Goal: Task Accomplishment & Management: Use online tool/utility

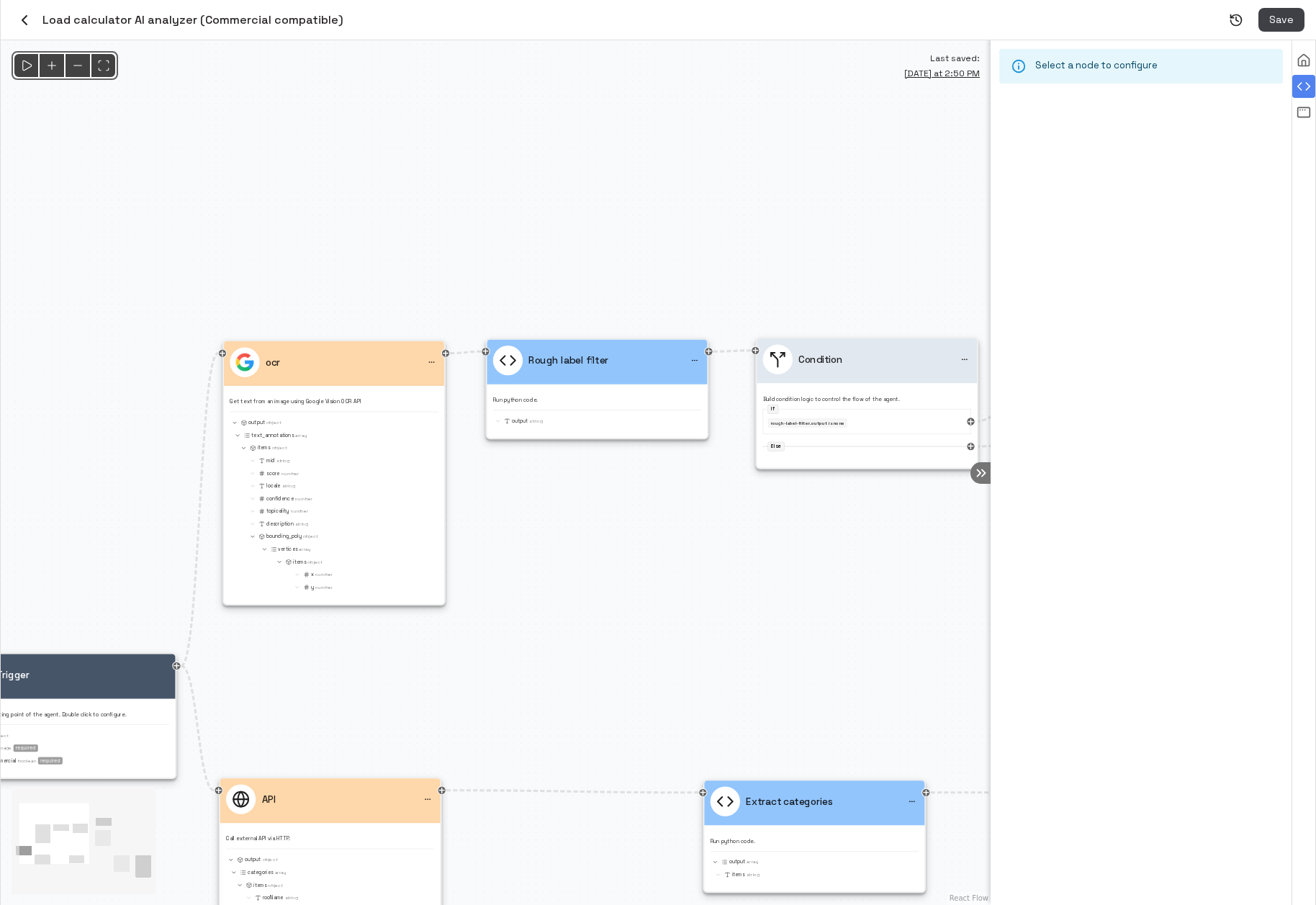
click at [383, 401] on p "Get text from an image using Google Vision OCR API" at bounding box center [334, 402] width 208 height 8
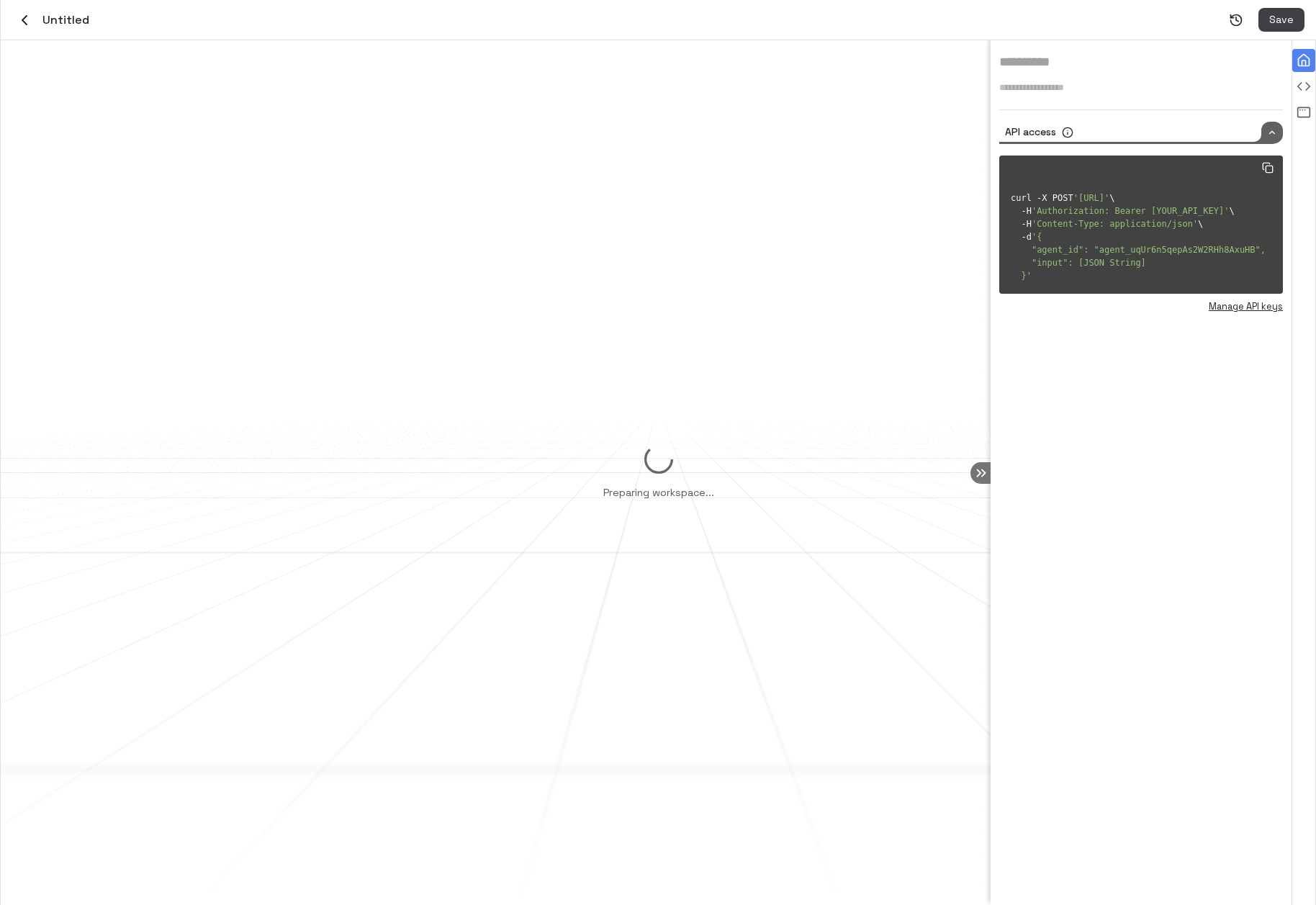
type input "**********"
type textarea "**********"
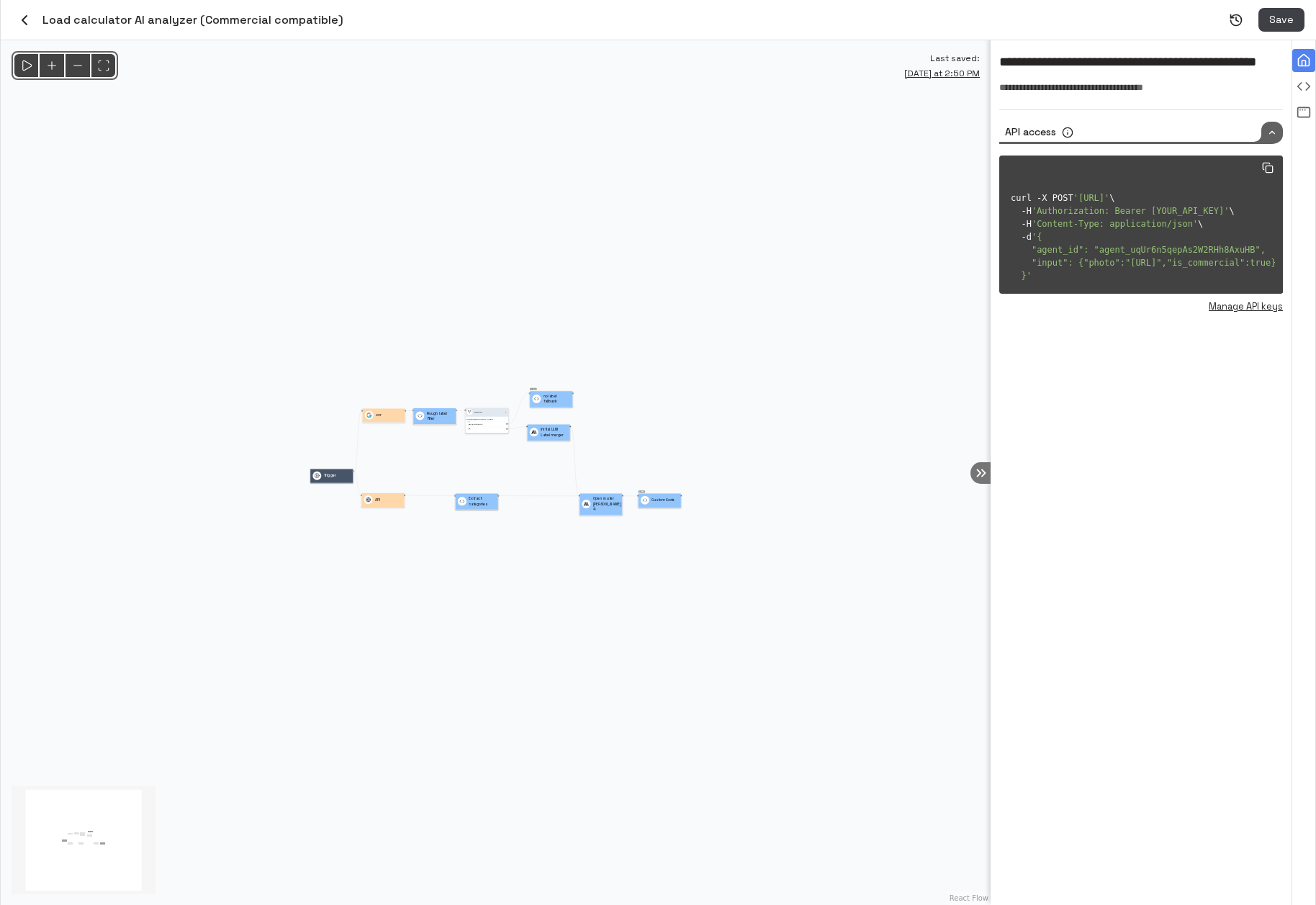
click at [384, 412] on div "ocr" at bounding box center [384, 416] width 38 height 9
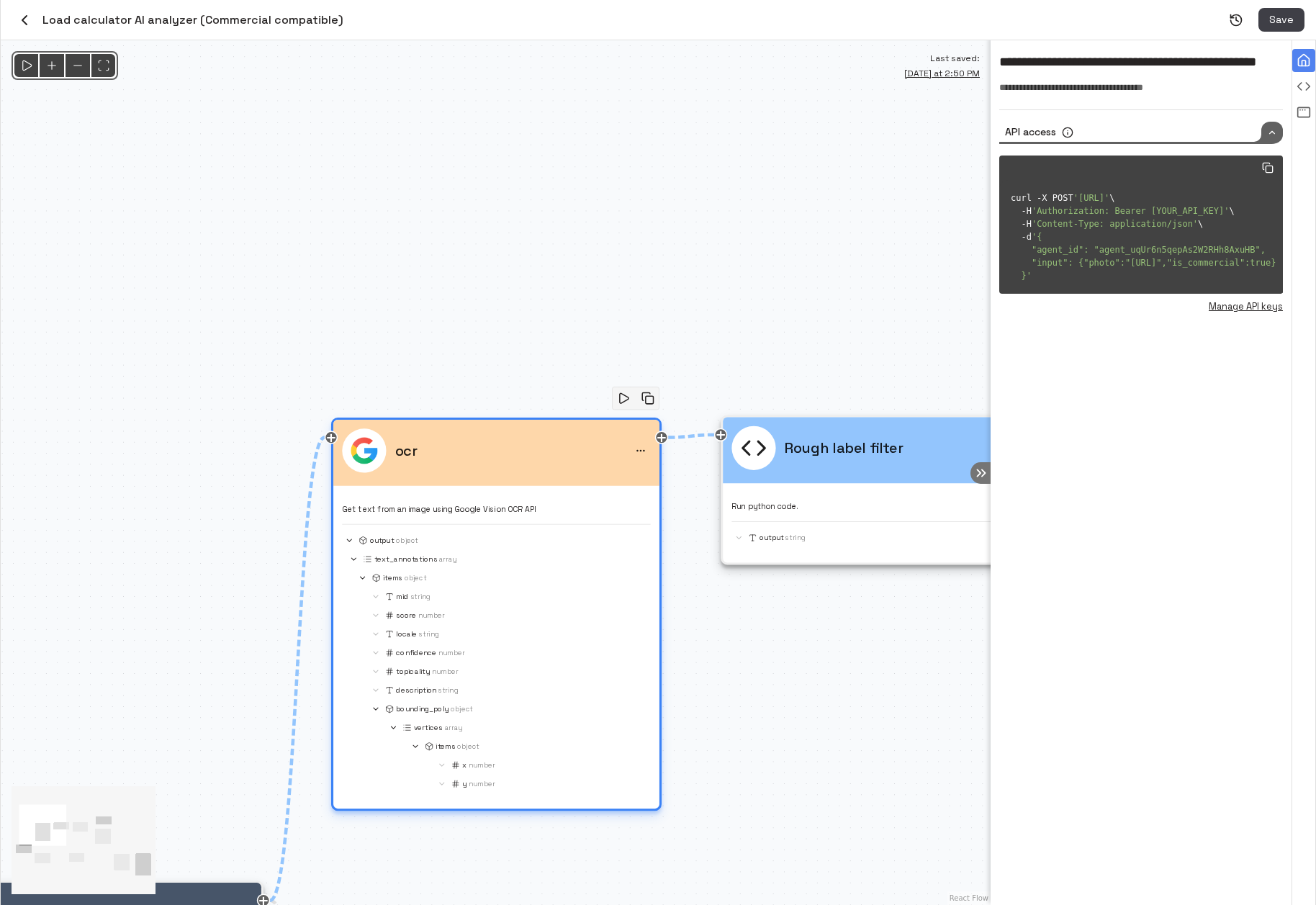
click at [483, 495] on div "Get text from an image using Google Vision OCR API output Object text_annotatio…" at bounding box center [496, 642] width 308 height 297
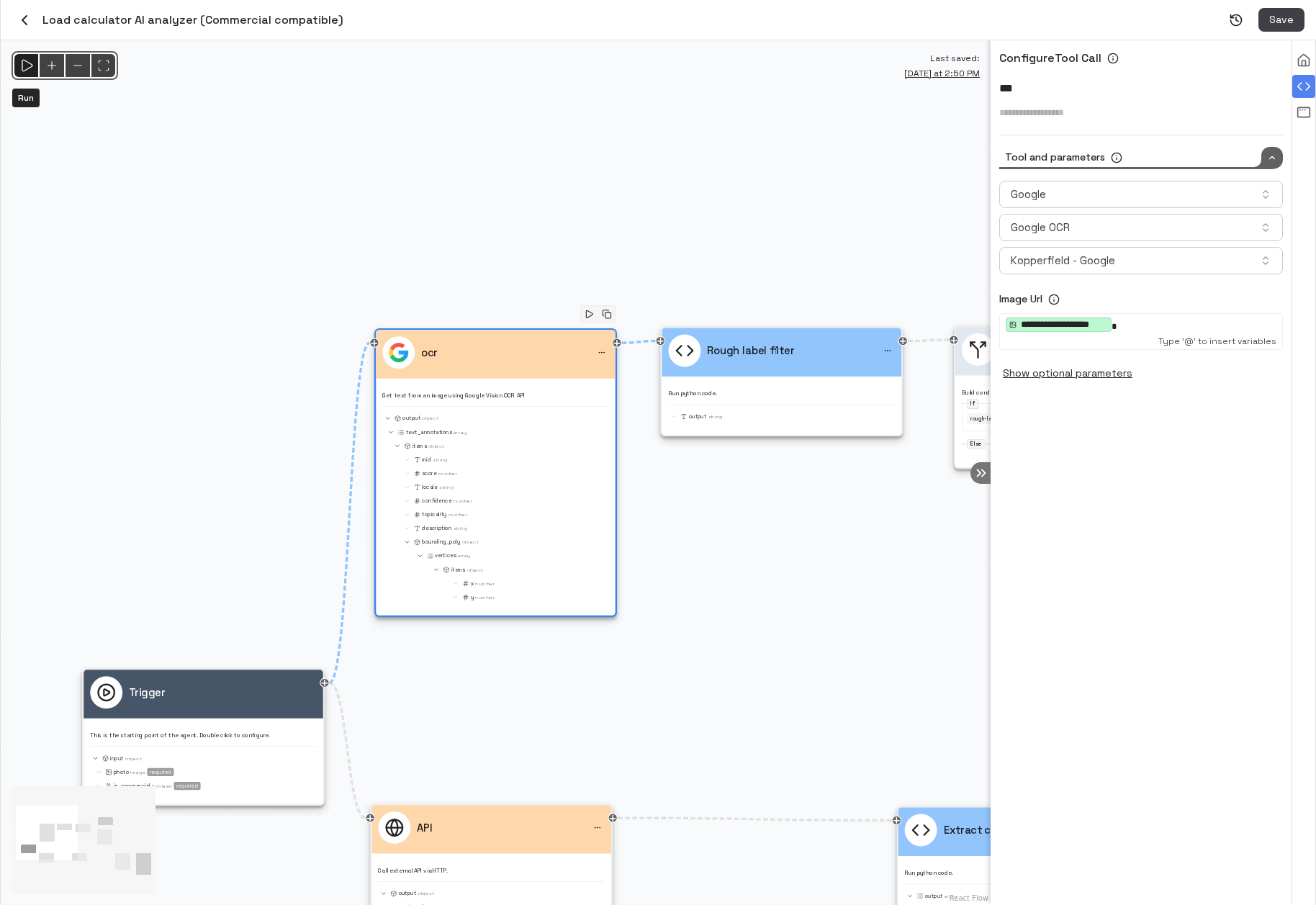
click at [29, 66] on icon "Run" at bounding box center [26, 65] width 15 height 15
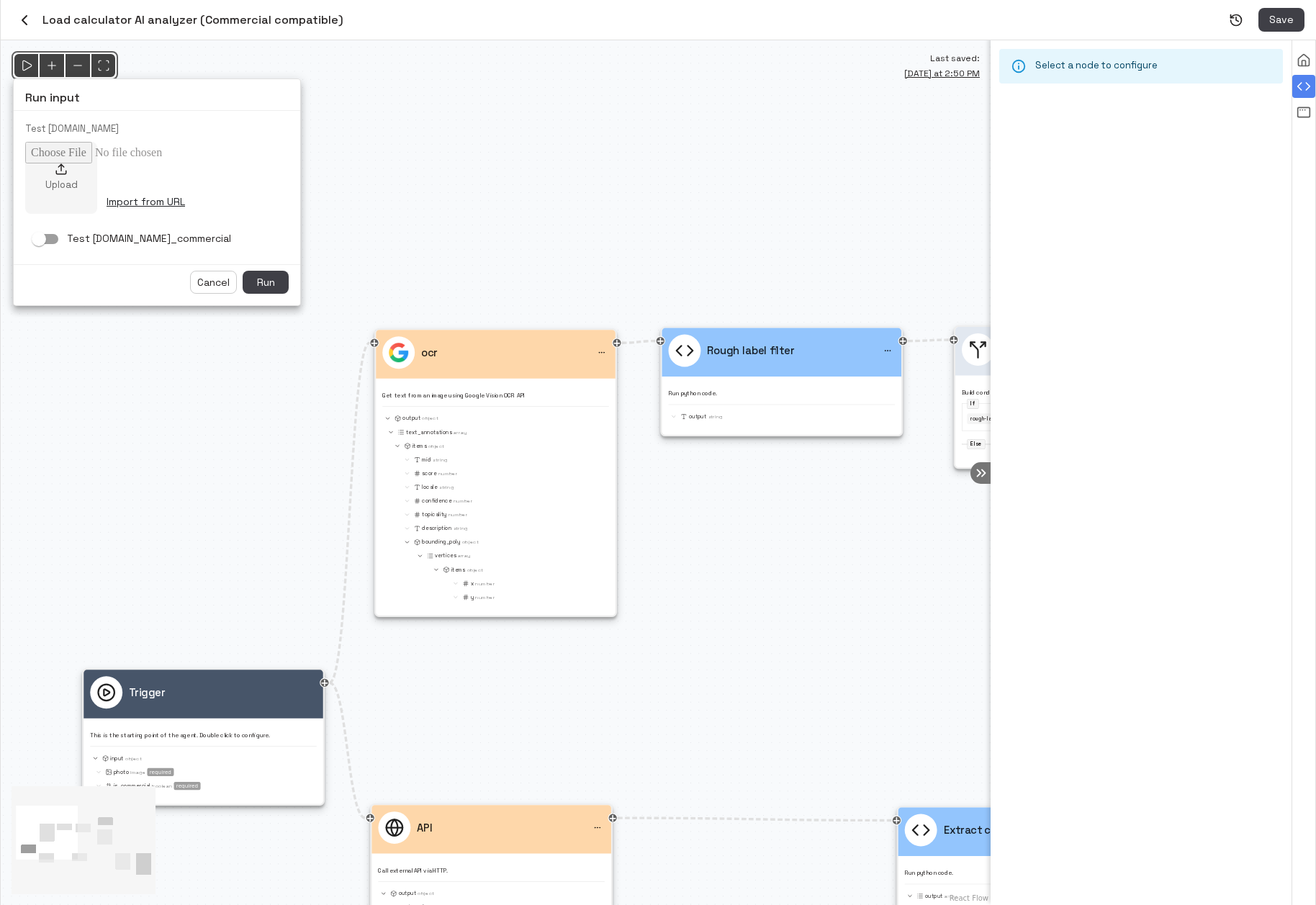
click at [1300, 112] on div at bounding box center [658, 452] width 1316 height 905
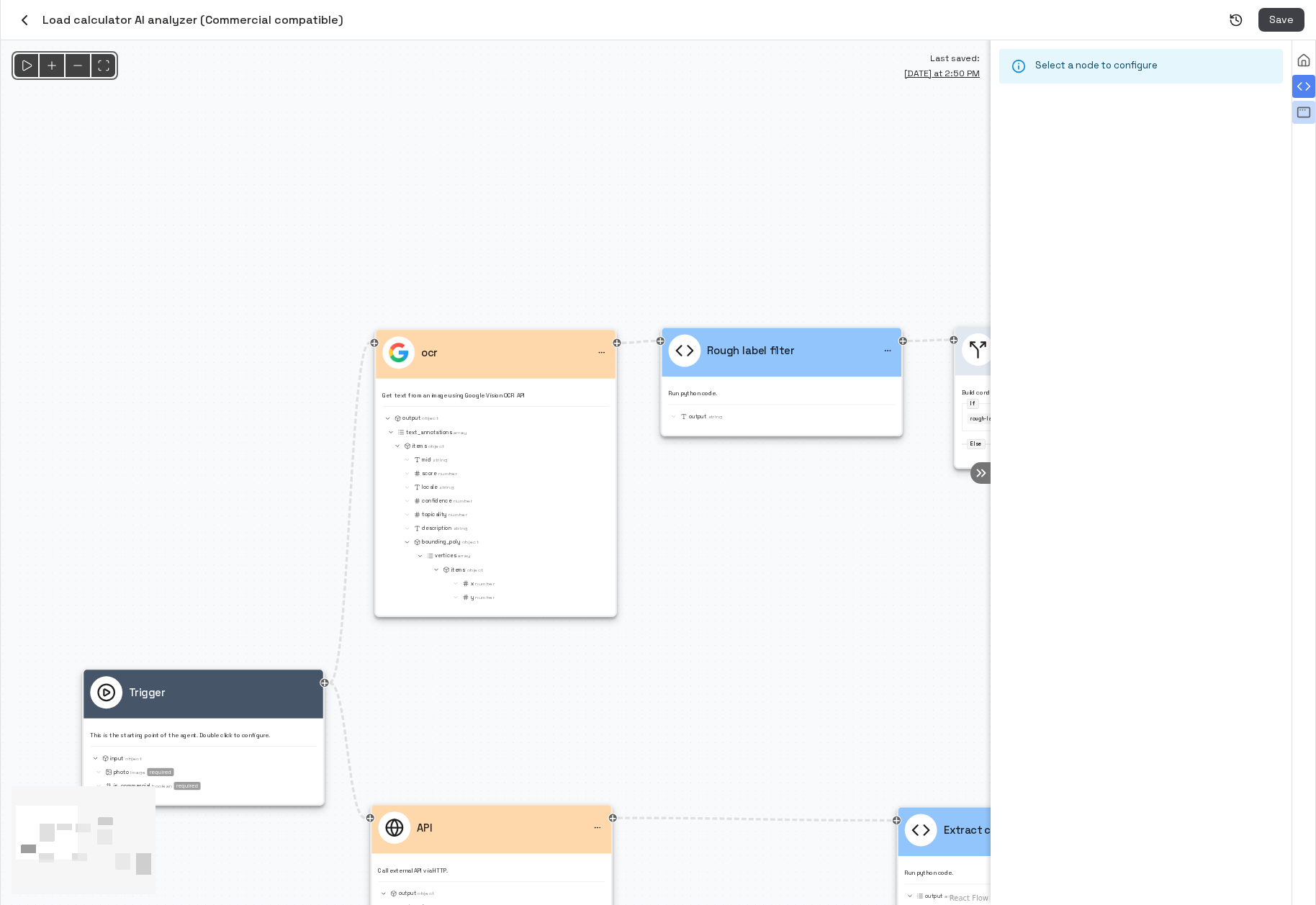
click at [1309, 116] on rect "View all agent runs" at bounding box center [1304, 111] width 12 height 10
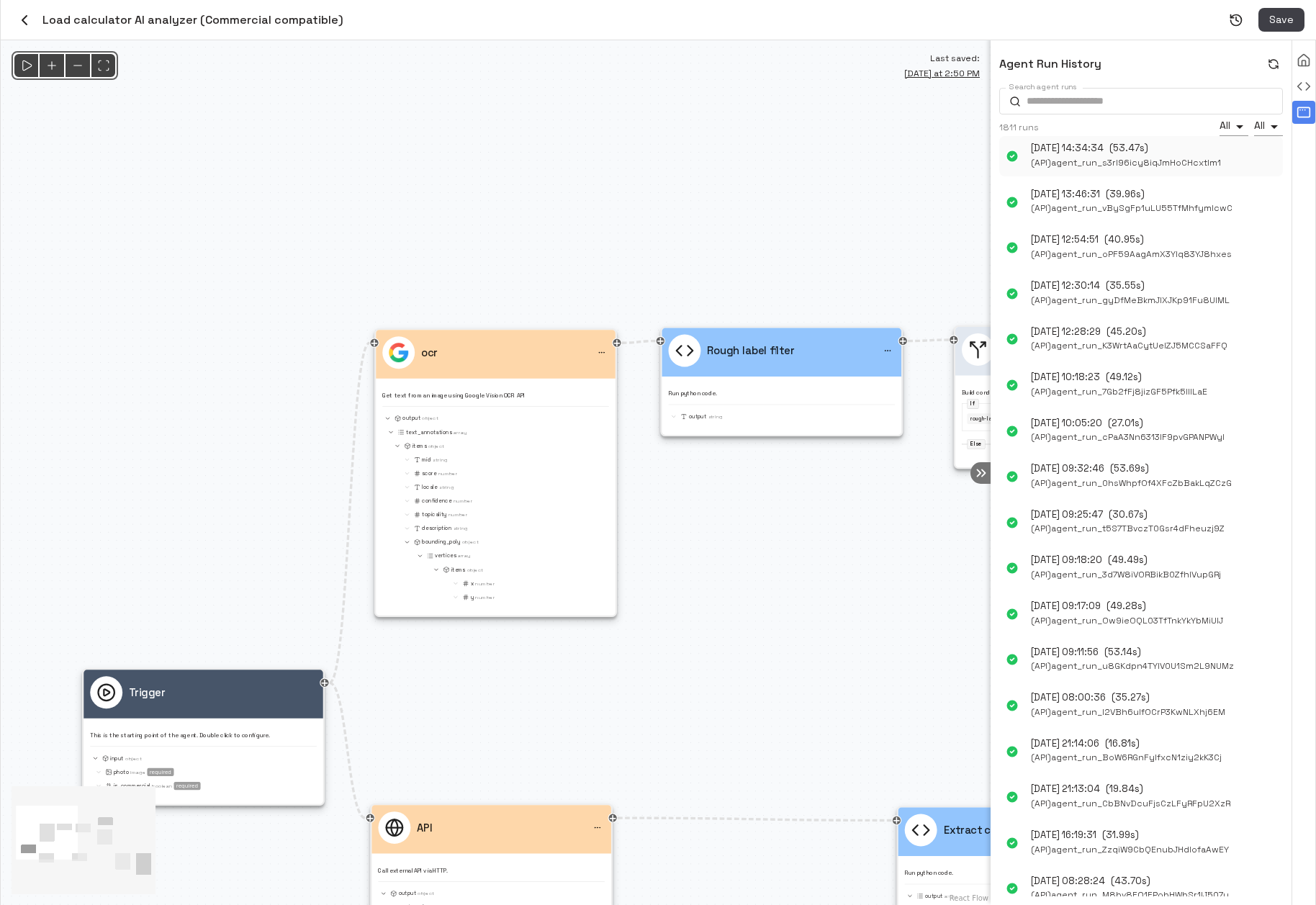
click at [1126, 158] on span "( API ) agent_run_s3rI96icy8iqJmHoCHcxtlm1" at bounding box center [1125, 163] width 190 height 15
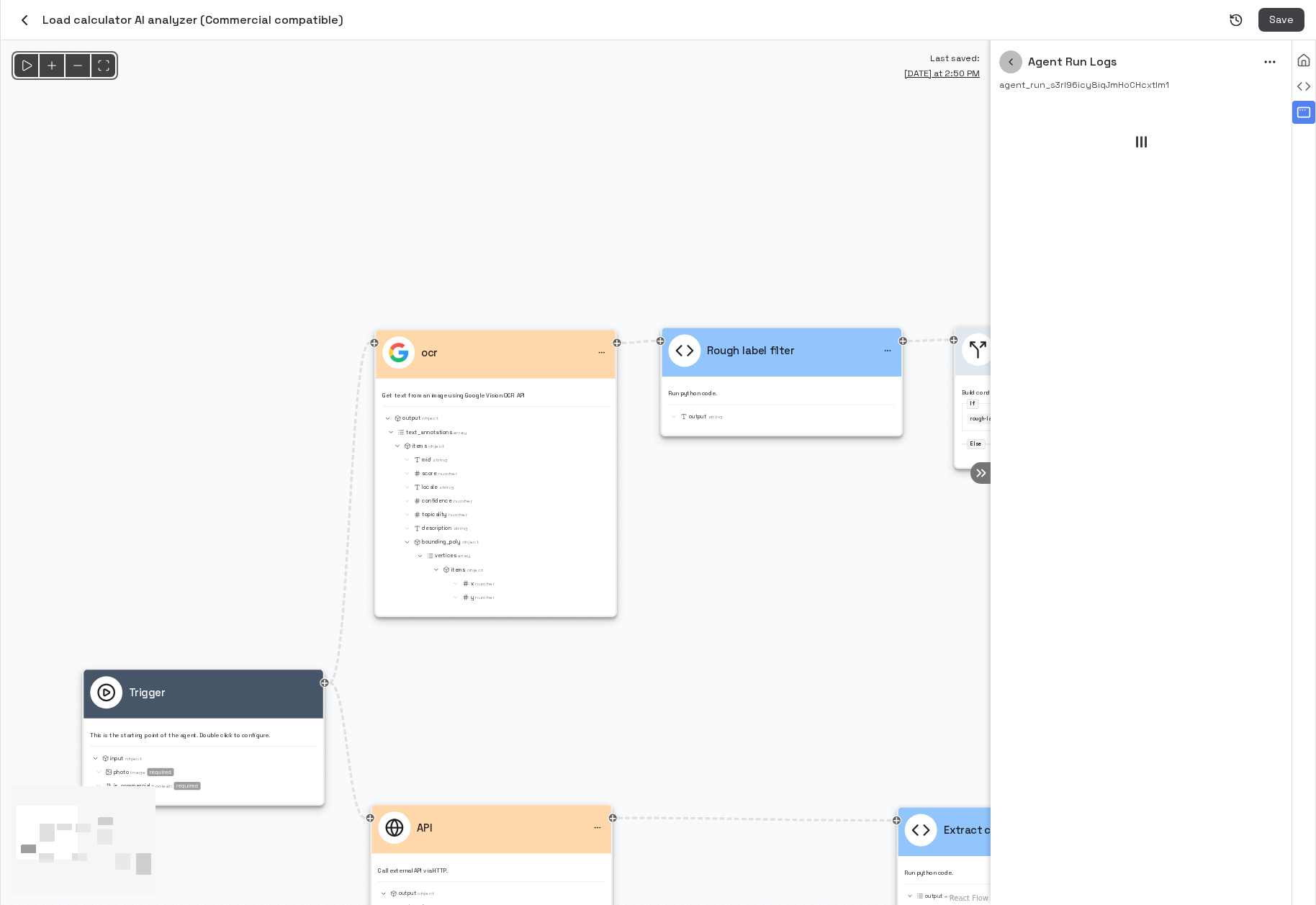
click at [1012, 62] on icon "button" at bounding box center [1010, 61] width 12 height 12
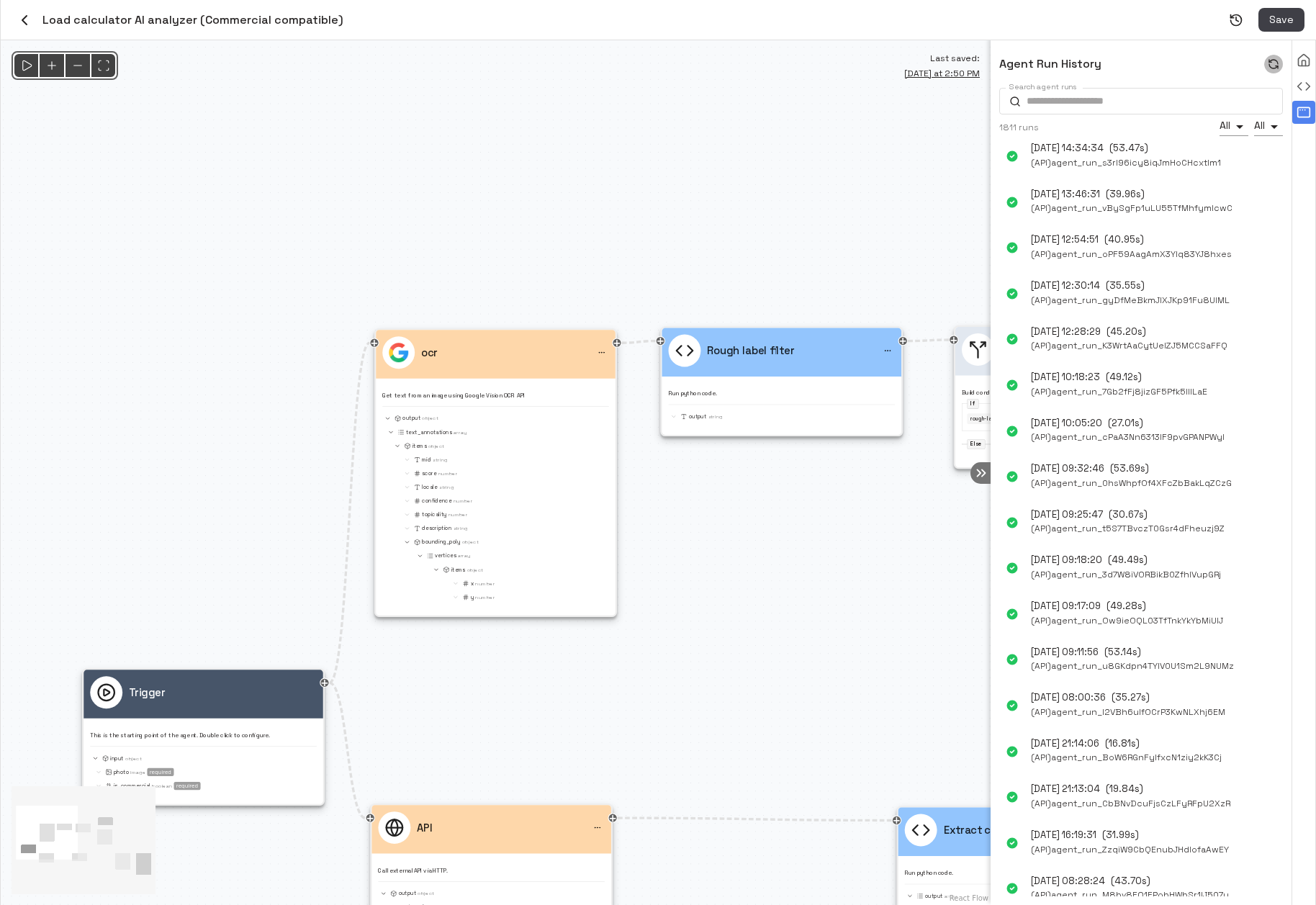
click at [1278, 63] on icon "button" at bounding box center [1272, 63] width 12 height 12
drag, startPoint x: 594, startPoint y: 186, endPoint x: 589, endPoint y: 23, distance: 163.1
click at [587, 26] on div "Load calculator AI analyzer (Commercial compatible) Save Agent Run History Sear…" at bounding box center [658, 452] width 1315 height 905
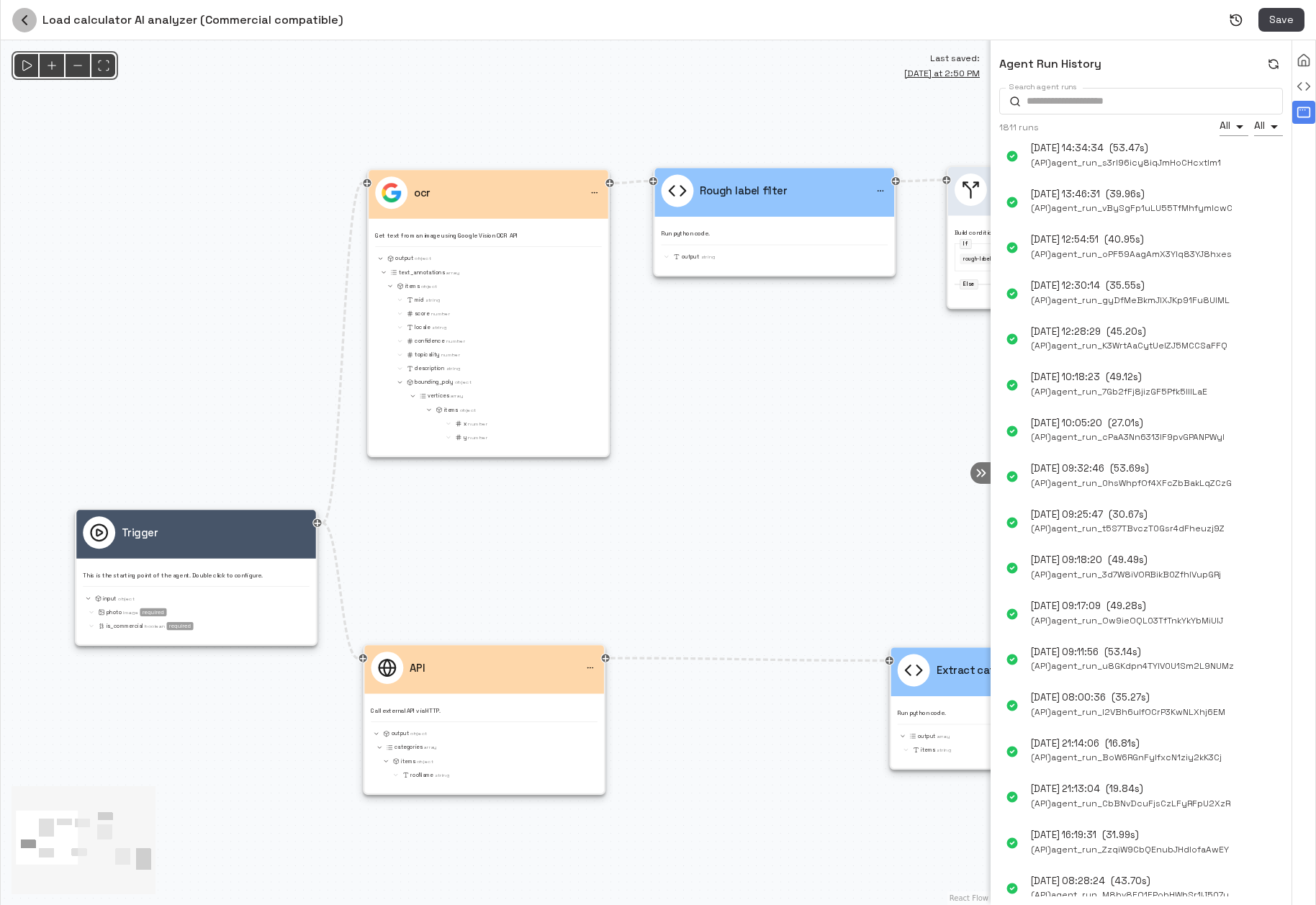
click at [20, 20] on icon "button" at bounding box center [24, 20] width 17 height 17
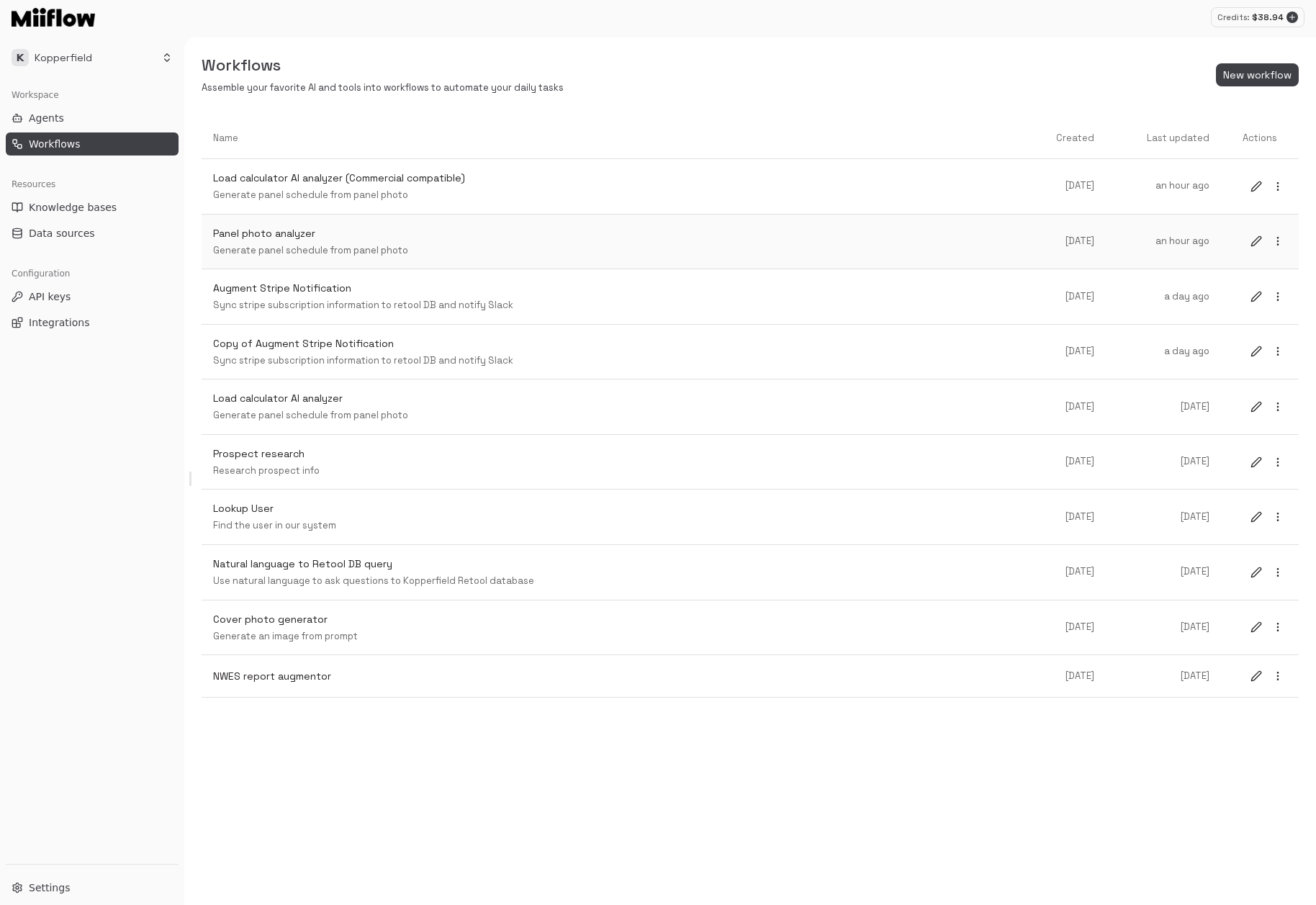
click at [478, 241] on div "Panel photo analyzer Generate panel schedule from panel photo" at bounding box center [617, 242] width 809 height 32
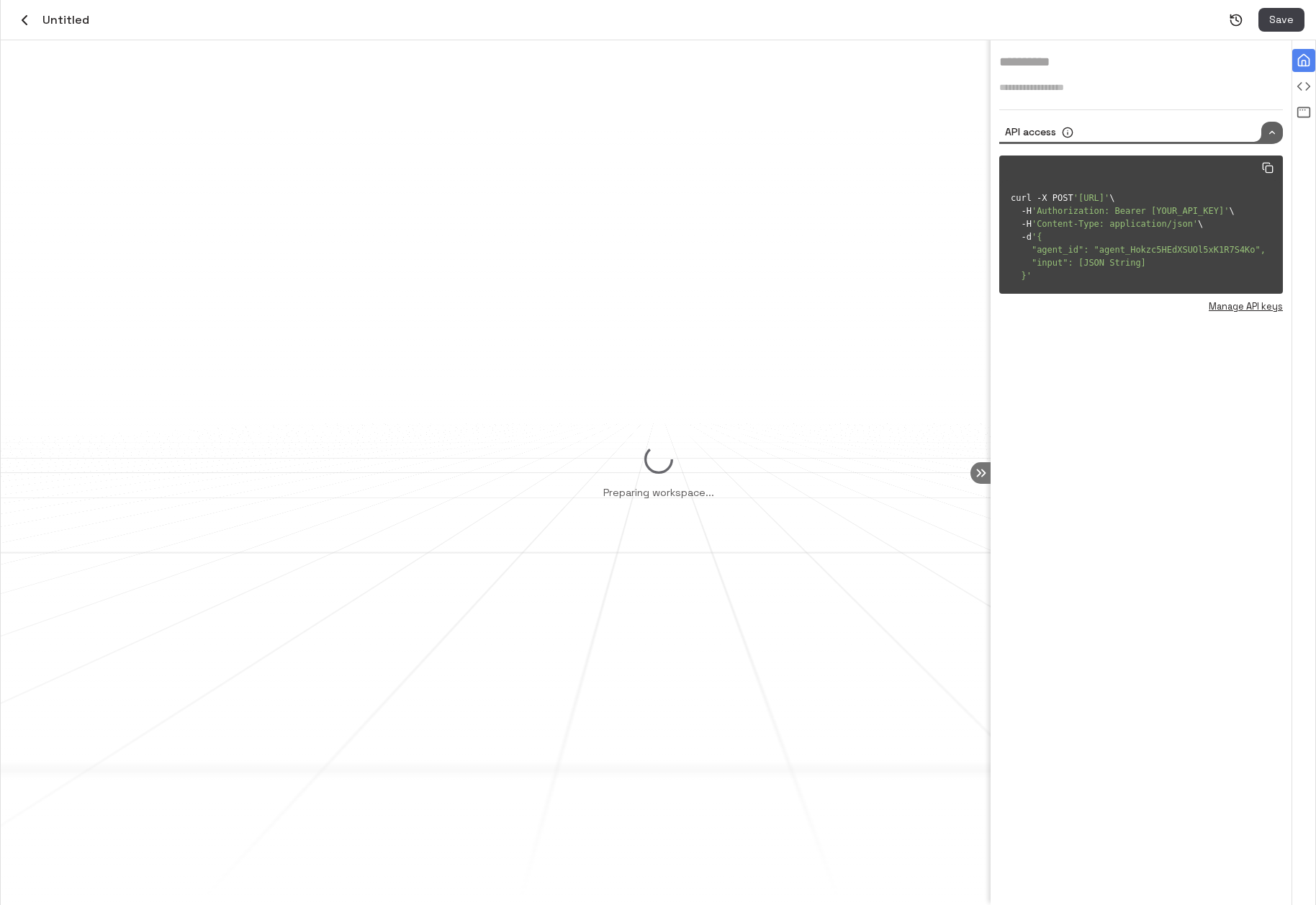
type input "**********"
type textarea "**********"
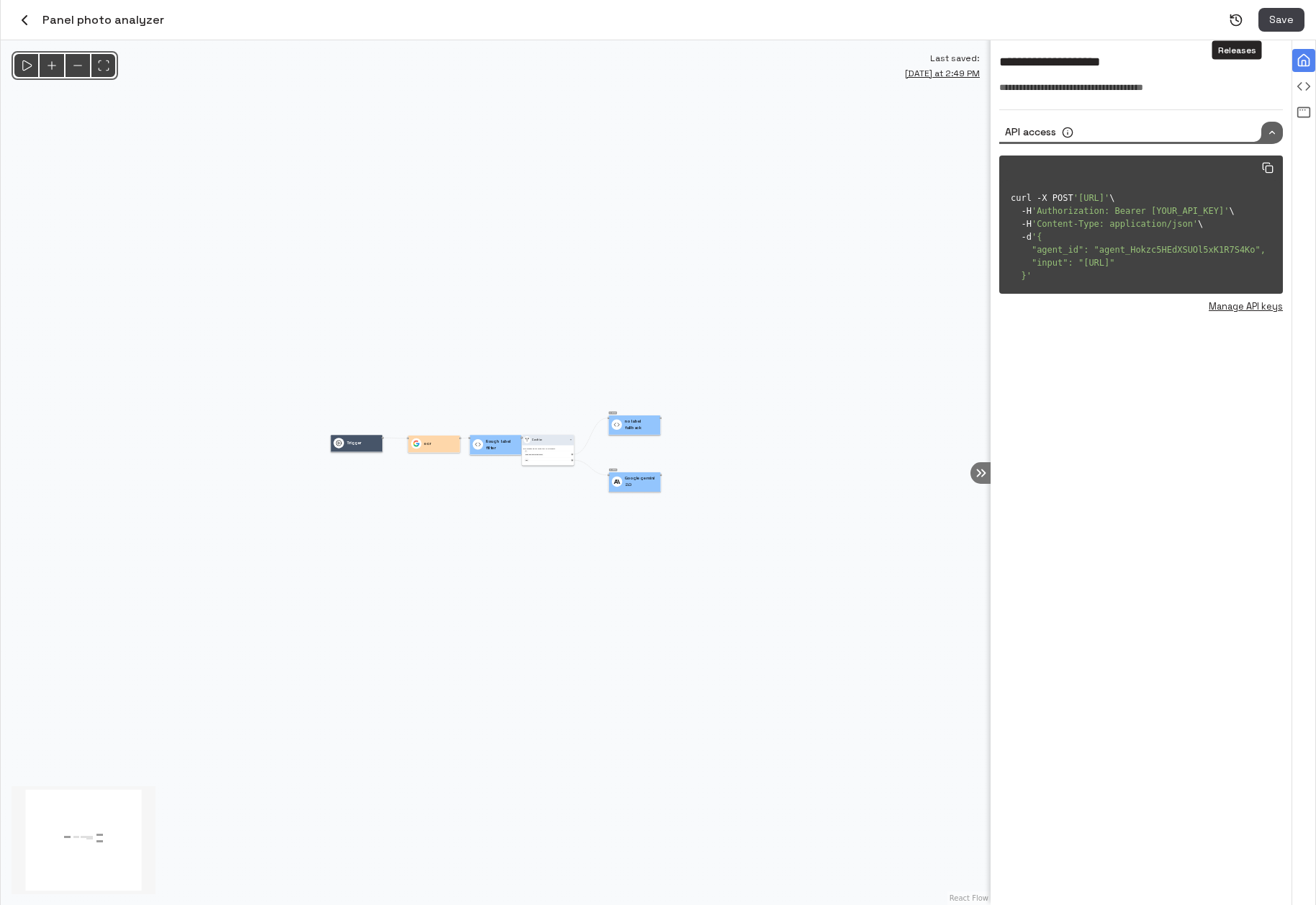
click at [1234, 19] on icon "Releases" at bounding box center [1236, 20] width 14 height 14
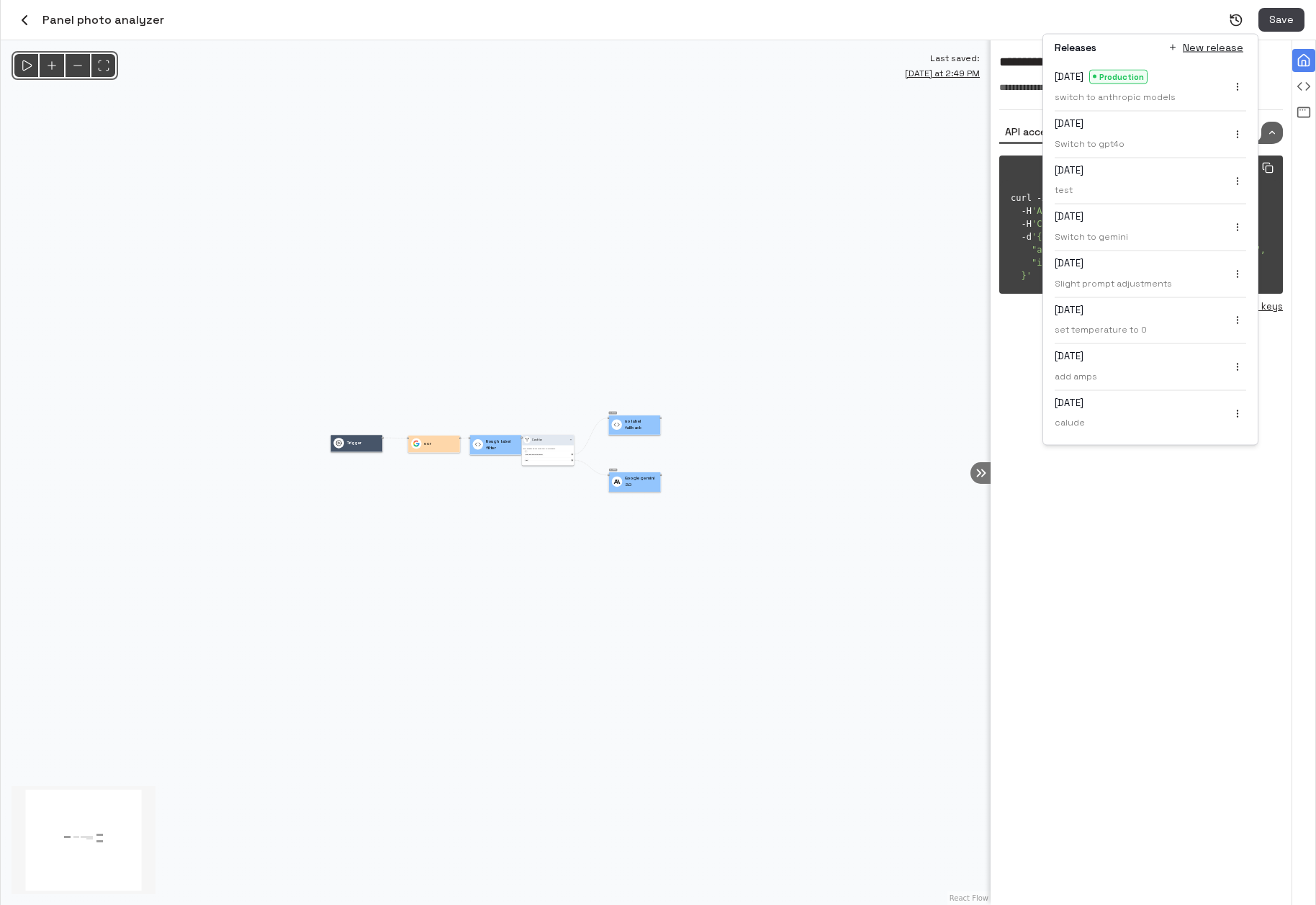
click at [565, 340] on div "@keyframes flowAnimation { from { stroke-dashoffset: 36; } to { stroke-dashoffs…" at bounding box center [495, 472] width 989 height 865
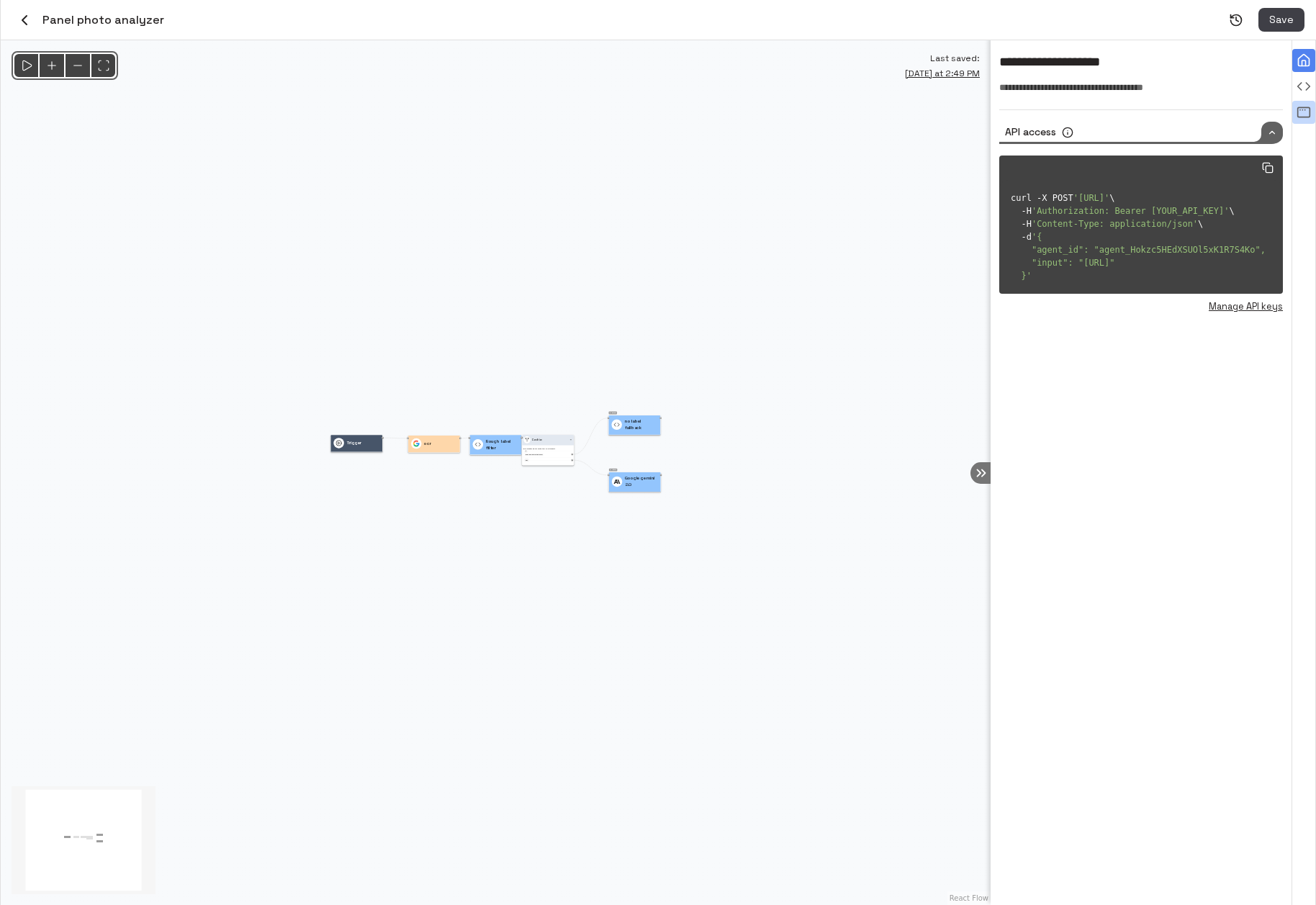
click at [1304, 105] on div "View all agent runs" at bounding box center [1304, 112] width 23 height 23
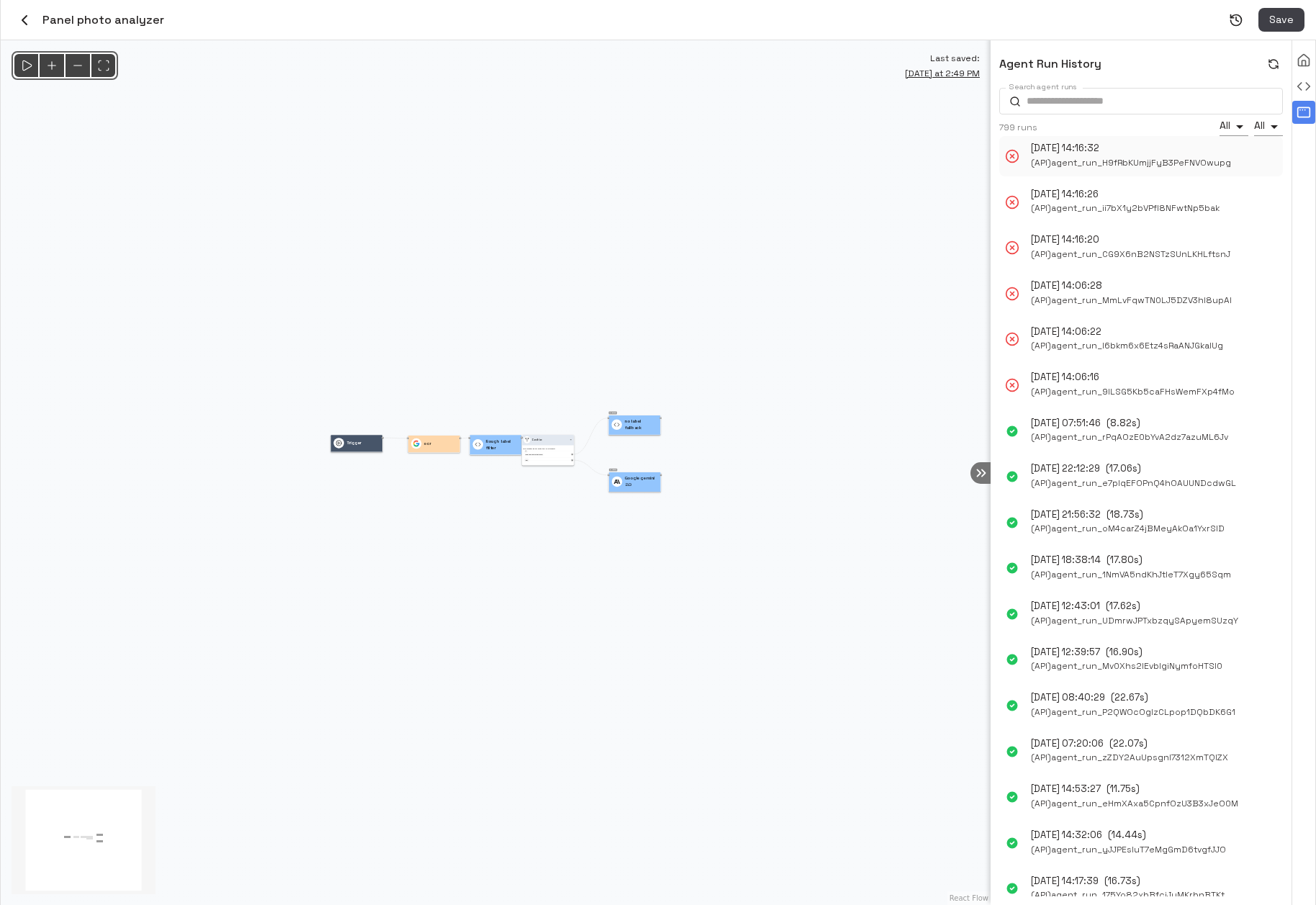
click at [1116, 156] on span "( API ) agent_run_H9fRbKUmjjFyB3PeFNVOwupg" at bounding box center [1131, 163] width 200 height 15
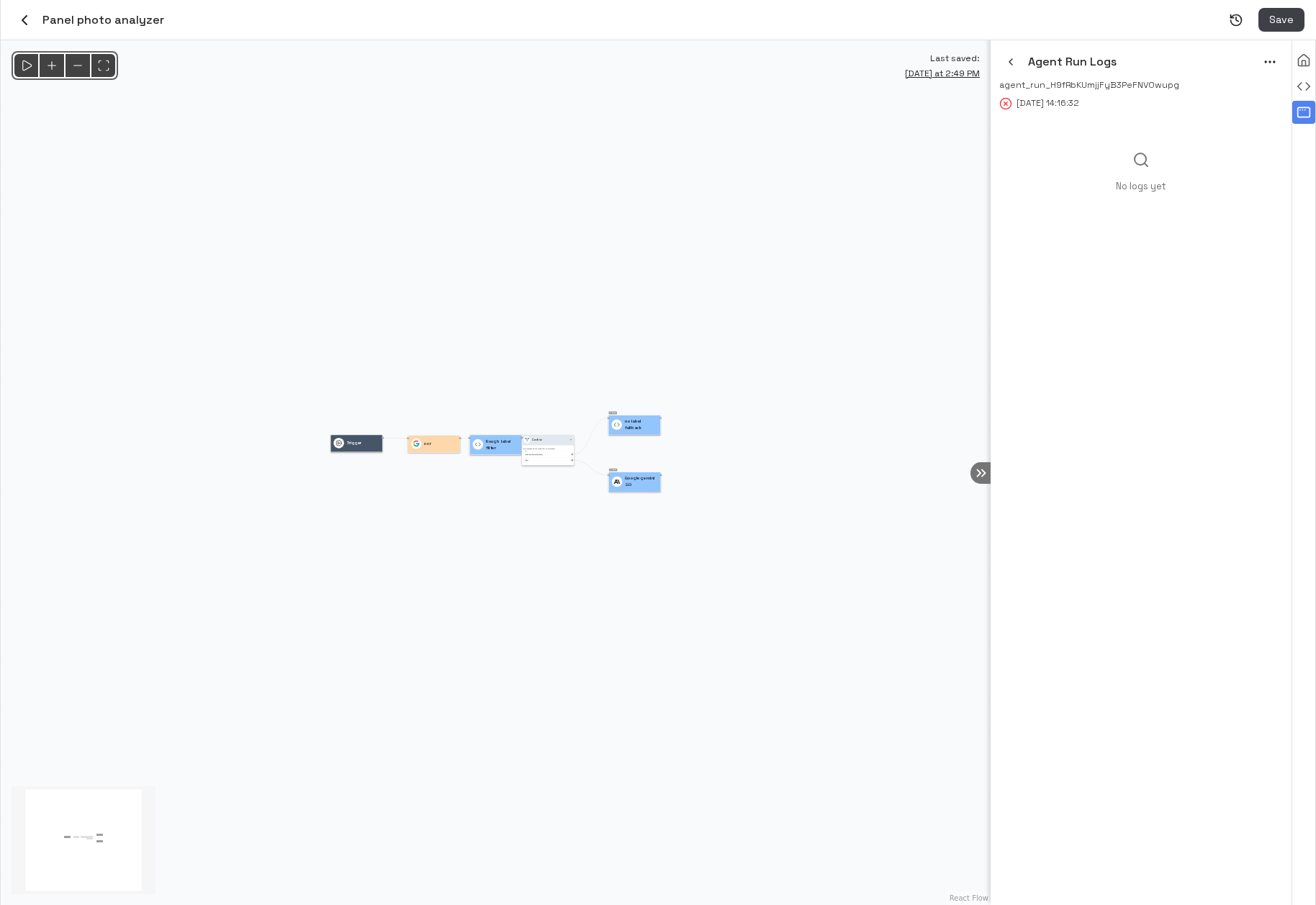
click at [1255, 65] on div "Agent Run Logs" at bounding box center [1141, 61] width 283 height 26
click at [1271, 66] on icon "menu" at bounding box center [1270, 61] width 14 height 14
click at [1246, 89] on li "Rerun" at bounding box center [1251, 92] width 66 height 21
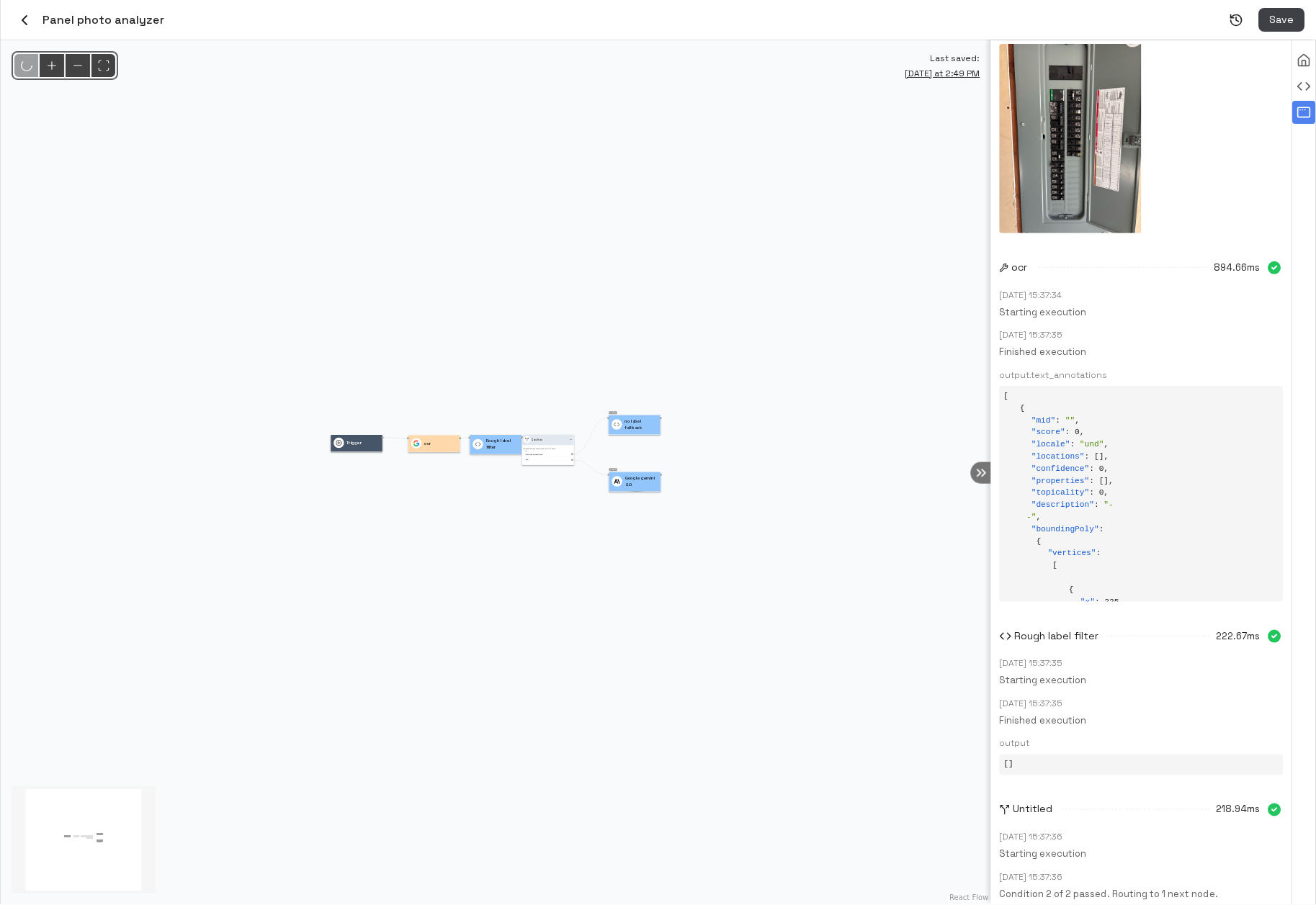
scroll to position [340, 0]
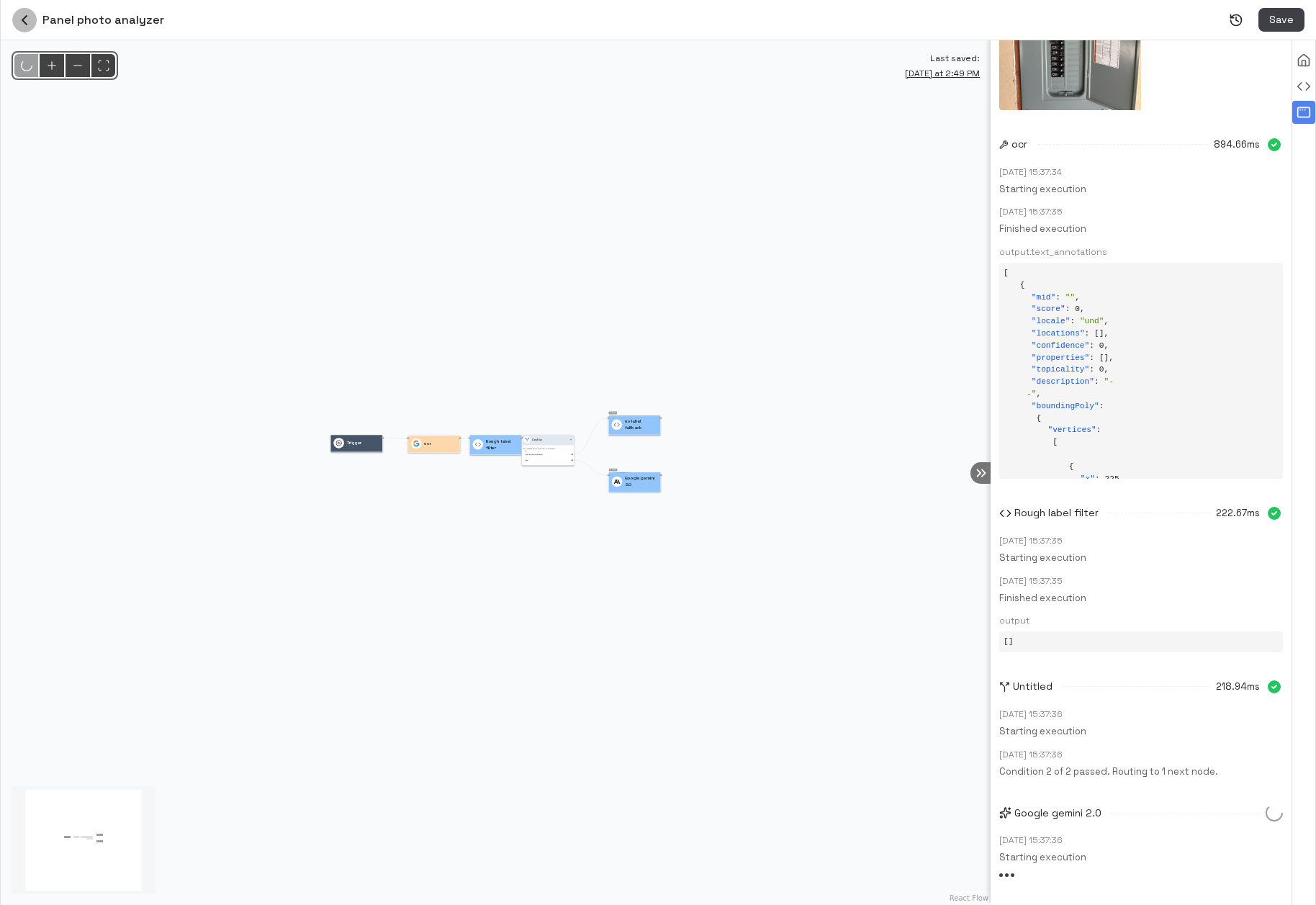
click at [28, 24] on icon "button" at bounding box center [24, 20] width 17 height 17
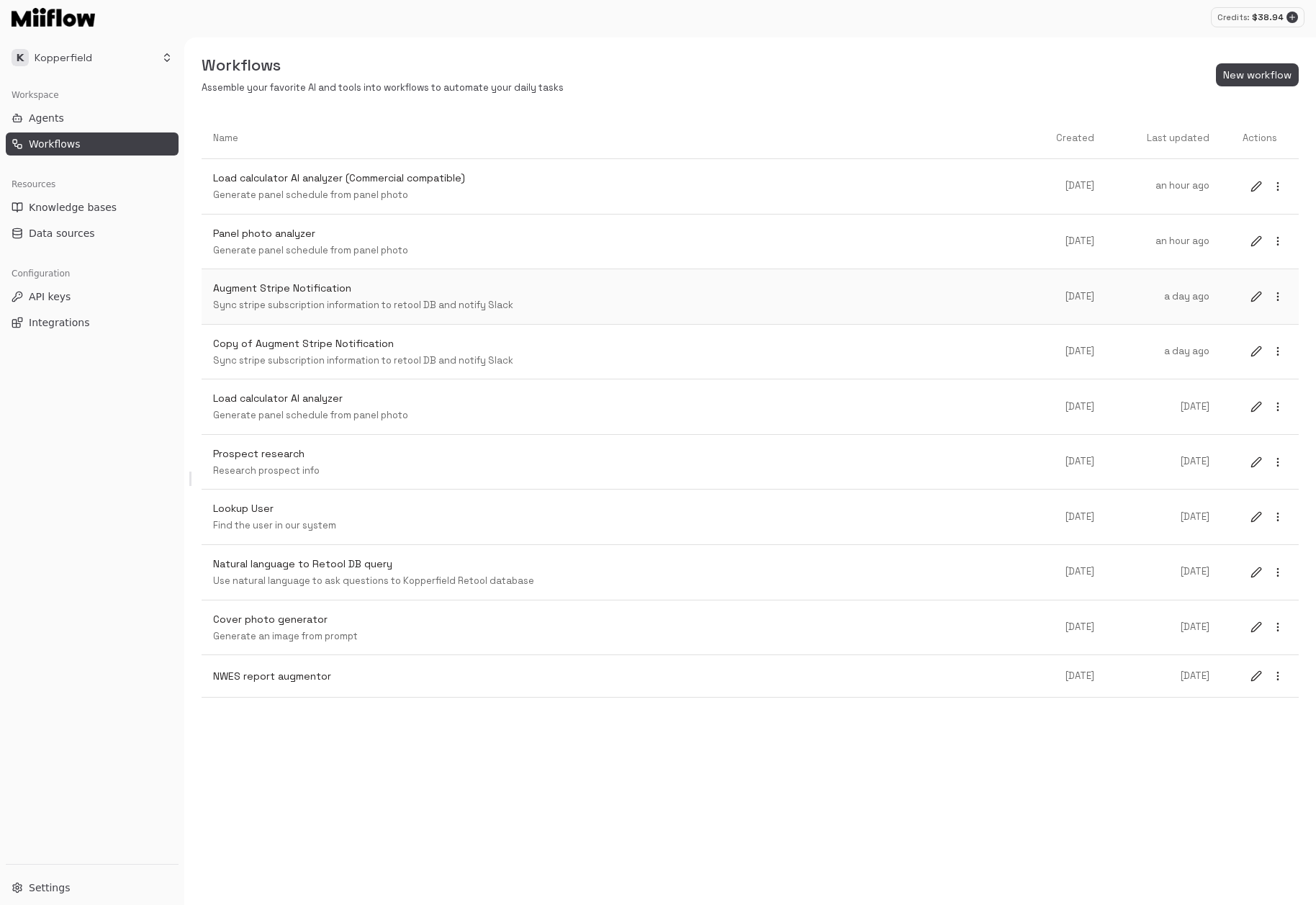
click at [378, 299] on p "Sync stripe subscription information to retool DB and notify Slack" at bounding box center [617, 305] width 809 height 13
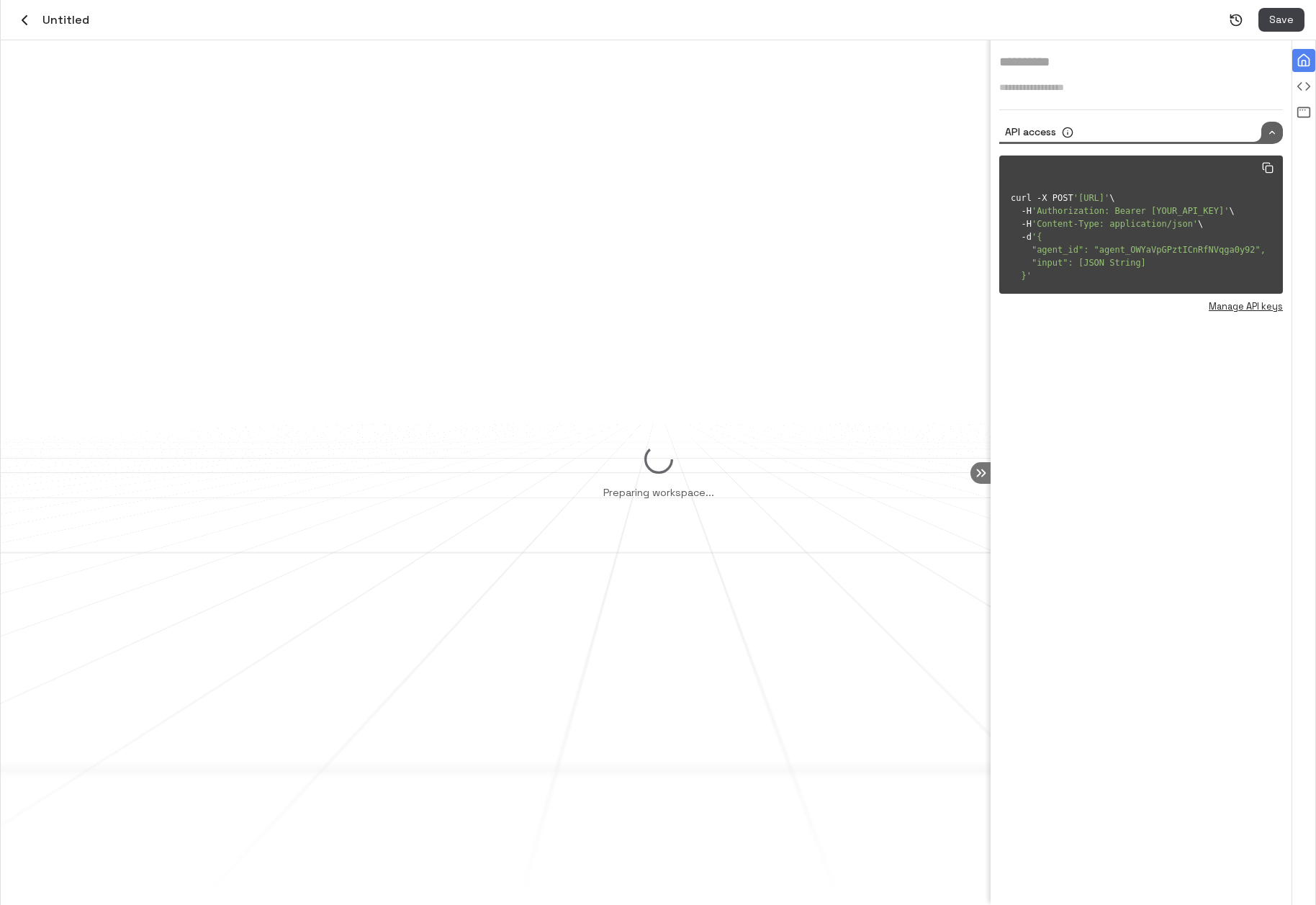
type input "**********"
type textarea "**********"
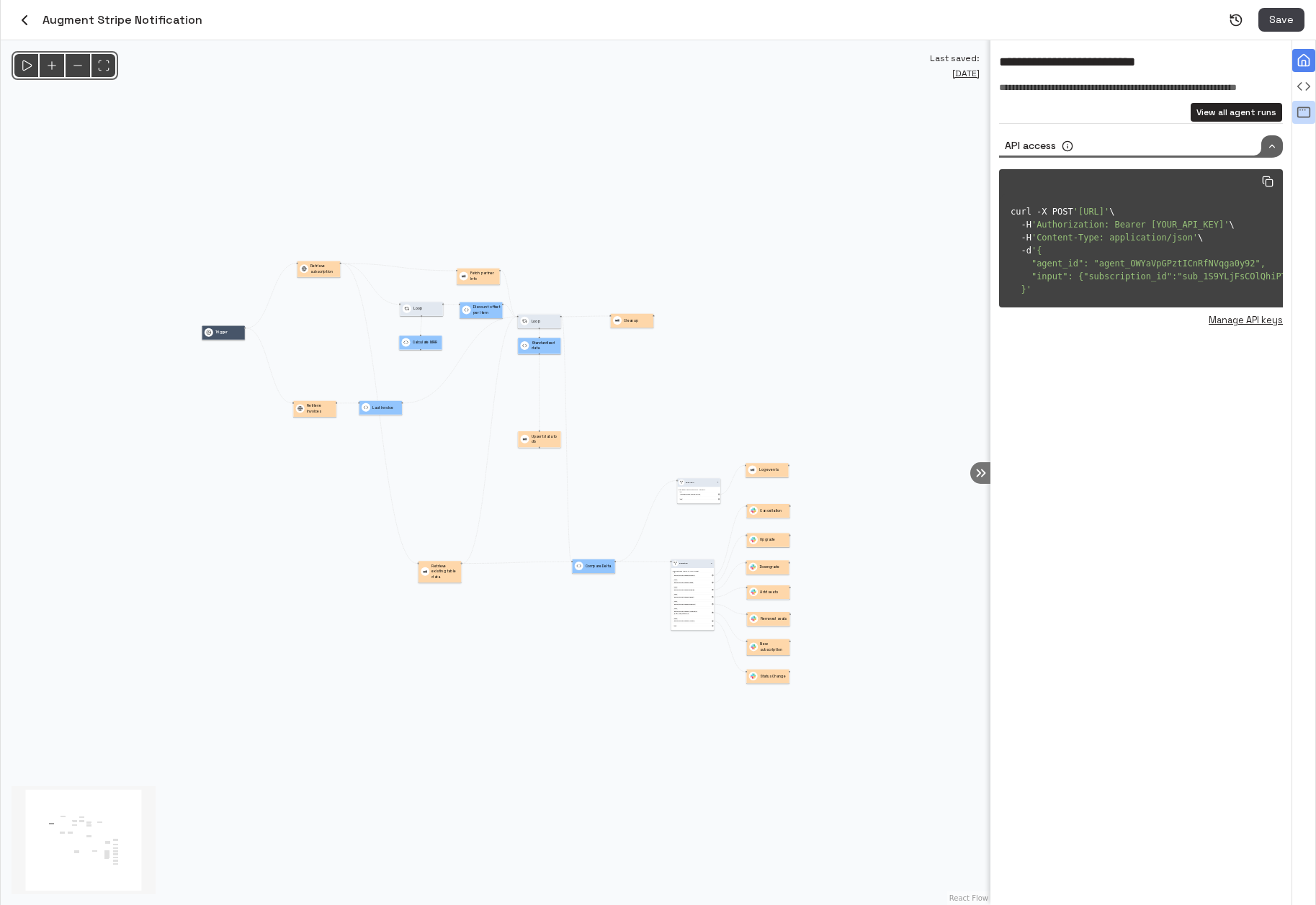
click at [1302, 107] on icon "View all agent runs" at bounding box center [1304, 112] width 14 height 14
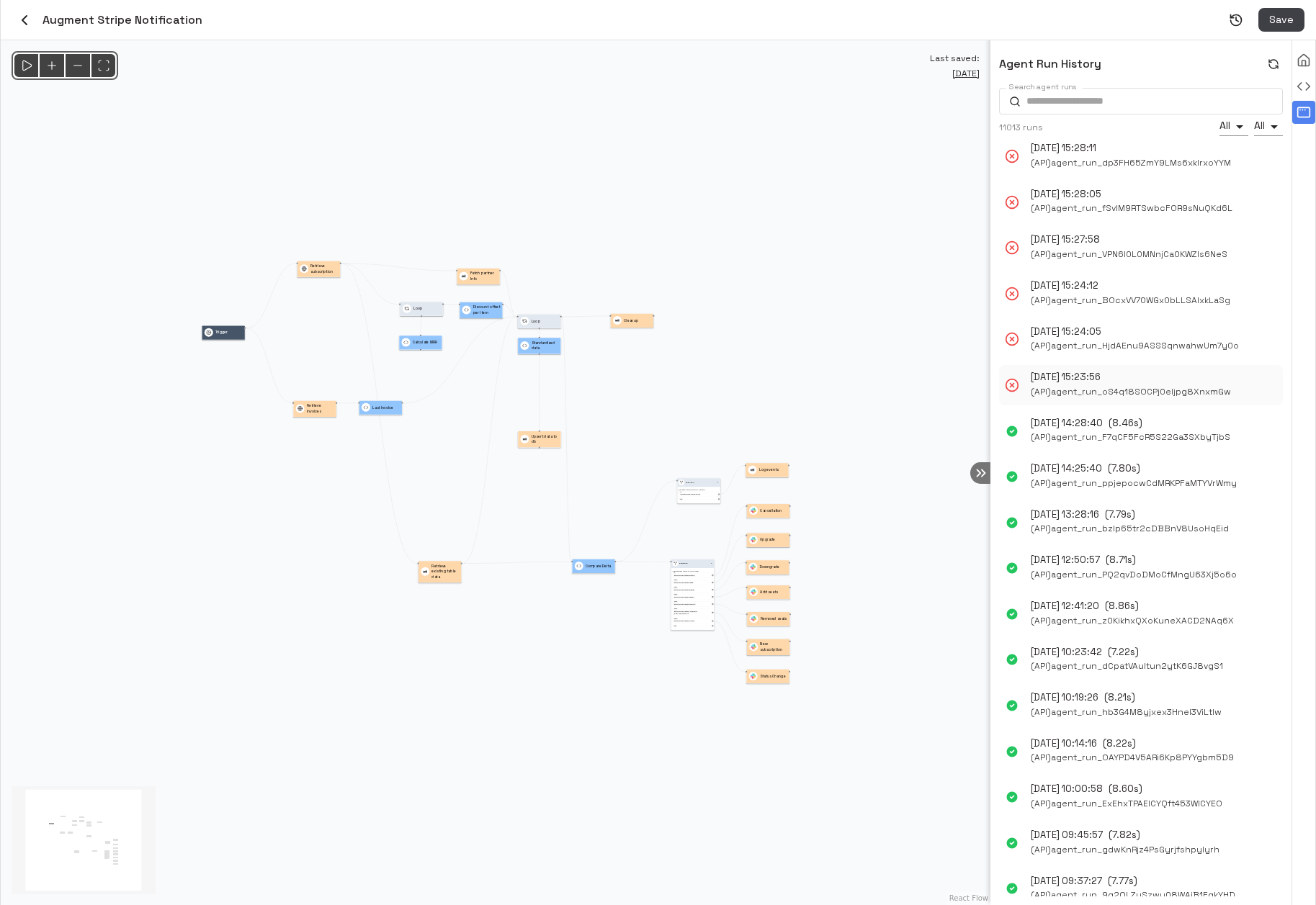
click at [1055, 392] on span "( API ) agent_run_oS4q18SOCPj0eljpg8XnxmGw" at bounding box center [1131, 392] width 200 height 15
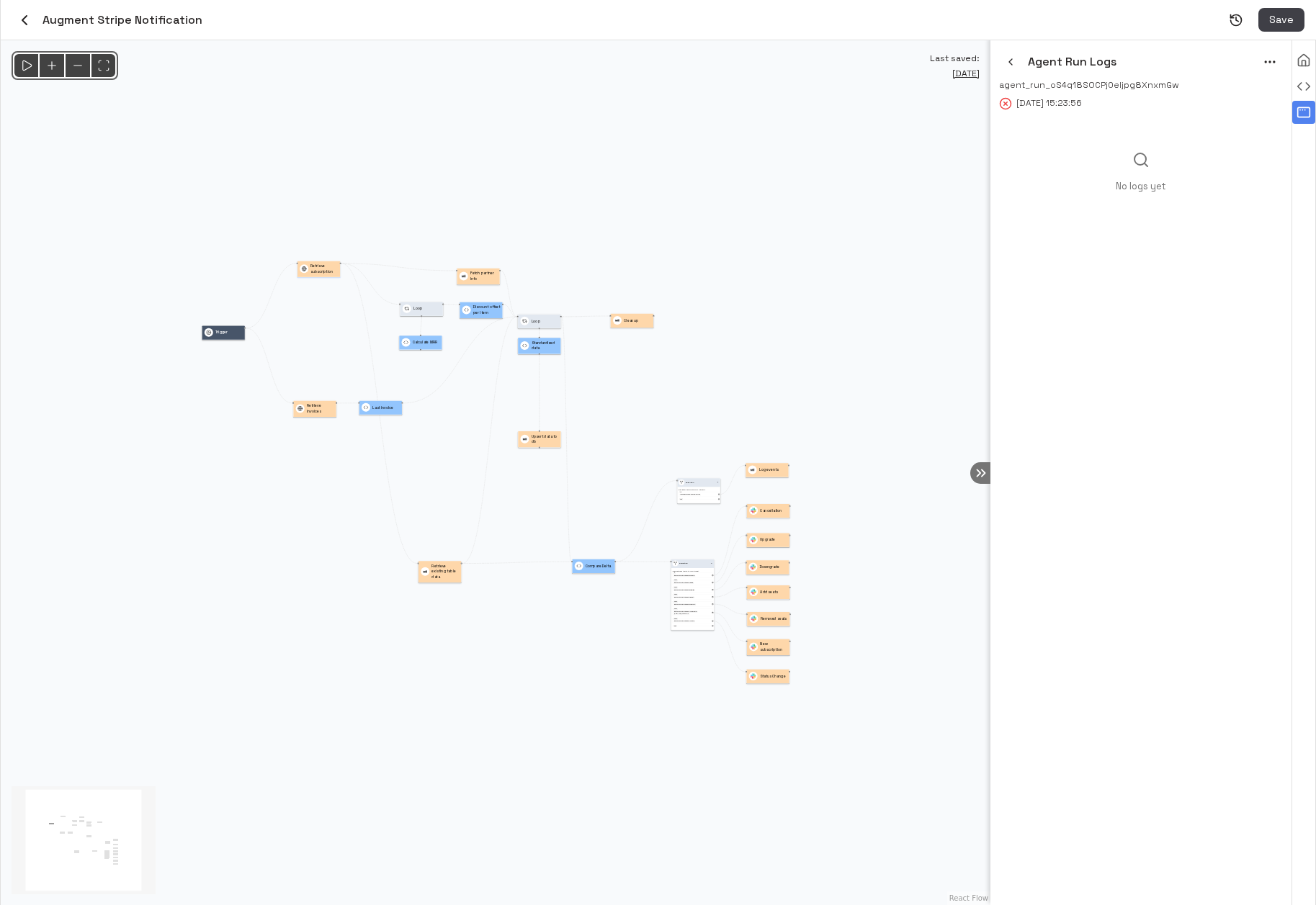
click at [323, 265] on p "Retrieve subscription" at bounding box center [323, 269] width 28 height 11
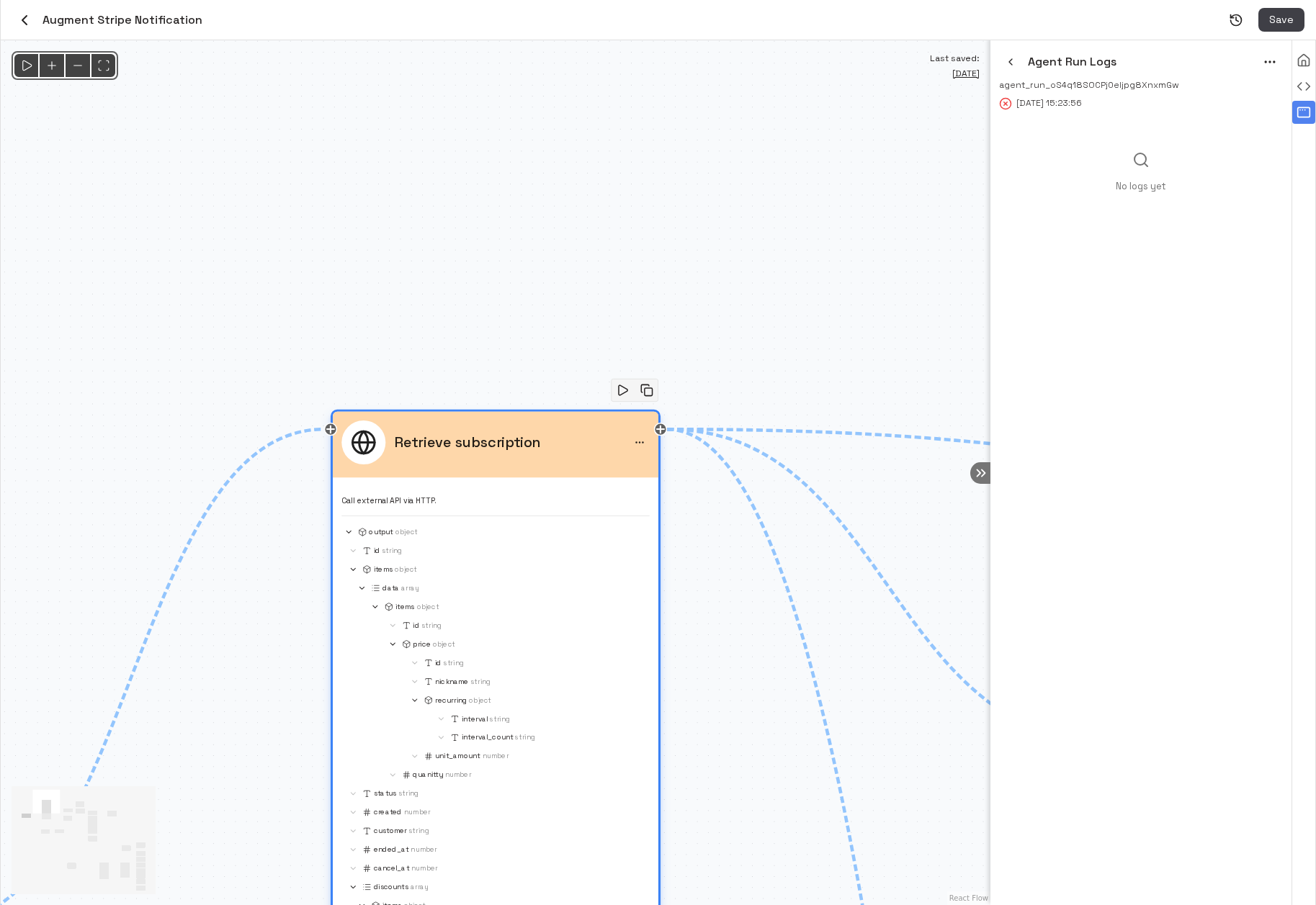
click at [470, 489] on div "Call external API via HTTP. output Object id String items Object data Array ite…" at bounding box center [495, 793] width 307 height 614
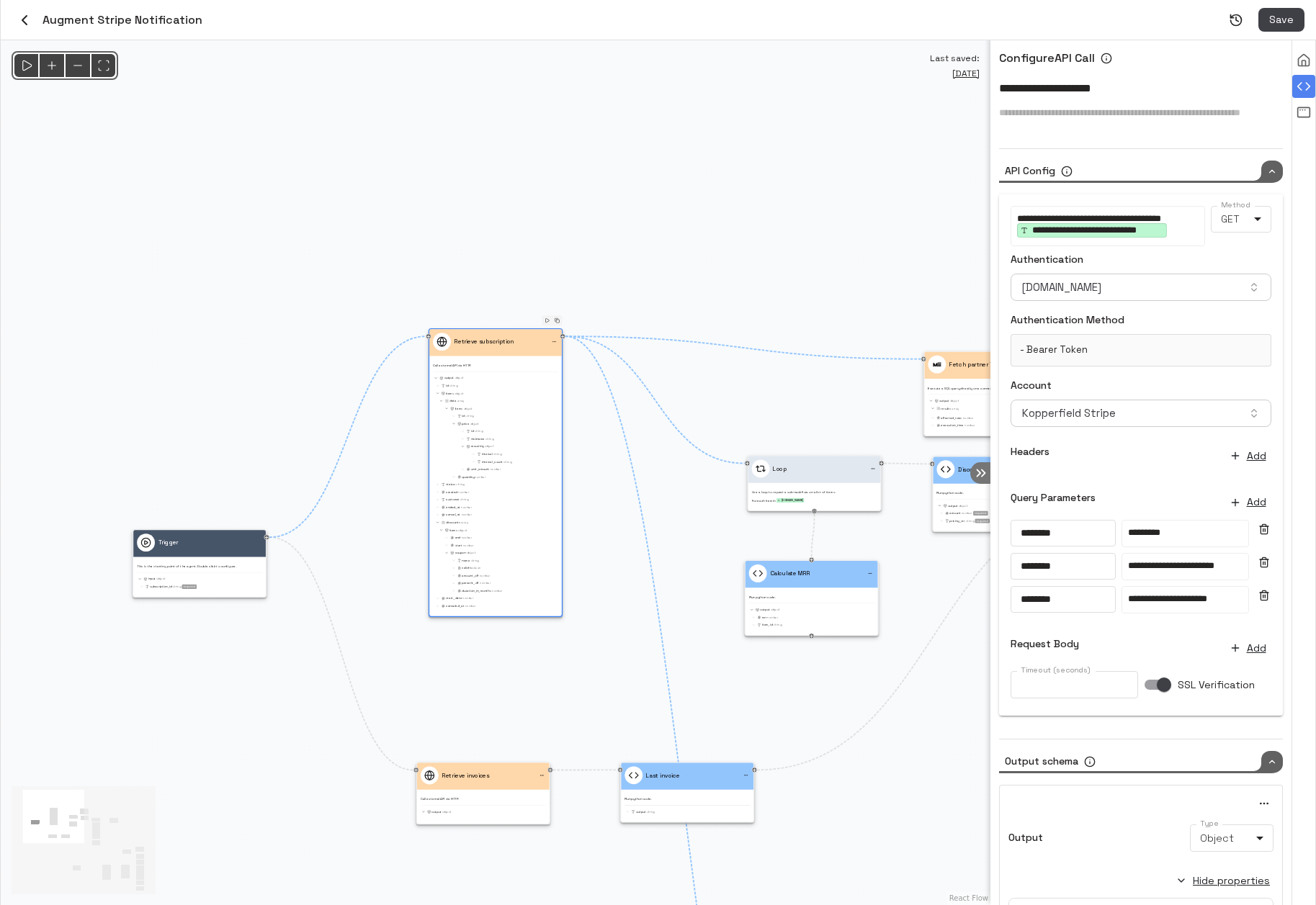
drag, startPoint x: 844, startPoint y: 291, endPoint x: 828, endPoint y: 100, distance: 191.7
click at [828, 100] on div "@keyframes flowAnimation { from { stroke-dashoffset: 36; } to { stroke-dashoffs…" at bounding box center [495, 472] width 990 height 865
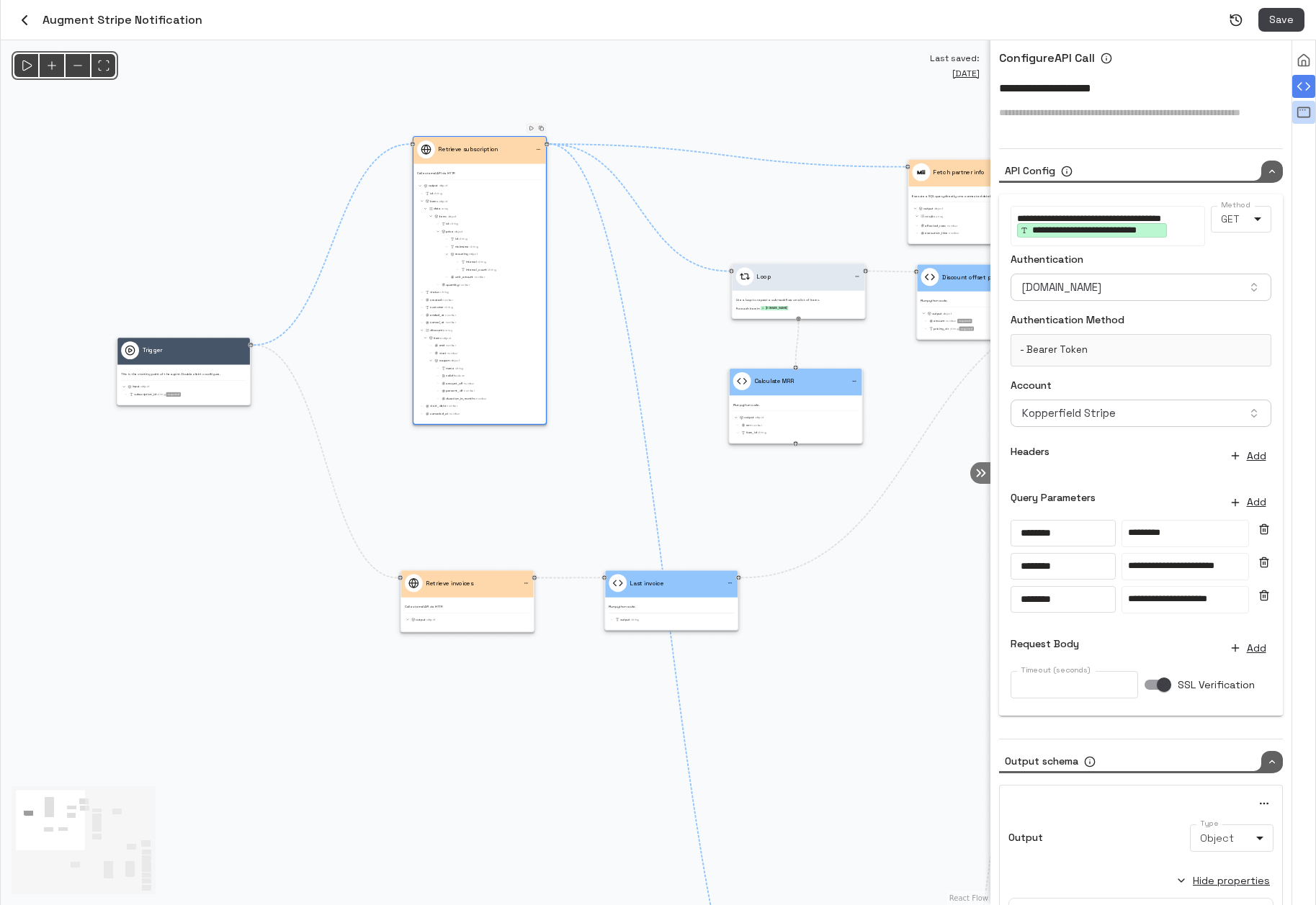
click at [1307, 113] on icon "View all agent runs" at bounding box center [1304, 112] width 14 height 14
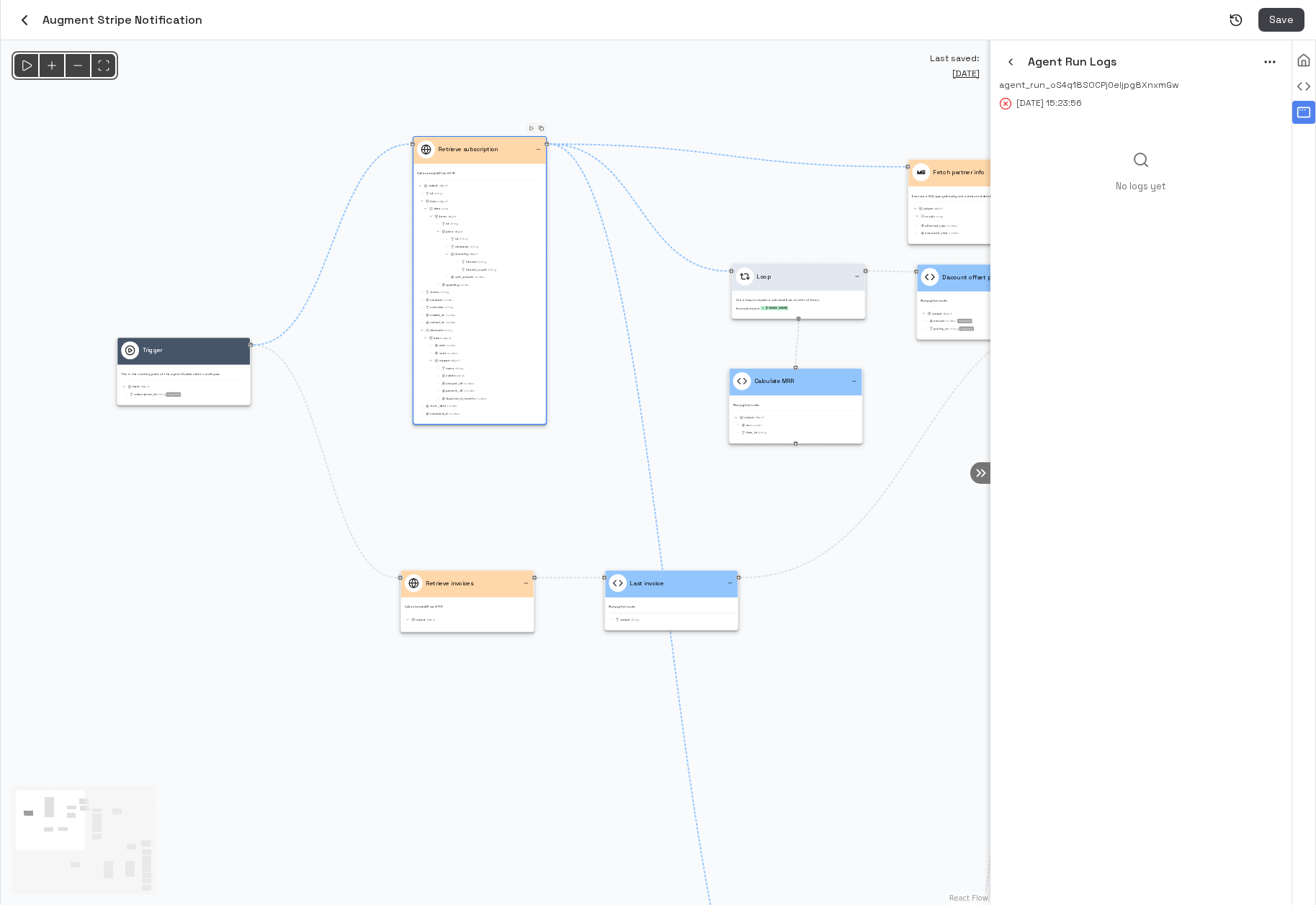
click at [1272, 59] on icon "menu" at bounding box center [1270, 61] width 14 height 14
click at [1252, 86] on li "Rerun" at bounding box center [1251, 92] width 66 height 21
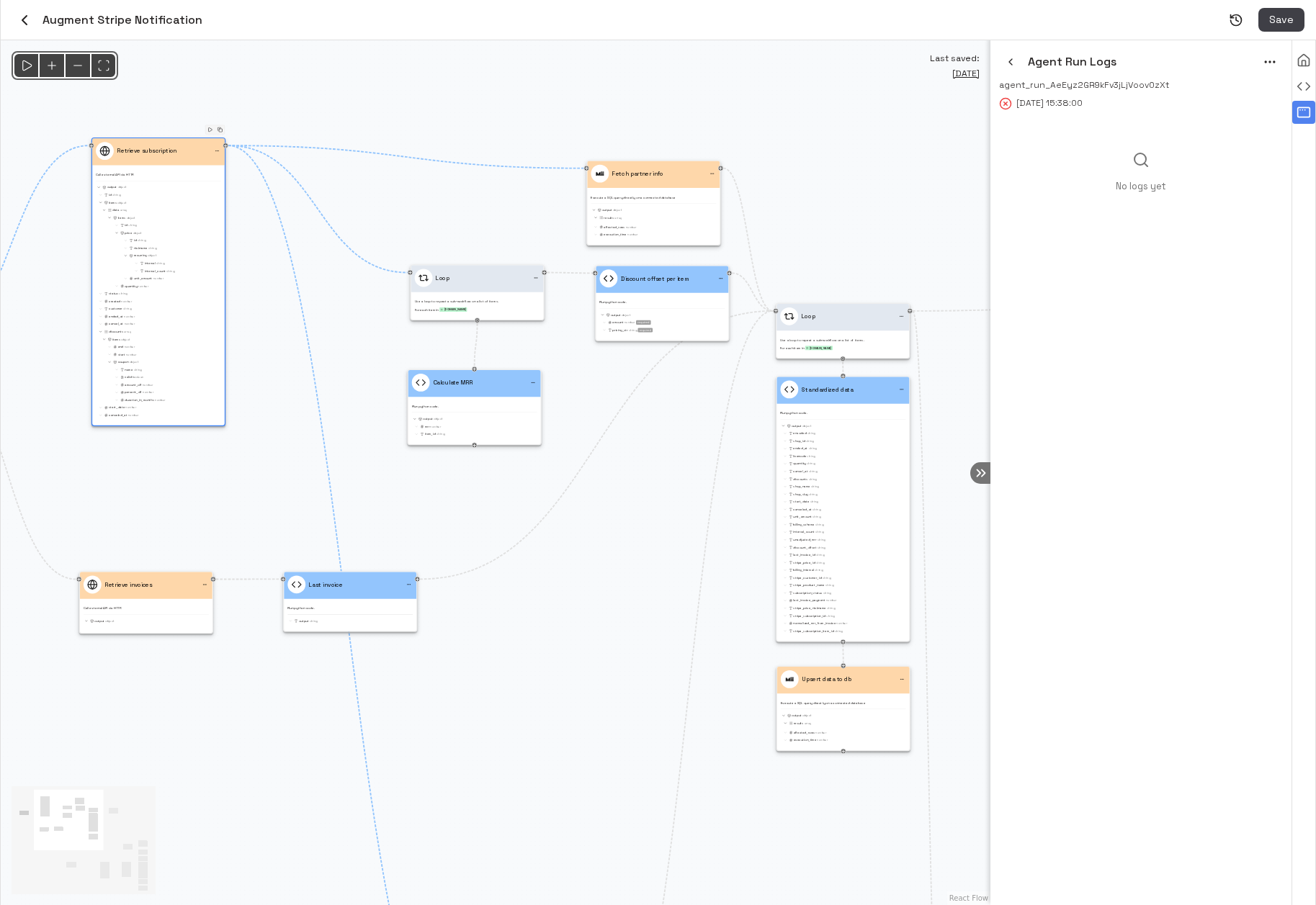
drag, startPoint x: 789, startPoint y: 486, endPoint x: 345, endPoint y: 477, distance: 444.1
click at [366, 479] on div "@keyframes flowAnimation { from { stroke-dashoffset: 36; } to { stroke-dashoffs…" at bounding box center [495, 472] width 990 height 865
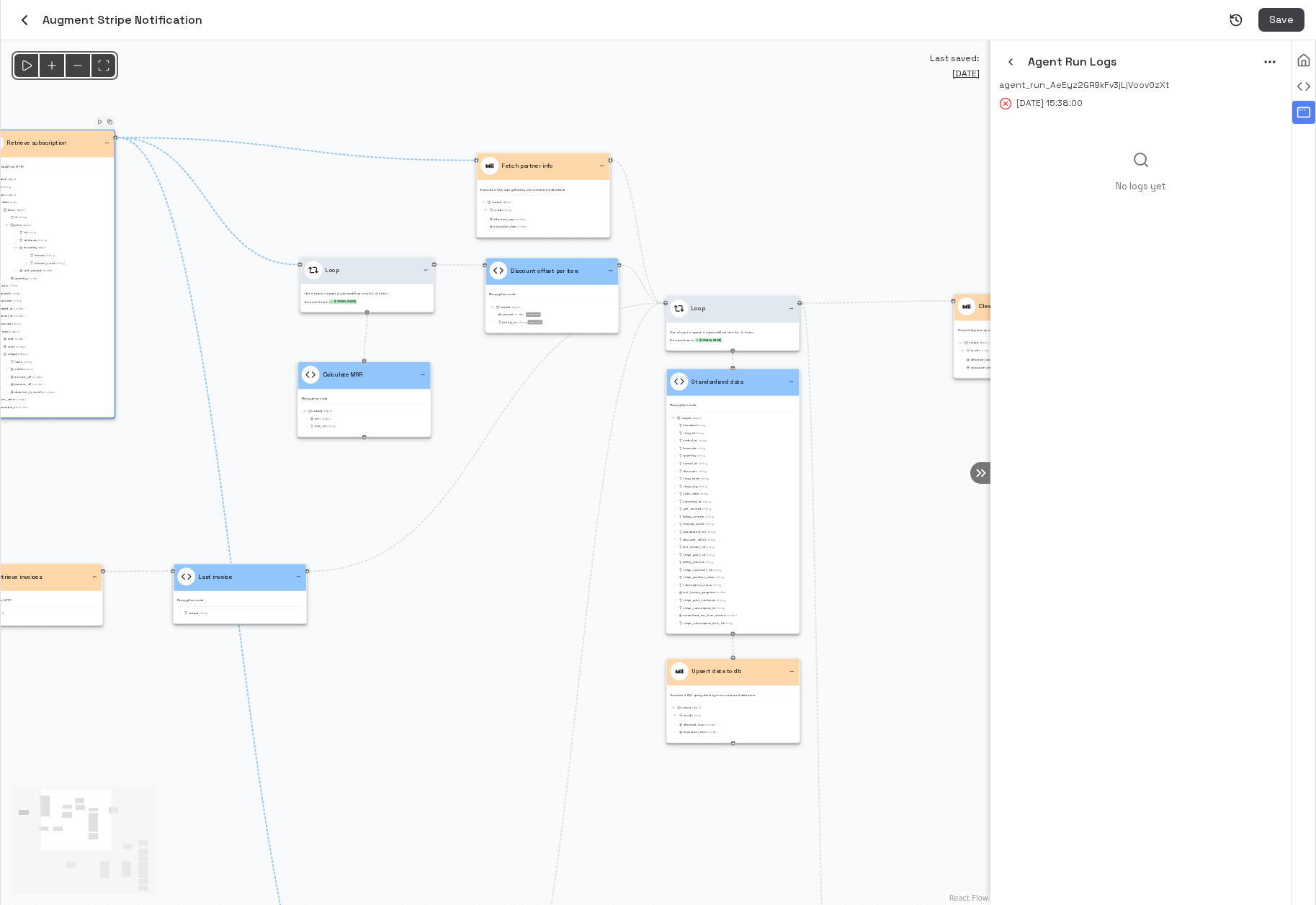
drag, startPoint x: 911, startPoint y: 520, endPoint x: 813, endPoint y: 488, distance: 103.1
click at [817, 490] on div "@keyframes flowAnimation { from { stroke-dashoffset: 36; } to { stroke-dashoffs…" at bounding box center [495, 472] width 990 height 865
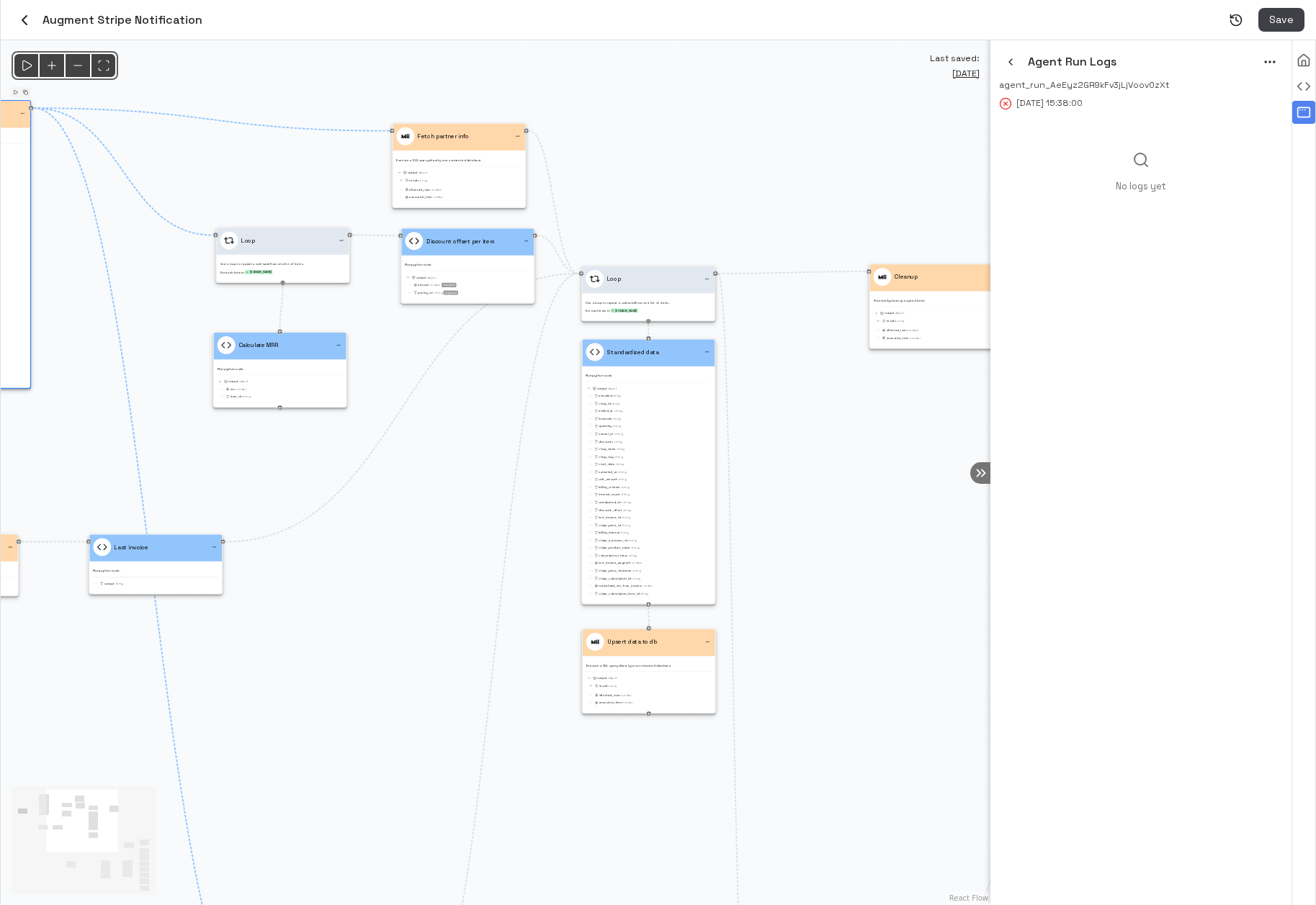
drag, startPoint x: 891, startPoint y: 494, endPoint x: 660, endPoint y: 440, distance: 237.2
click at [666, 441] on div "@keyframes flowAnimation { from { stroke-dashoffset: 36; } to { stroke-dashoffs…" at bounding box center [495, 472] width 990 height 865
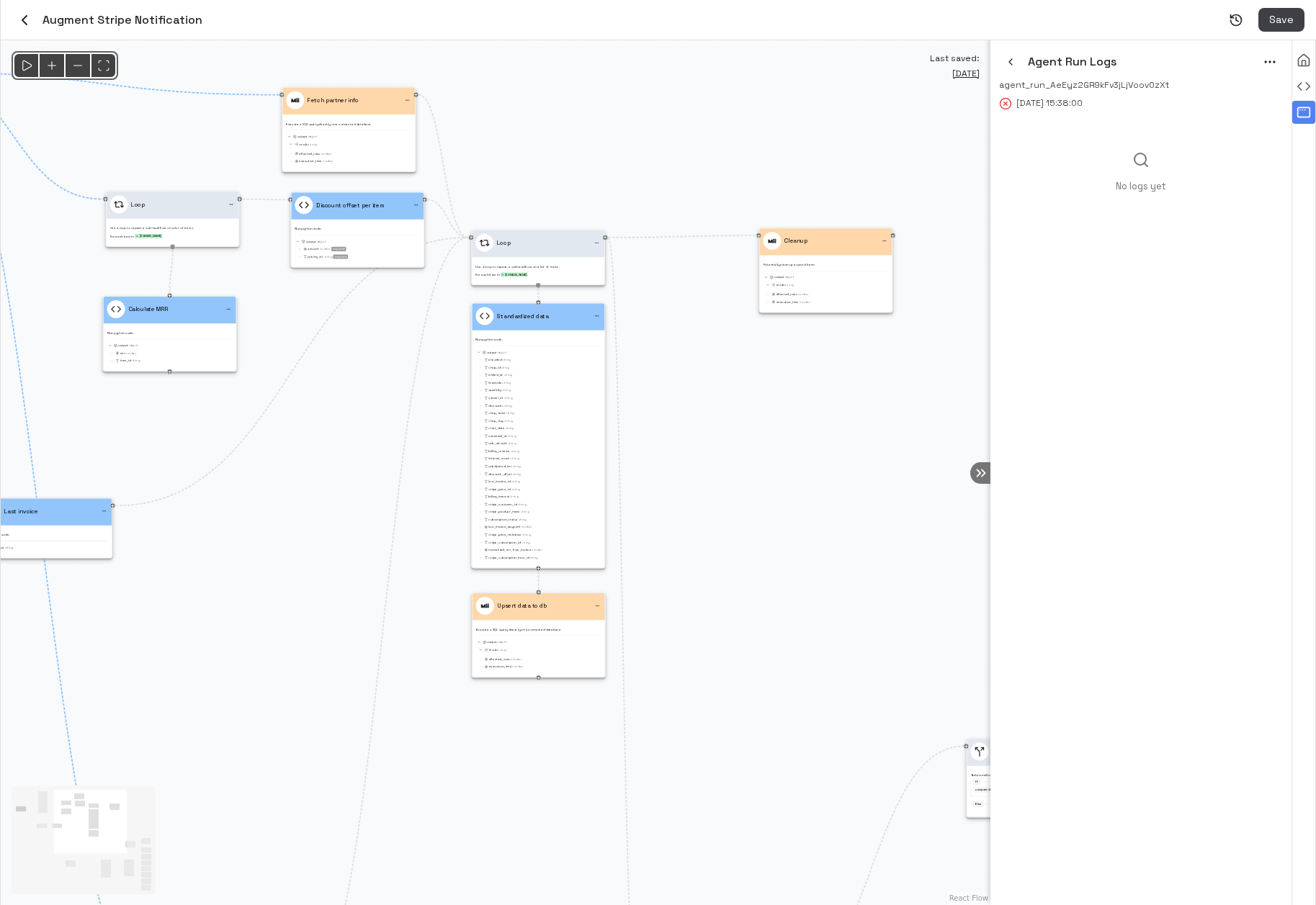
drag, startPoint x: 652, startPoint y: 433, endPoint x: 855, endPoint y: 469, distance: 206.2
click at [834, 469] on div "@keyframes flowAnimation { from { stroke-dashoffset: 36; } to { stroke-dashoffs…" at bounding box center [495, 472] width 990 height 865
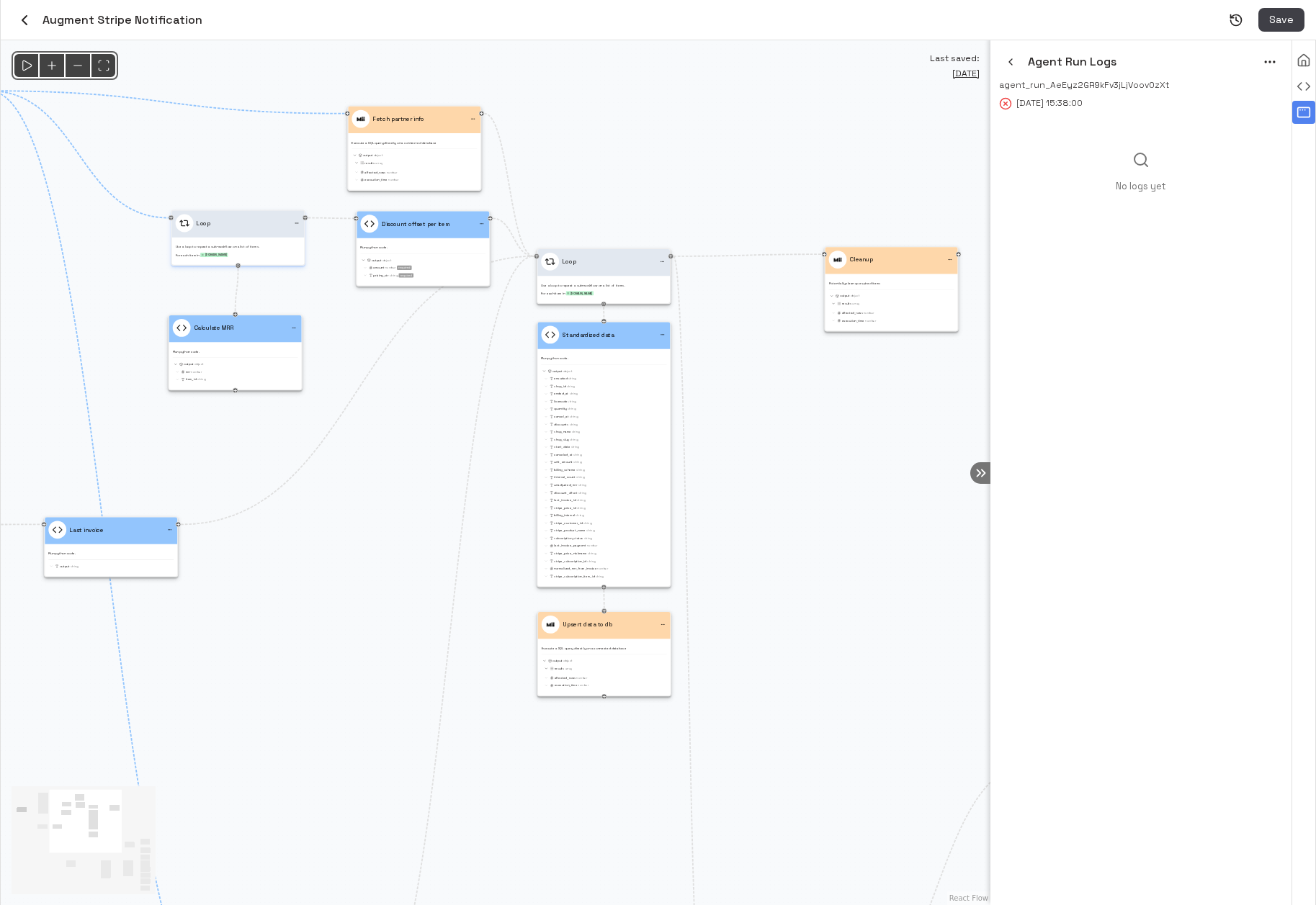
click at [266, 235] on div "Loop" at bounding box center [238, 224] width 133 height 27
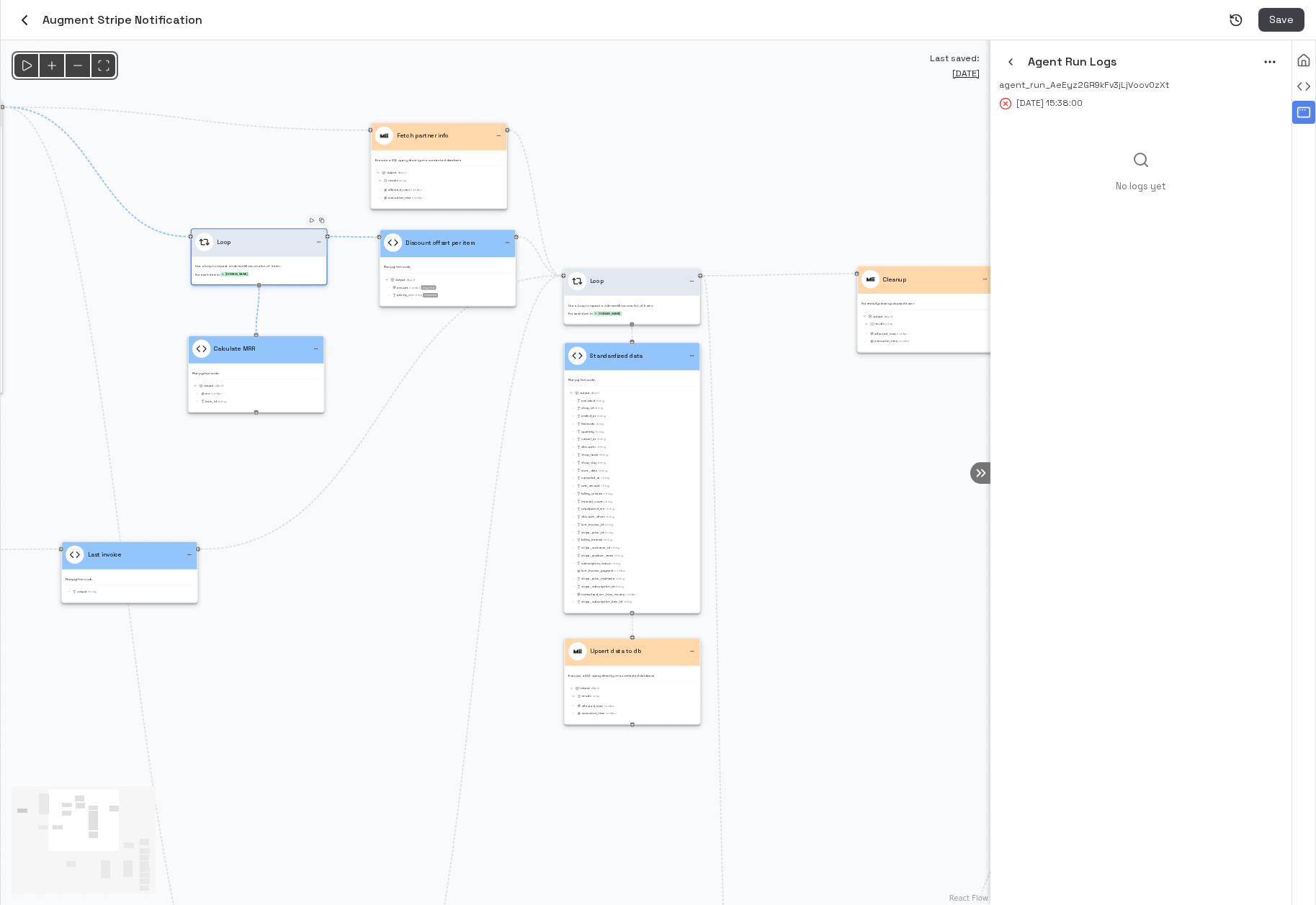
click at [266, 235] on div "@keyframes flowAnimation { from { stroke-dashoffset: 36; } to { stroke-dashoffs…" at bounding box center [495, 472] width 990 height 865
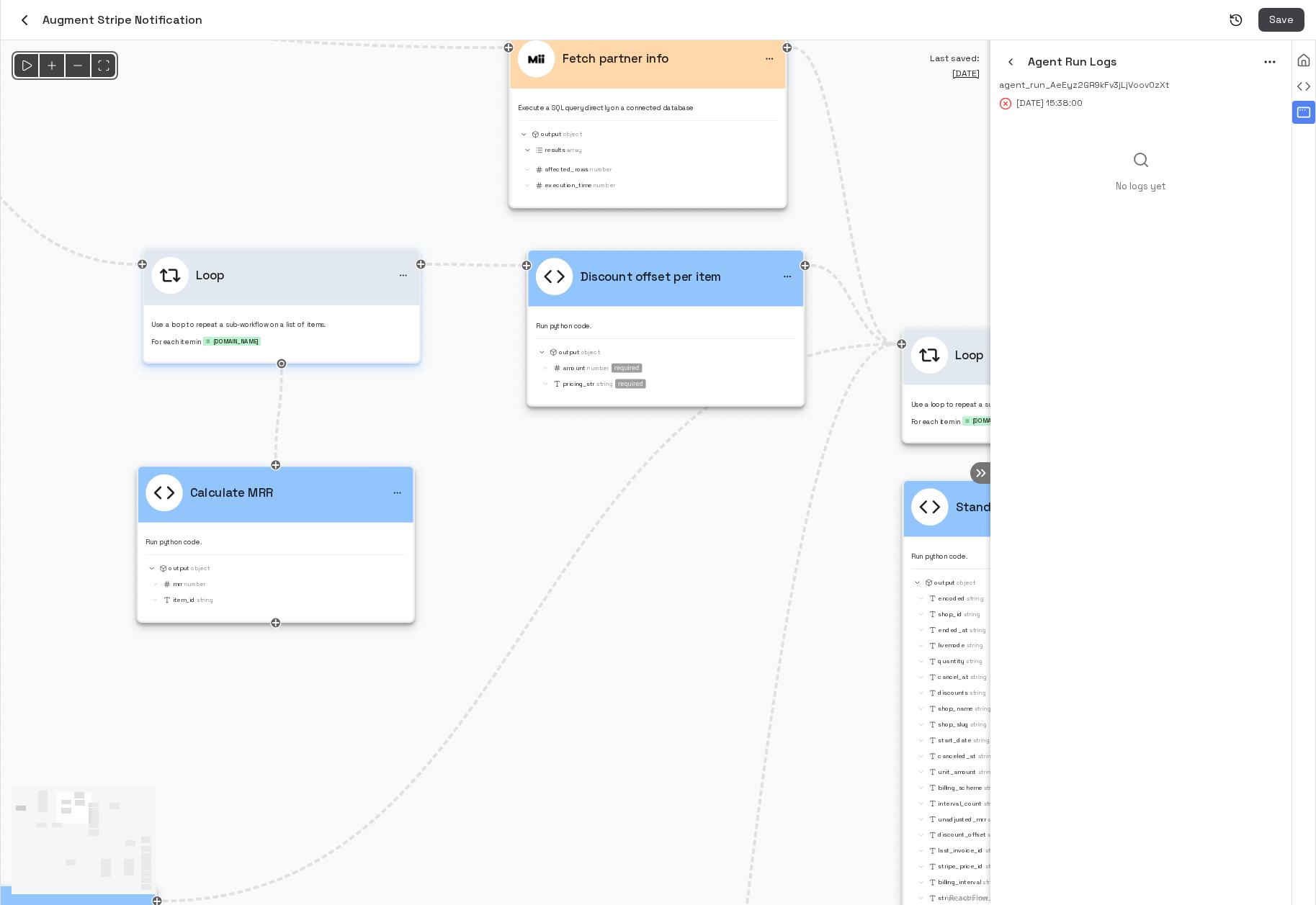
click at [311, 285] on div "Loop" at bounding box center [282, 276] width 260 height 37
click at [311, 285] on div "@keyframes flowAnimation { from { stroke-dashoffset: 36; } to { stroke-dashoffs…" at bounding box center [495, 472] width 990 height 865
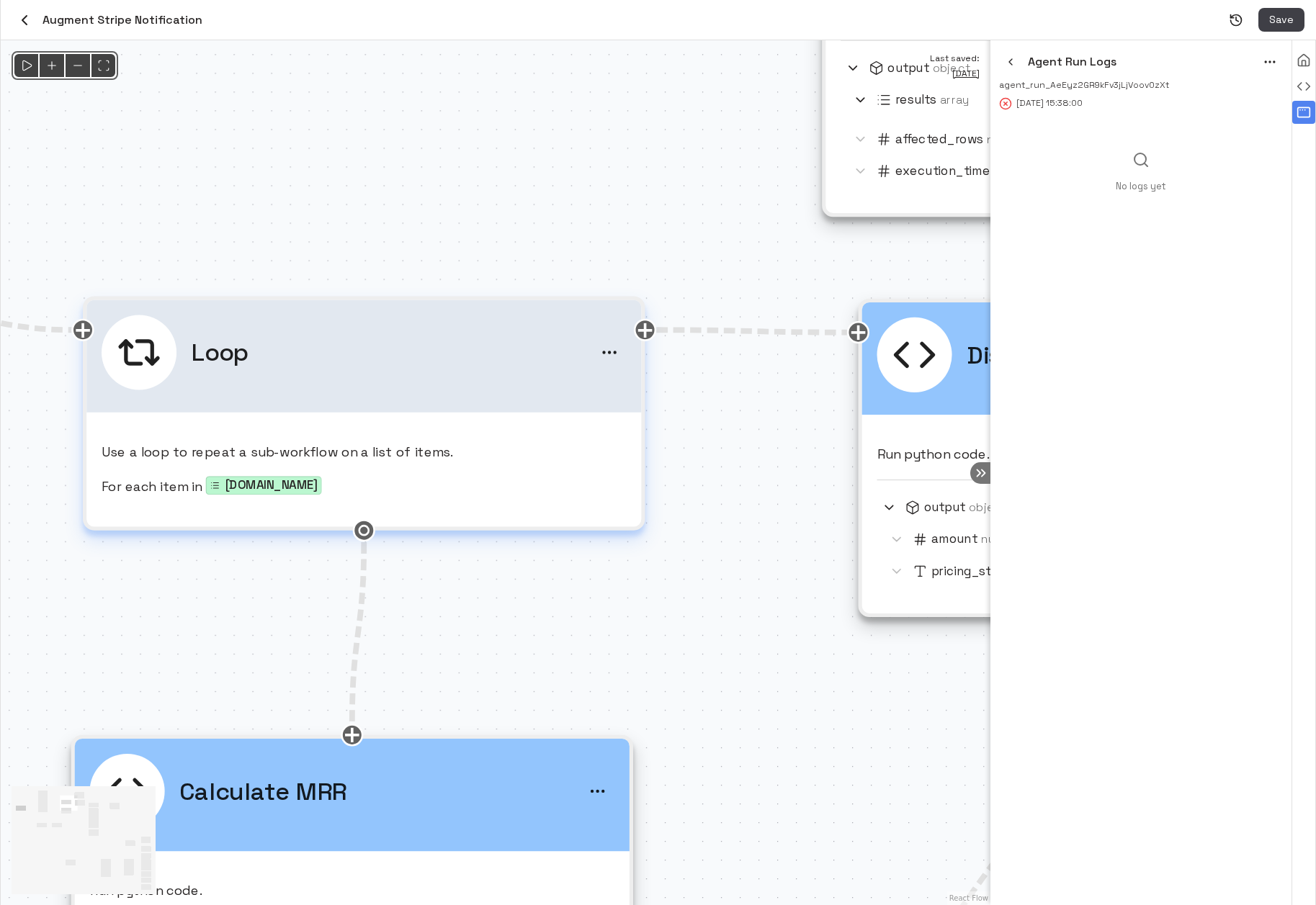
click at [458, 457] on p "Use a loop to repeat a sub-workflow on a list of items." at bounding box center [364, 452] width 524 height 20
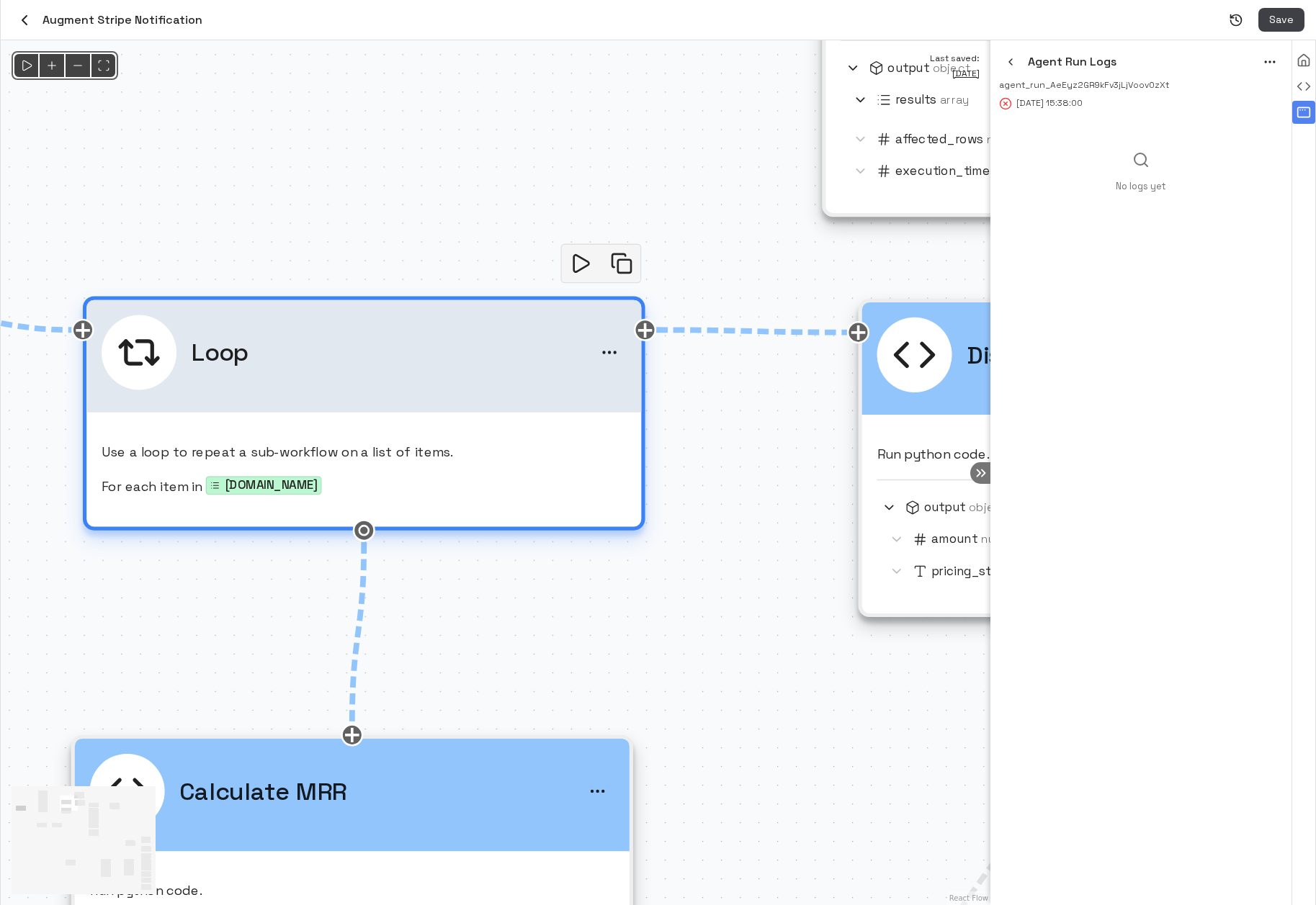
click at [458, 457] on p "Use a loop to repeat a sub-workflow on a list of items." at bounding box center [364, 452] width 524 height 20
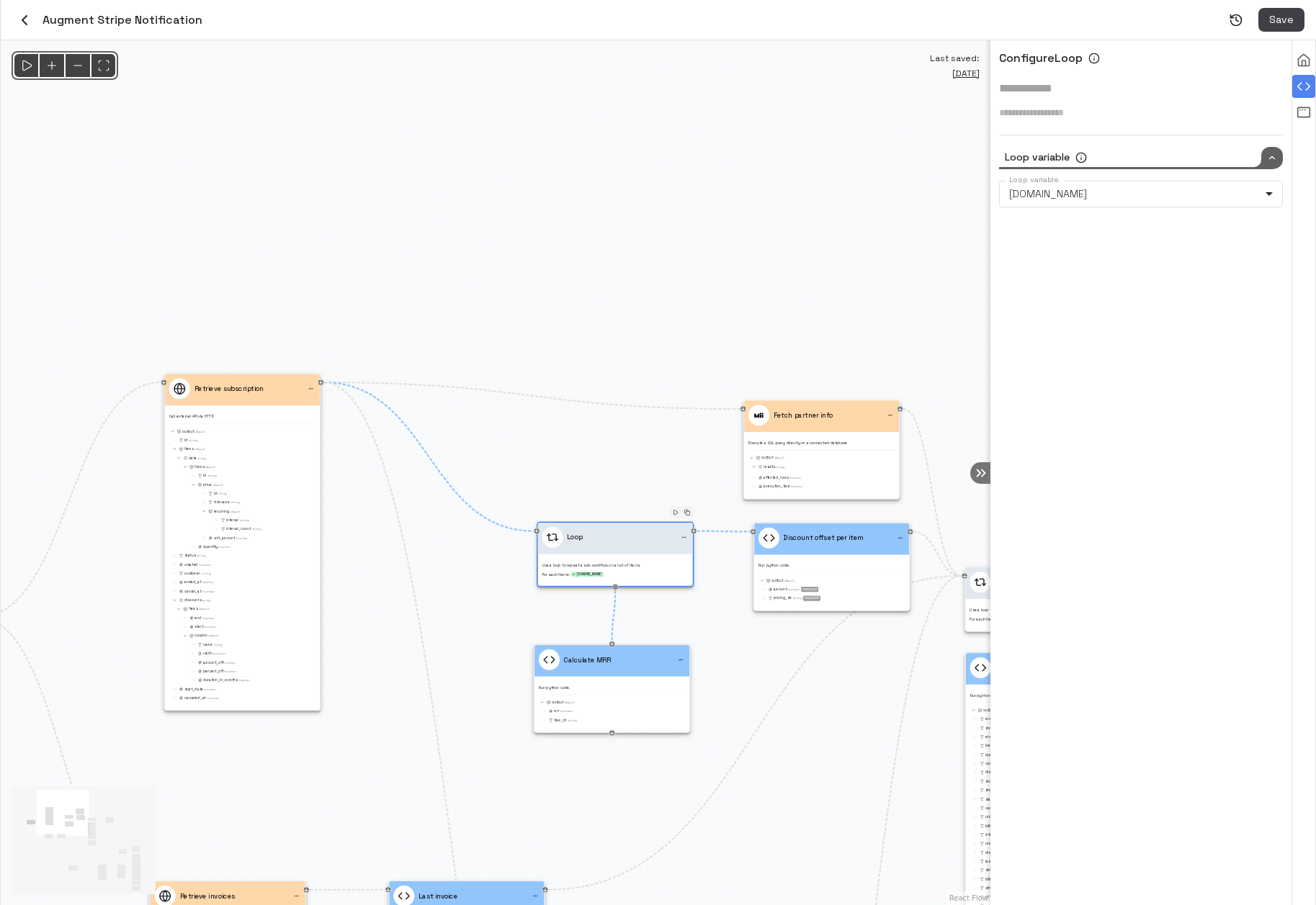
drag, startPoint x: 840, startPoint y: 738, endPoint x: 323, endPoint y: 526, distance: 558.8
click at [338, 537] on div "@keyframes flowAnimation { from { stroke-dashoffset: 36; } to { stroke-dashoffs…" at bounding box center [495, 472] width 990 height 865
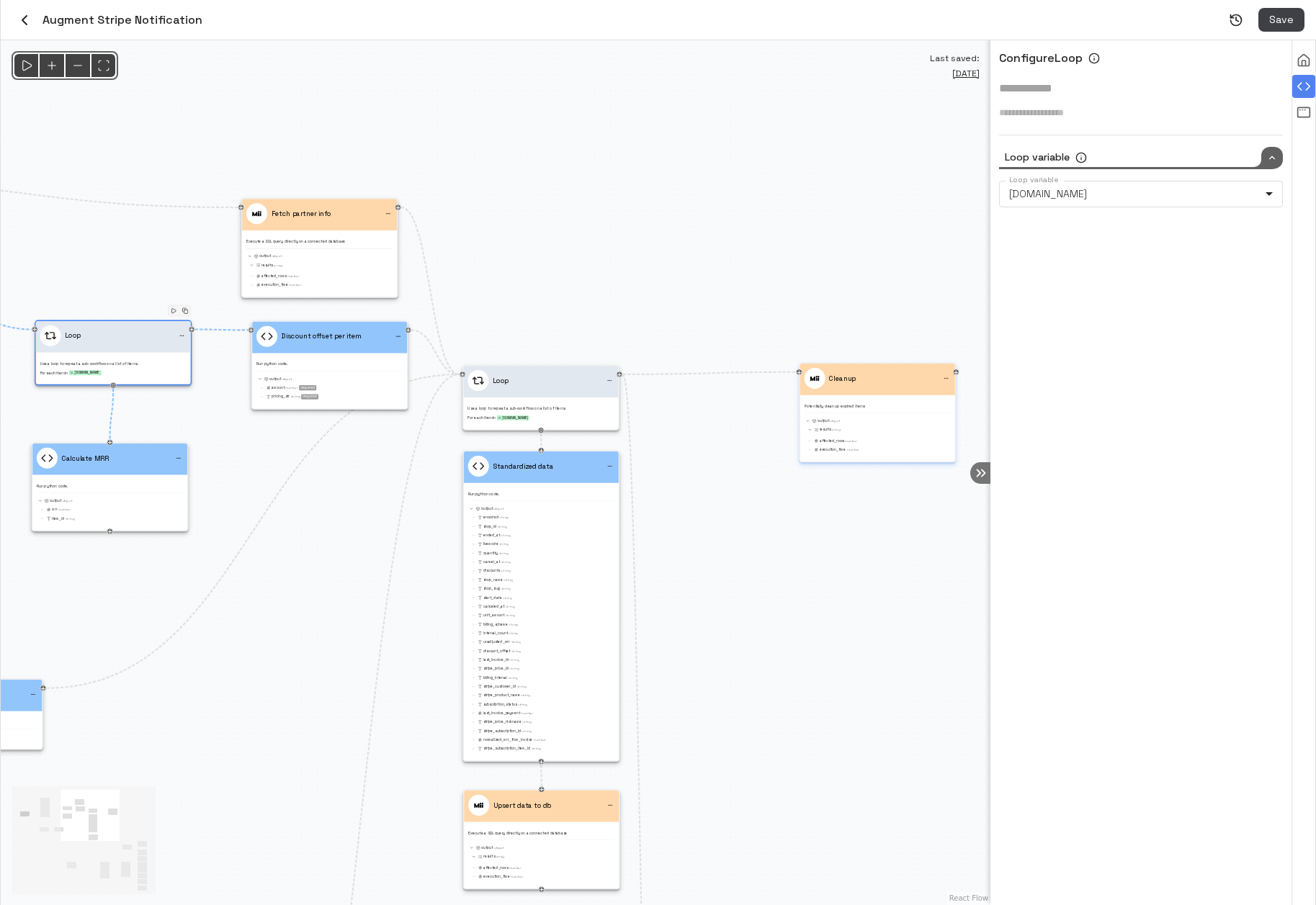
click at [848, 400] on div "Potentially clean up expired items output Object results Array affected_rows Nu…" at bounding box center [878, 426] width 146 height 54
click at [840, 412] on div "Potentially clean up expired items output Object results Array affected_rows Nu…" at bounding box center [878, 426] width 146 height 54
click at [837, 413] on div "output Object results Array affected_rows Number execution_time Number" at bounding box center [878, 433] width 146 height 40
click at [837, 413] on div "Potentially clean up expired items output Object results Array affected_rows Nu…" at bounding box center [878, 426] width 146 height 54
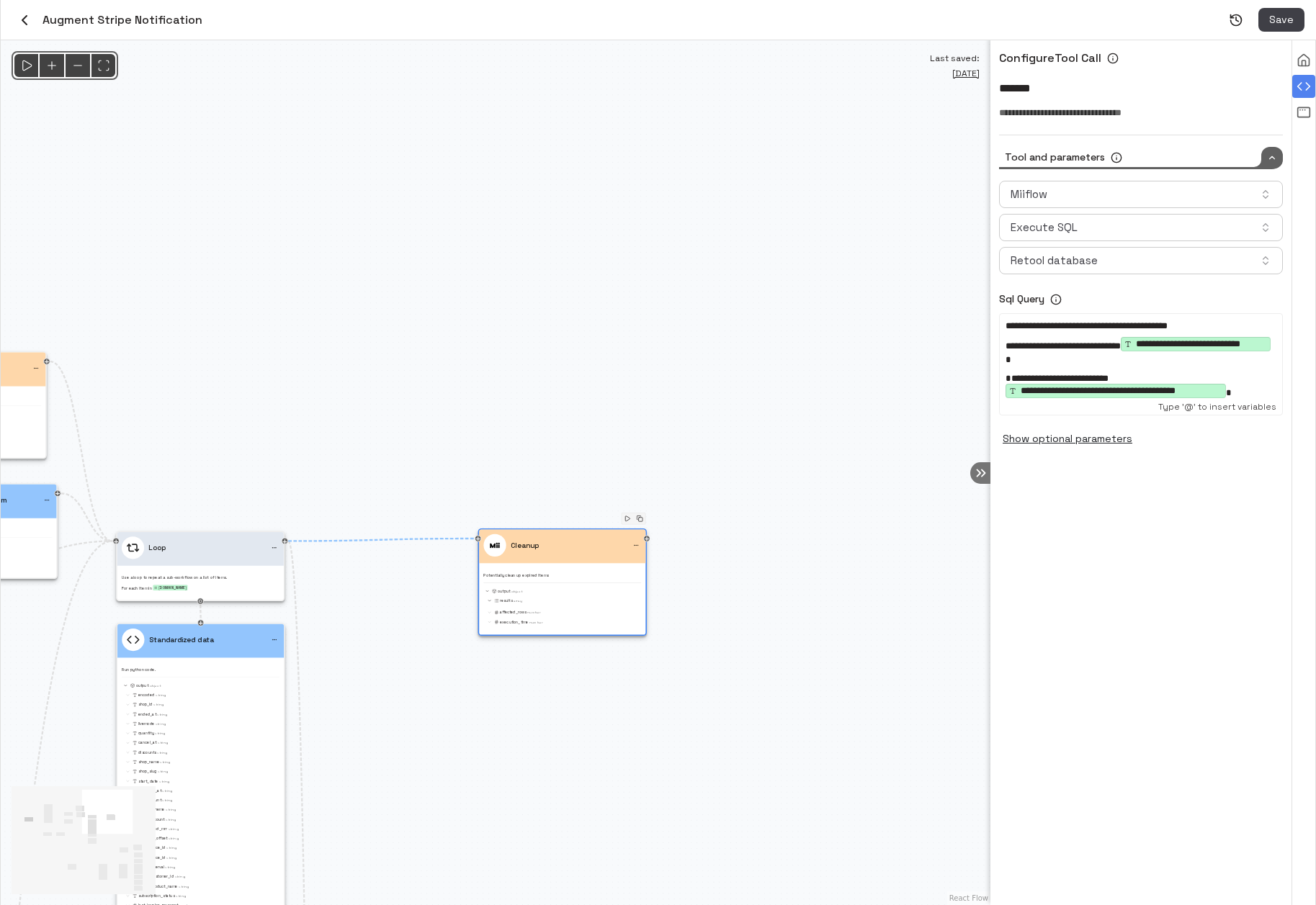
drag, startPoint x: 601, startPoint y: 862, endPoint x: 797, endPoint y: 437, distance: 468.0
click at [751, 480] on div "@keyframes flowAnimation { from { stroke-dashoffset: 36; } to { stroke-dashoffs…" at bounding box center [495, 472] width 990 height 865
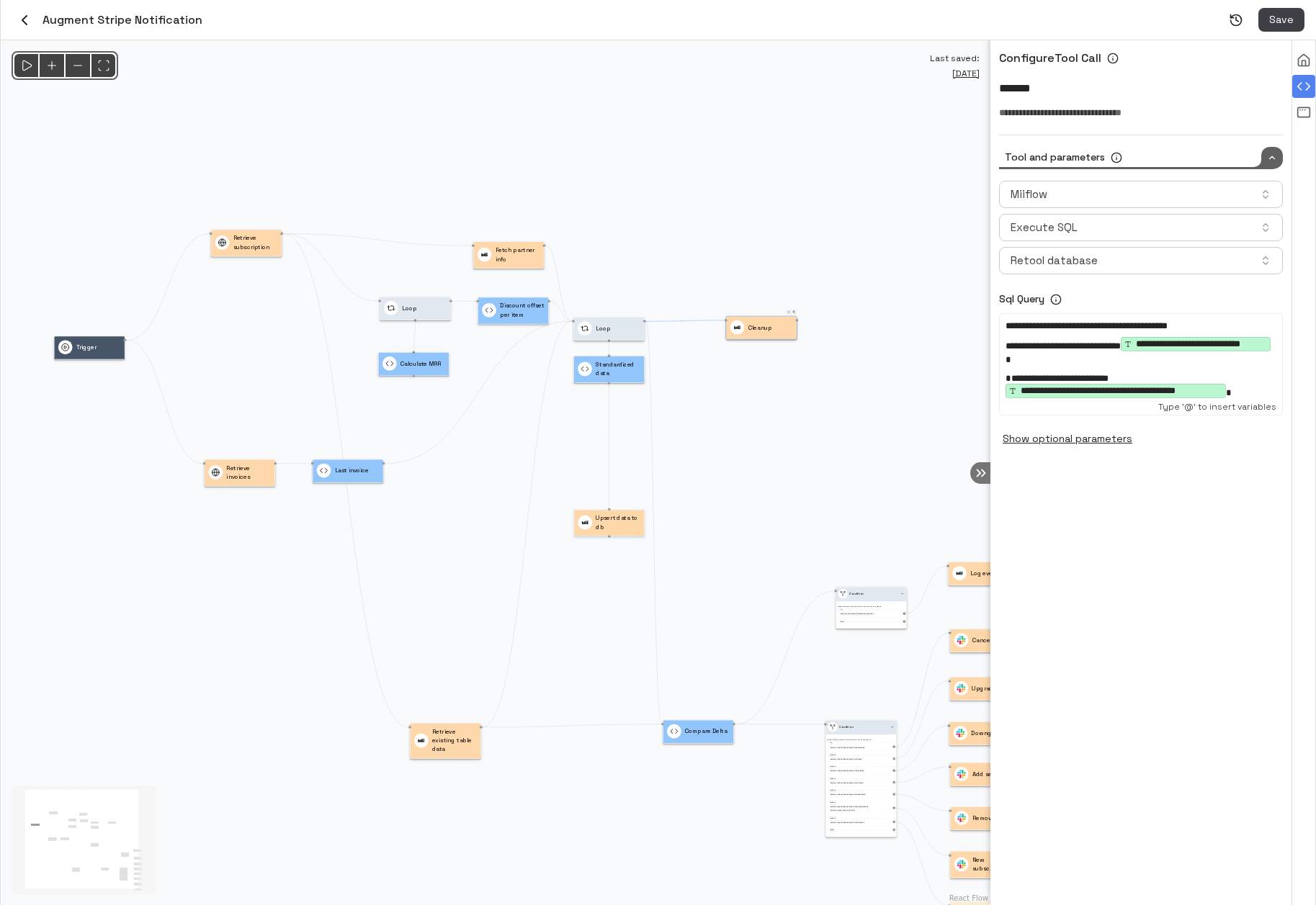
click at [605, 521] on p "Upsert data to db" at bounding box center [617, 522] width 45 height 18
click at [611, 523] on p "Upsert data to db" at bounding box center [617, 522] width 45 height 18
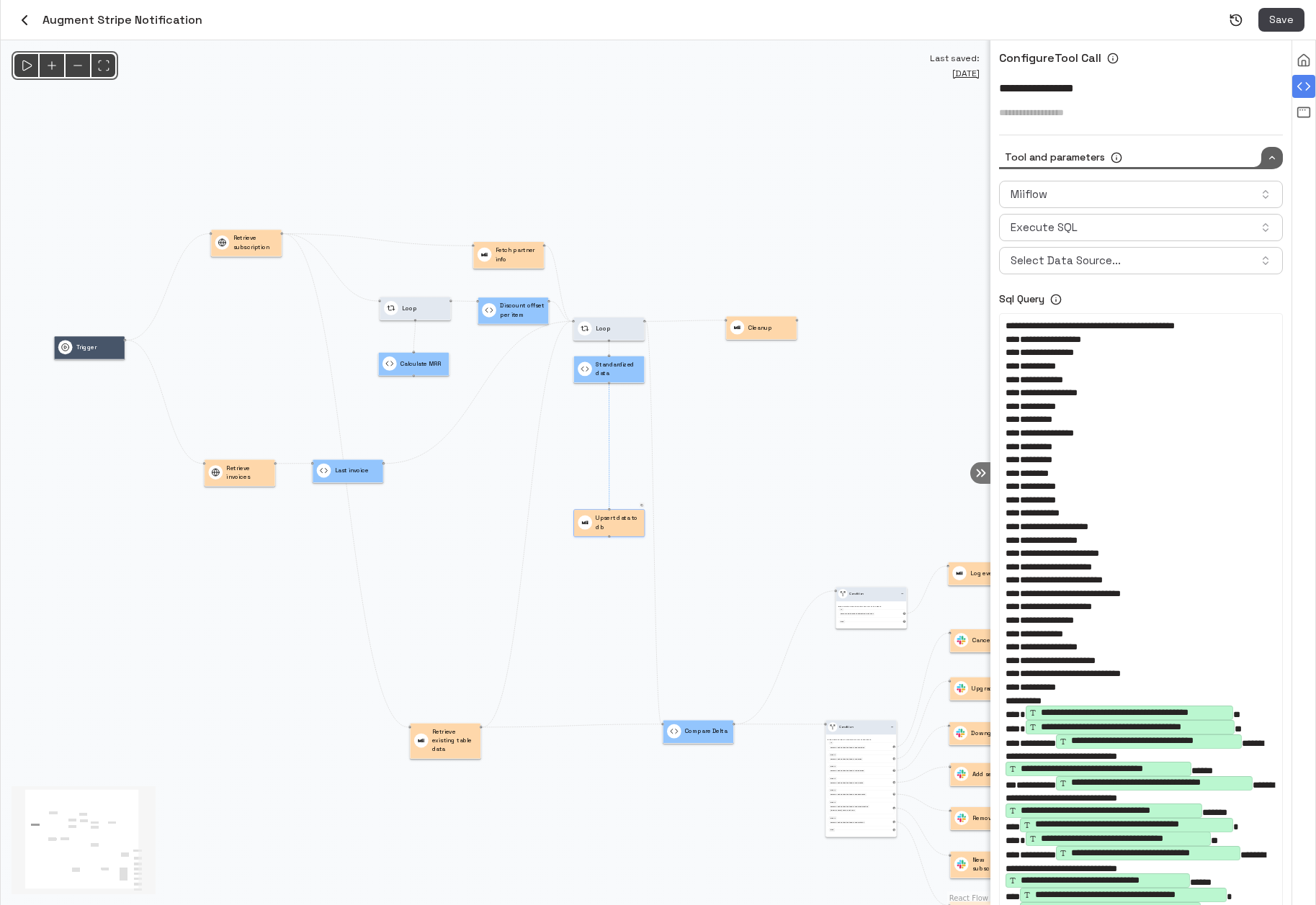
click at [611, 523] on p "Upsert data to db" at bounding box center [617, 522] width 45 height 18
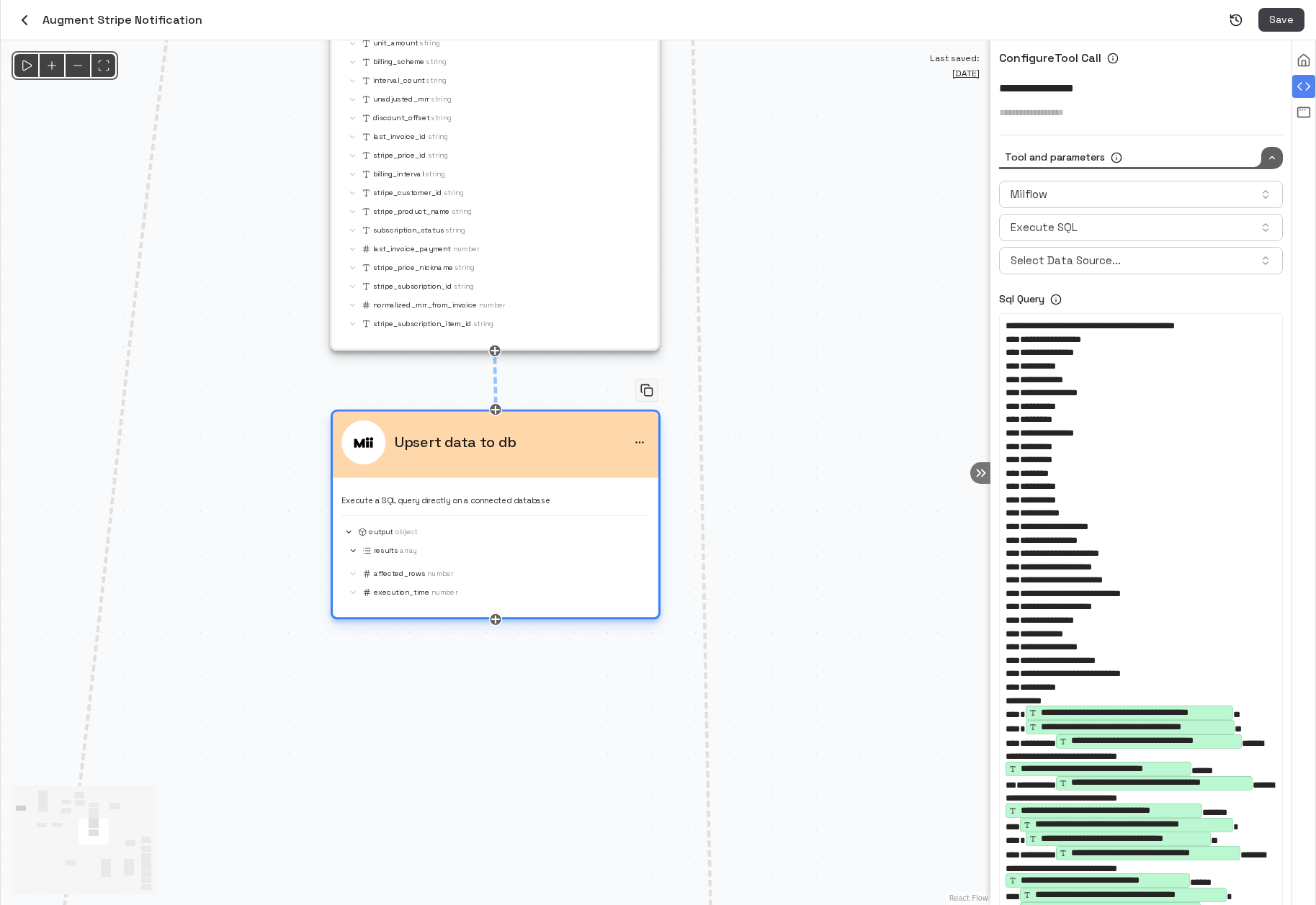
click at [543, 495] on p "Execute a SQL query directly on a connected database" at bounding box center [495, 501] width 307 height 12
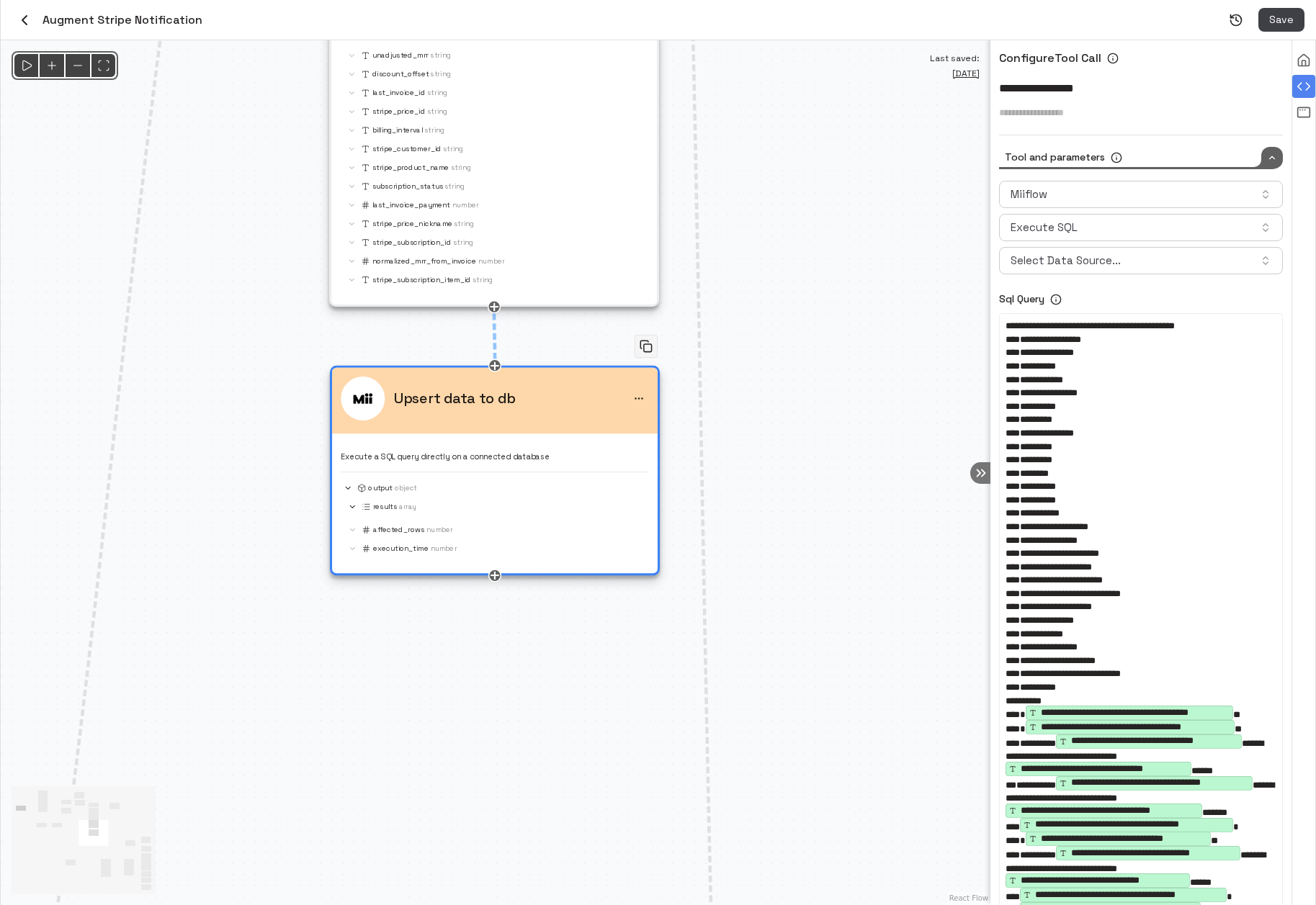
drag, startPoint x: 461, startPoint y: 725, endPoint x: 674, endPoint y: 443, distance: 353.4
click at [648, 457] on div "@keyframes flowAnimation { from { stroke-dashoffset: 36; } to { stroke-dashoffs…" at bounding box center [495, 472] width 990 height 865
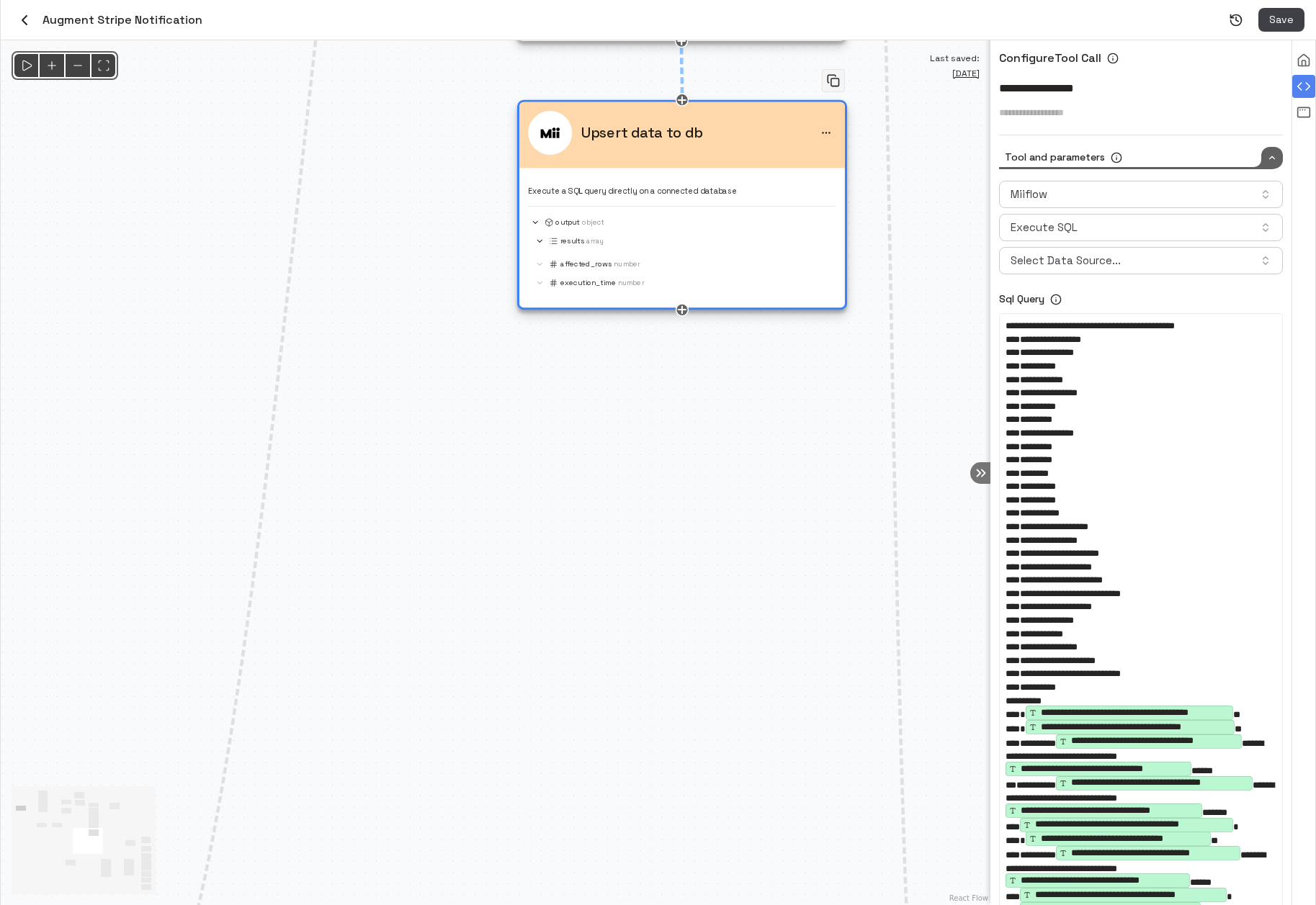
click at [618, 488] on div "@keyframes flowAnimation { from { stroke-dashoffset: 36; } to { stroke-dashoffs…" at bounding box center [495, 472] width 990 height 865
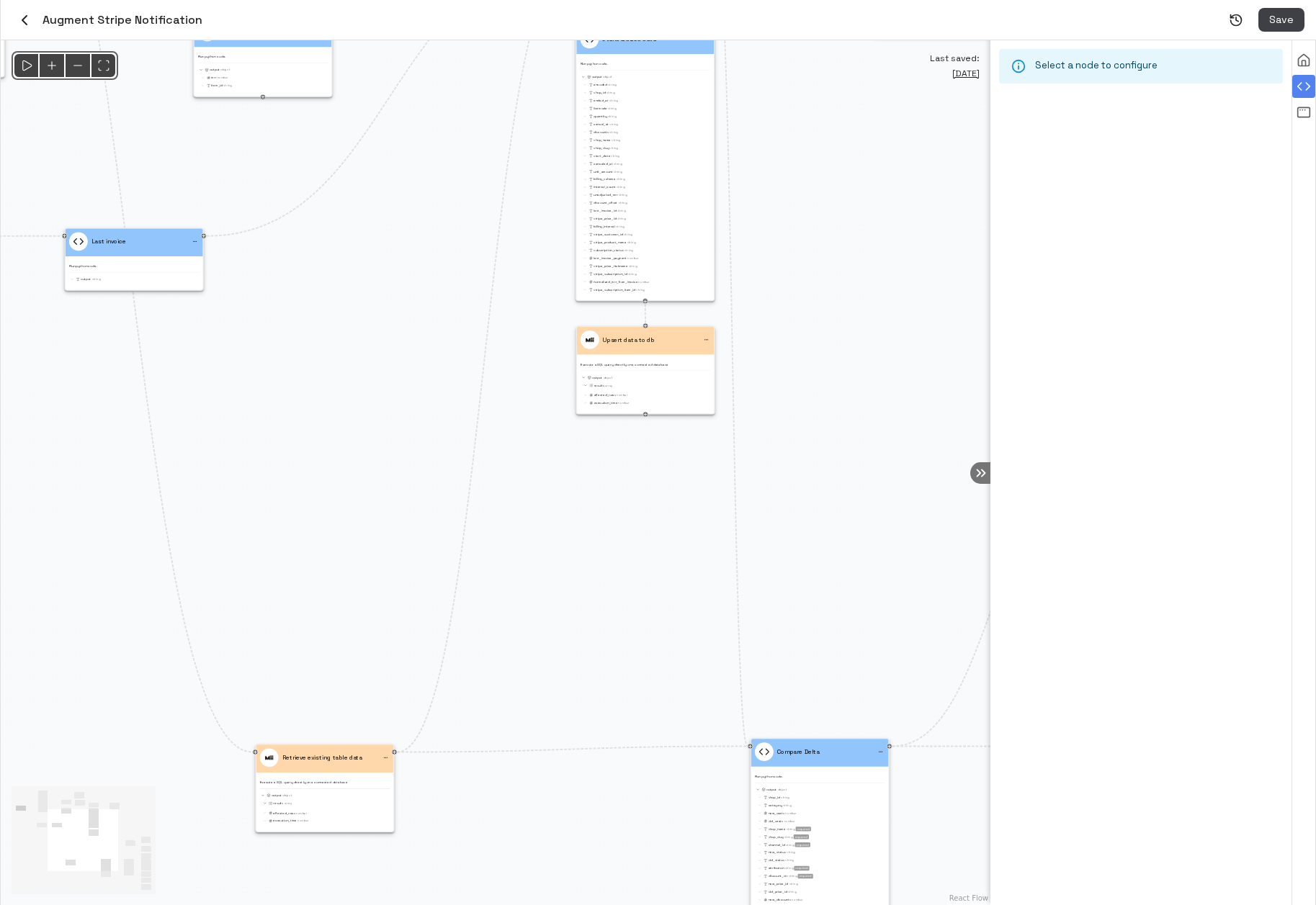
click at [719, 359] on div "@keyframes flowAnimation { from { stroke-dashoffset: 36; } to { stroke-dashoffs…" at bounding box center [495, 472] width 990 height 865
click at [656, 374] on div "output Object results Array affected_rows Number execution_time Number" at bounding box center [645, 388] width 129 height 36
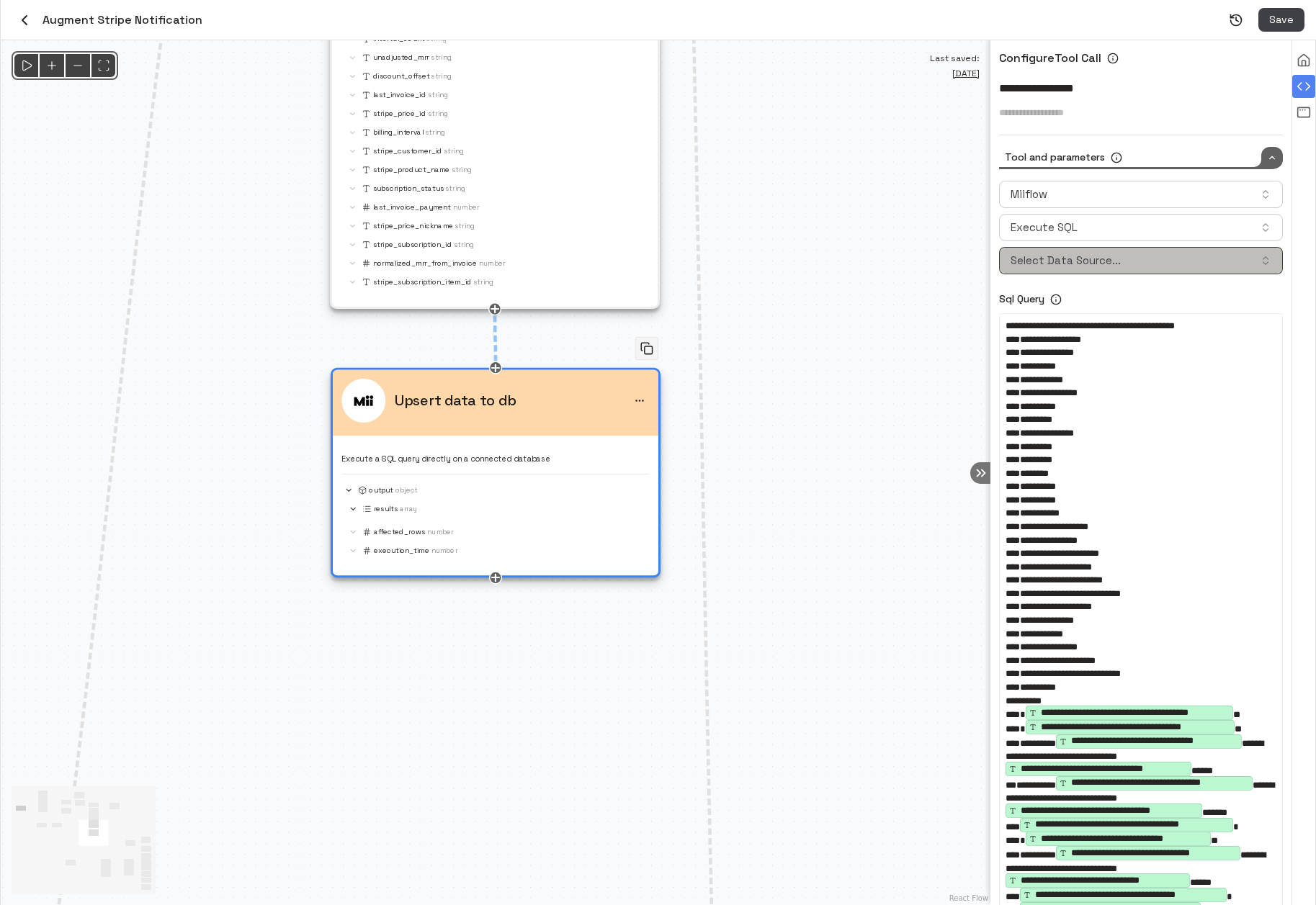
click at [1152, 267] on button "Select Data Source..." at bounding box center [1140, 260] width 283 height 28
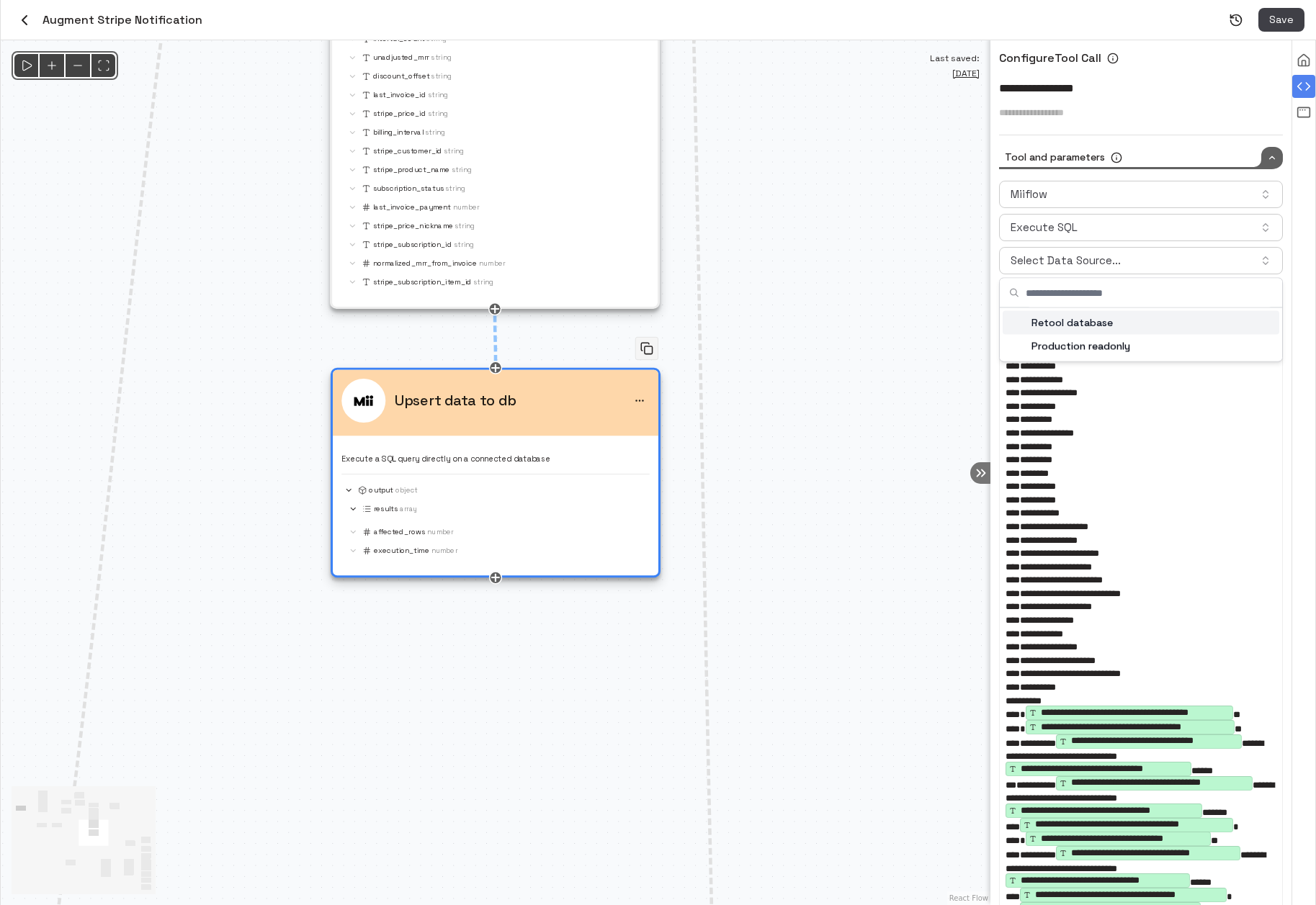
click at [1086, 323] on p "Retool database" at bounding box center [1072, 322] width 81 height 15
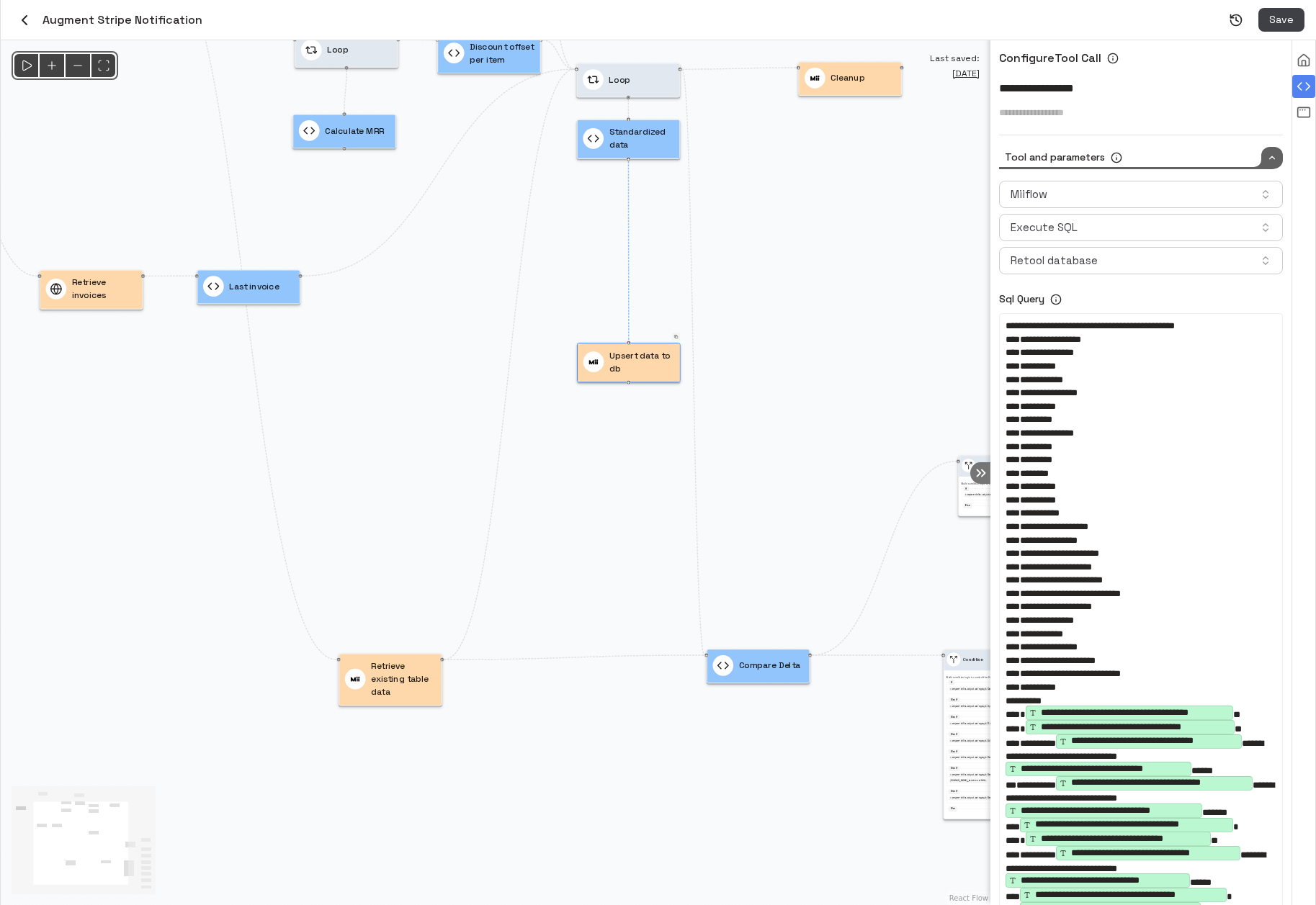
drag, startPoint x: 686, startPoint y: 689, endPoint x: 659, endPoint y: 555, distance: 136.7
click at [659, 555] on div "@keyframes flowAnimation { from { stroke-dashoffset: 36; } to { stroke-dashoffs…" at bounding box center [495, 472] width 990 height 865
click at [400, 683] on p "Retrieve existing table data" at bounding box center [403, 679] width 65 height 39
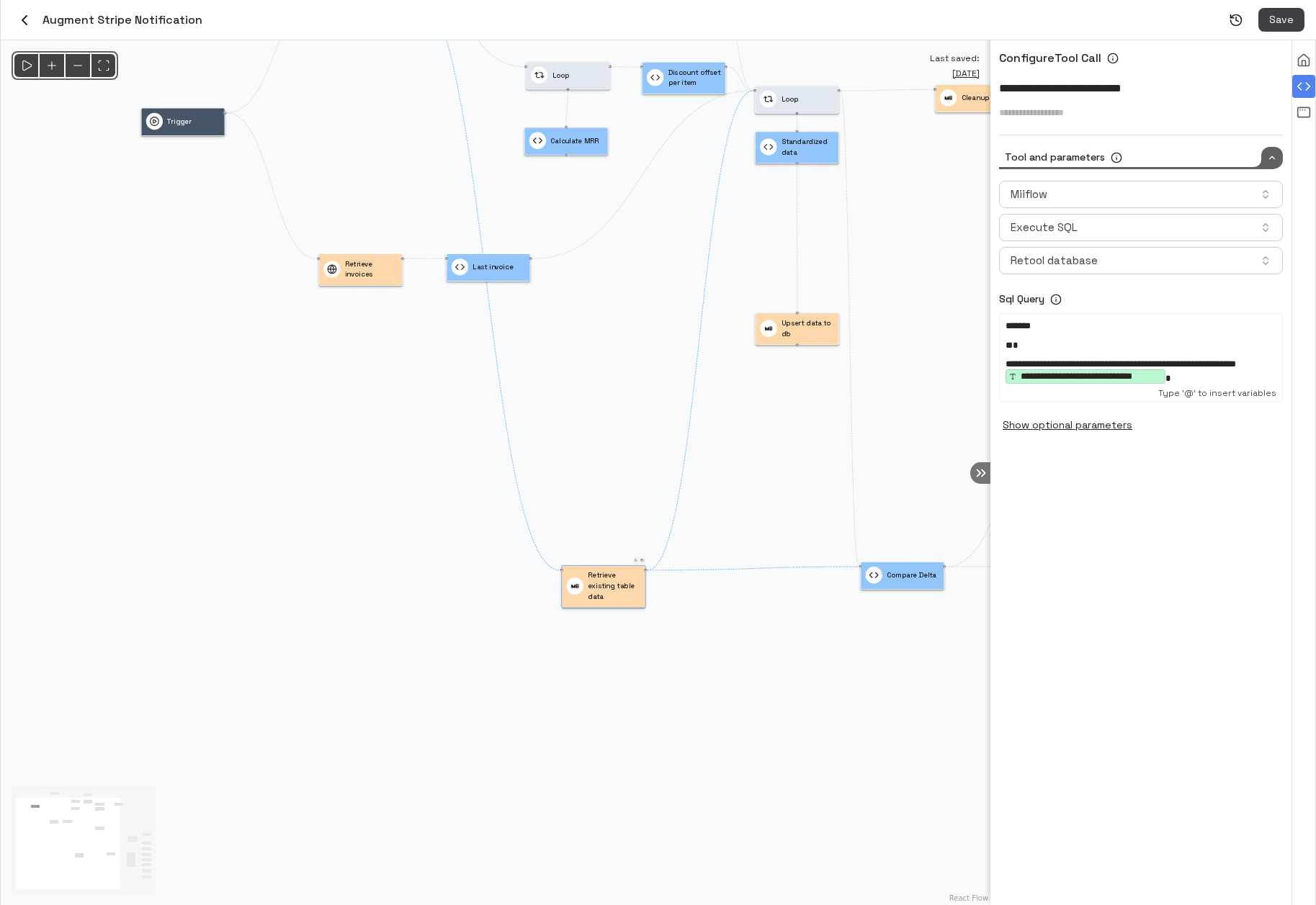
drag, startPoint x: 798, startPoint y: 692, endPoint x: 715, endPoint y: 689, distance: 83.1
click at [715, 689] on div "@keyframes flowAnimation { from { stroke-dashoffset: 36; } to { stroke-dashoffs…" at bounding box center [495, 472] width 990 height 865
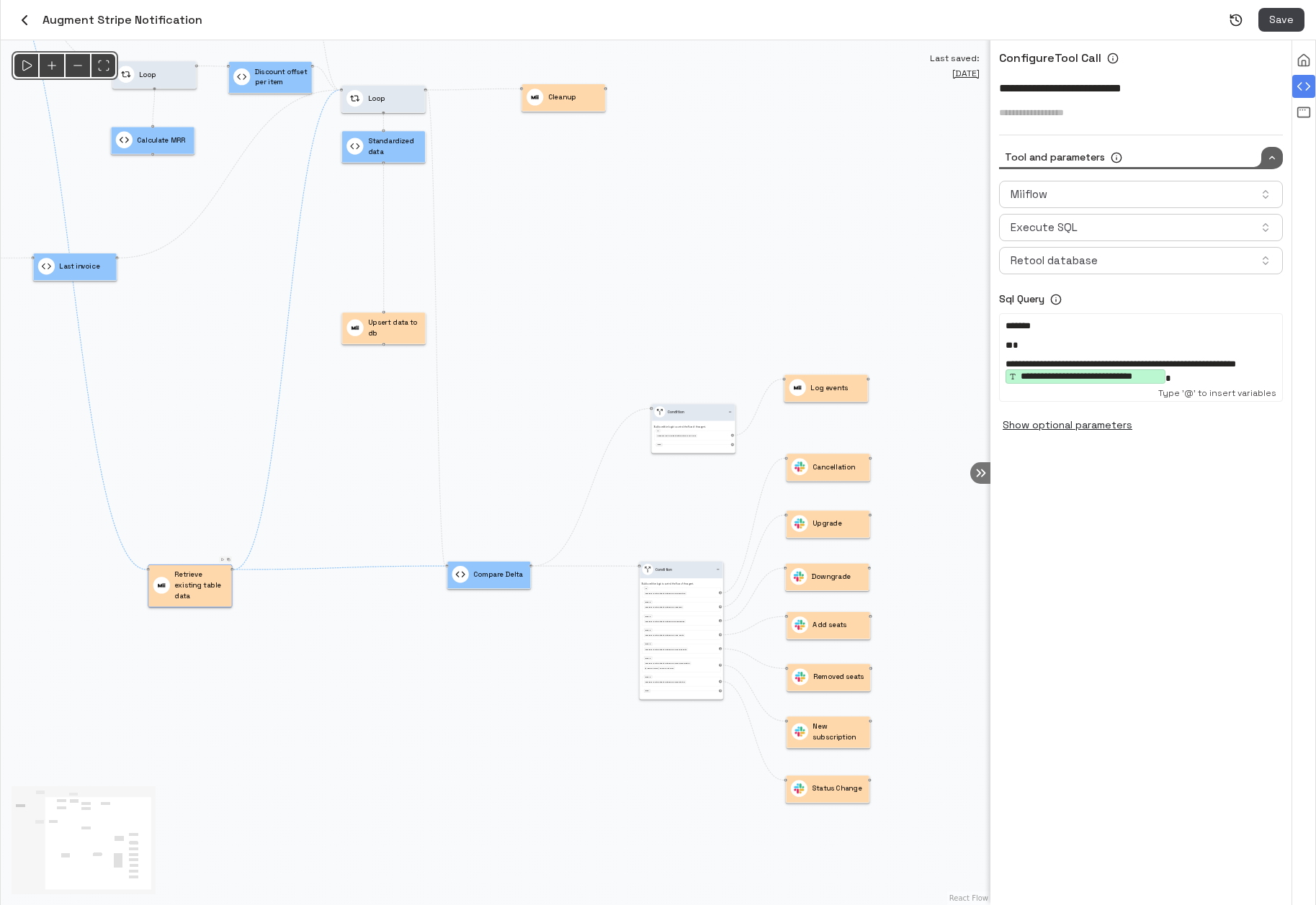
drag, startPoint x: 629, startPoint y: 703, endPoint x: 247, endPoint y: 708, distance: 382.0
click at [256, 707] on div "@keyframes flowAnimation { from { stroke-dashoffset: 36; } to { stroke-dashoffs…" at bounding box center [495, 472] width 990 height 865
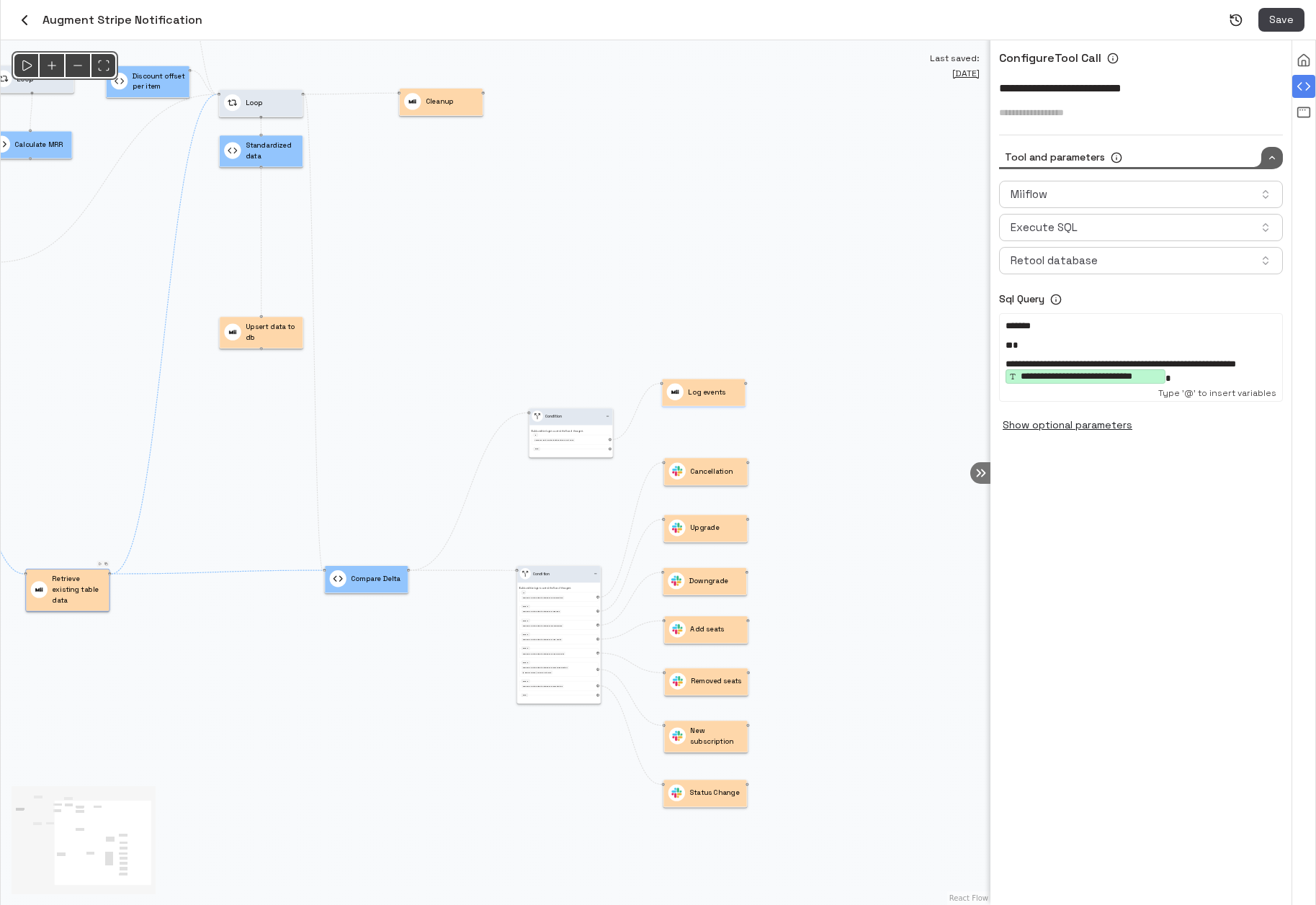
click at [714, 398] on div "Log events" at bounding box center [696, 392] width 58 height 17
click at [705, 400] on div "Log events" at bounding box center [703, 392] width 83 height 27
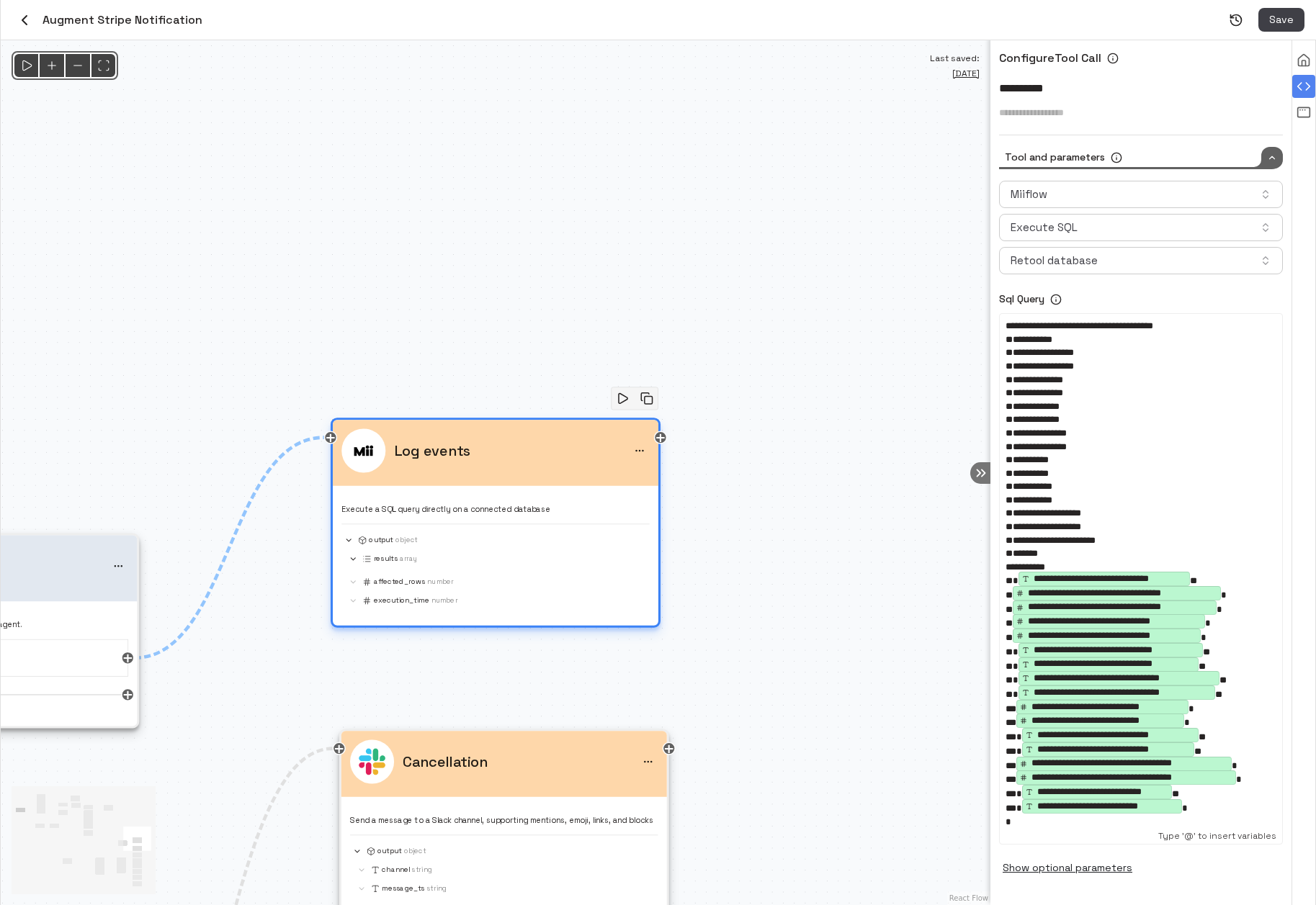
click at [568, 501] on div "Execute a SQL query directly on a connected database output Object results Arra…" at bounding box center [495, 550] width 307 height 113
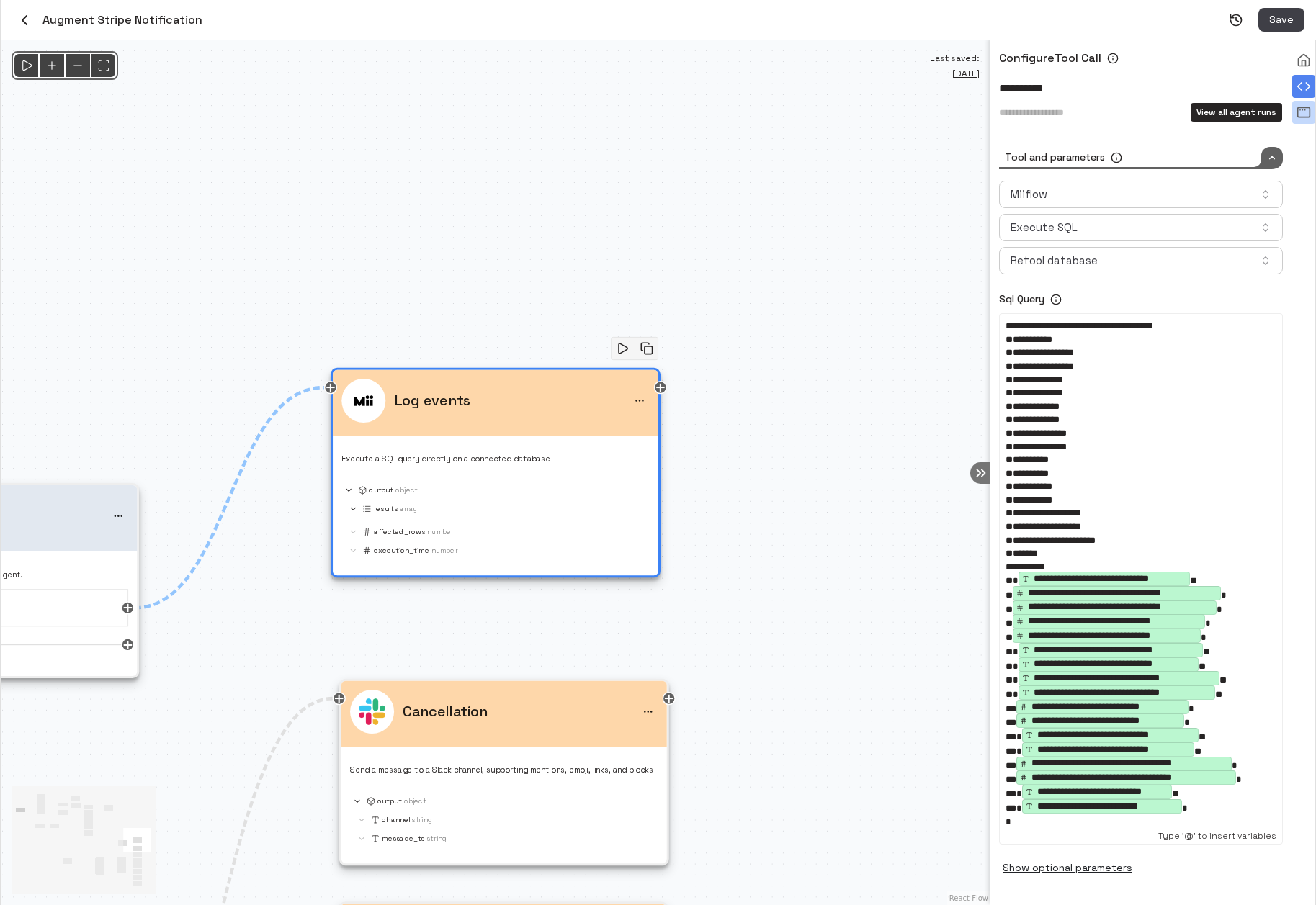
click at [1295, 110] on div "View all agent runs" at bounding box center [1304, 112] width 23 height 23
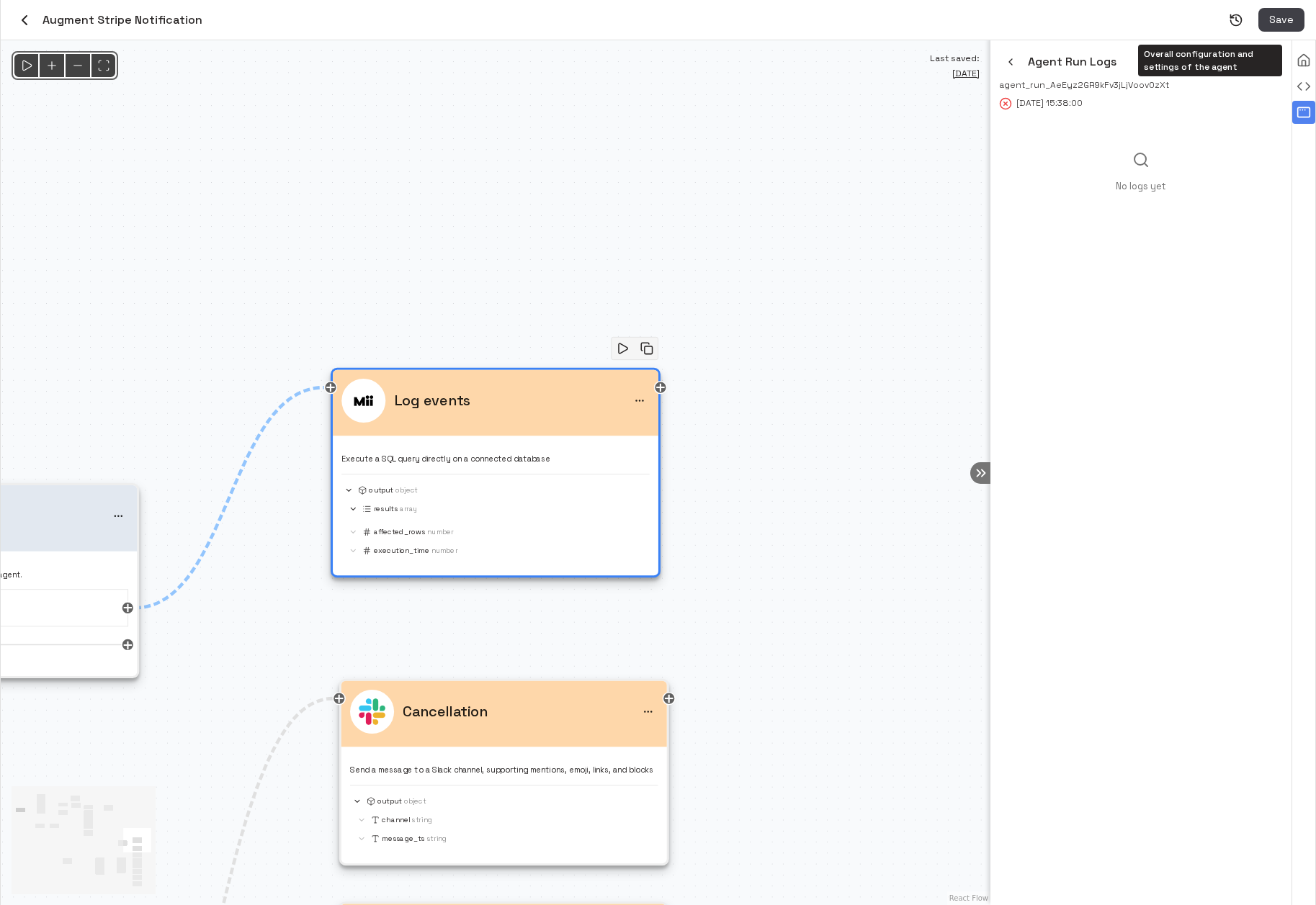
click at [1271, 62] on div "Overall configuration and settings of the agent" at bounding box center [1210, 61] width 144 height 32
click at [1263, 62] on icon "menu" at bounding box center [1270, 61] width 14 height 14
click at [1238, 89] on icon at bounding box center [1235, 91] width 12 height 12
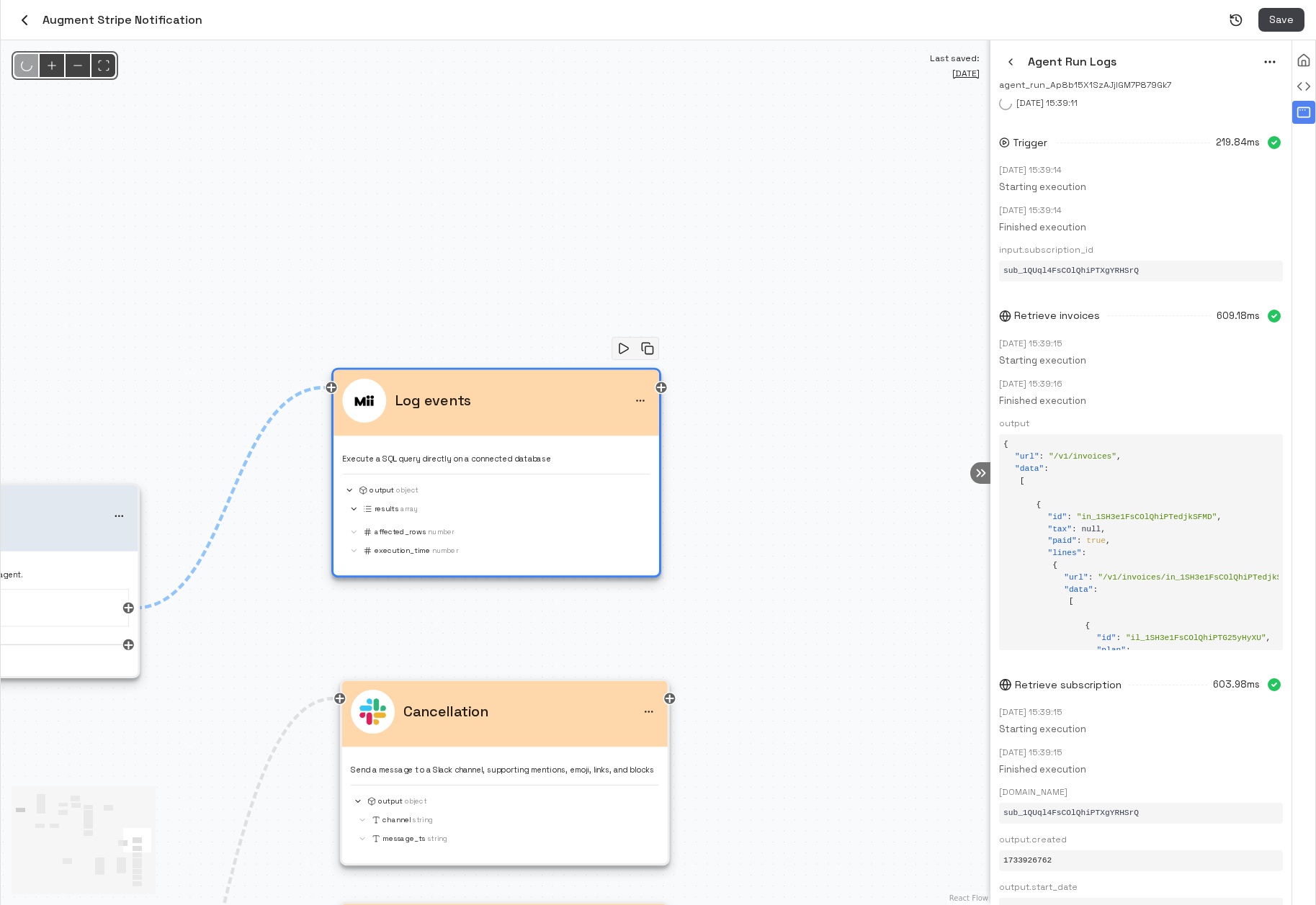
drag, startPoint x: 750, startPoint y: 431, endPoint x: 888, endPoint y: 426, distance: 138.1
click at [866, 426] on div "@keyframes flowAnimation { from { stroke-dashoffset: 36; } to { stroke-dashoffs…" at bounding box center [495, 472] width 990 height 865
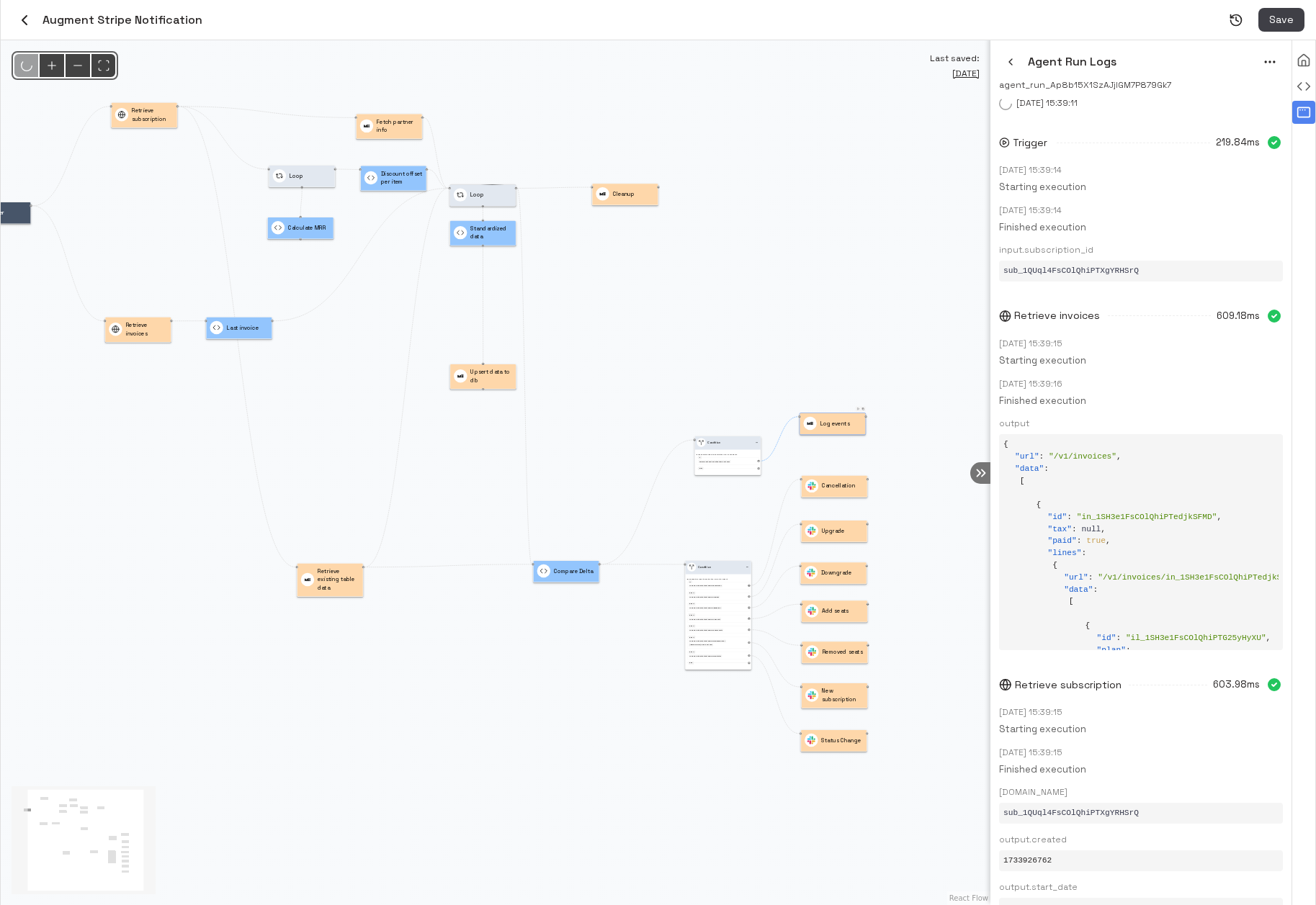
click at [1247, 16] on div "Save" at bounding box center [753, 20] width 1102 height 24
click at [1230, 19] on icon "Releases" at bounding box center [1236, 20] width 14 height 14
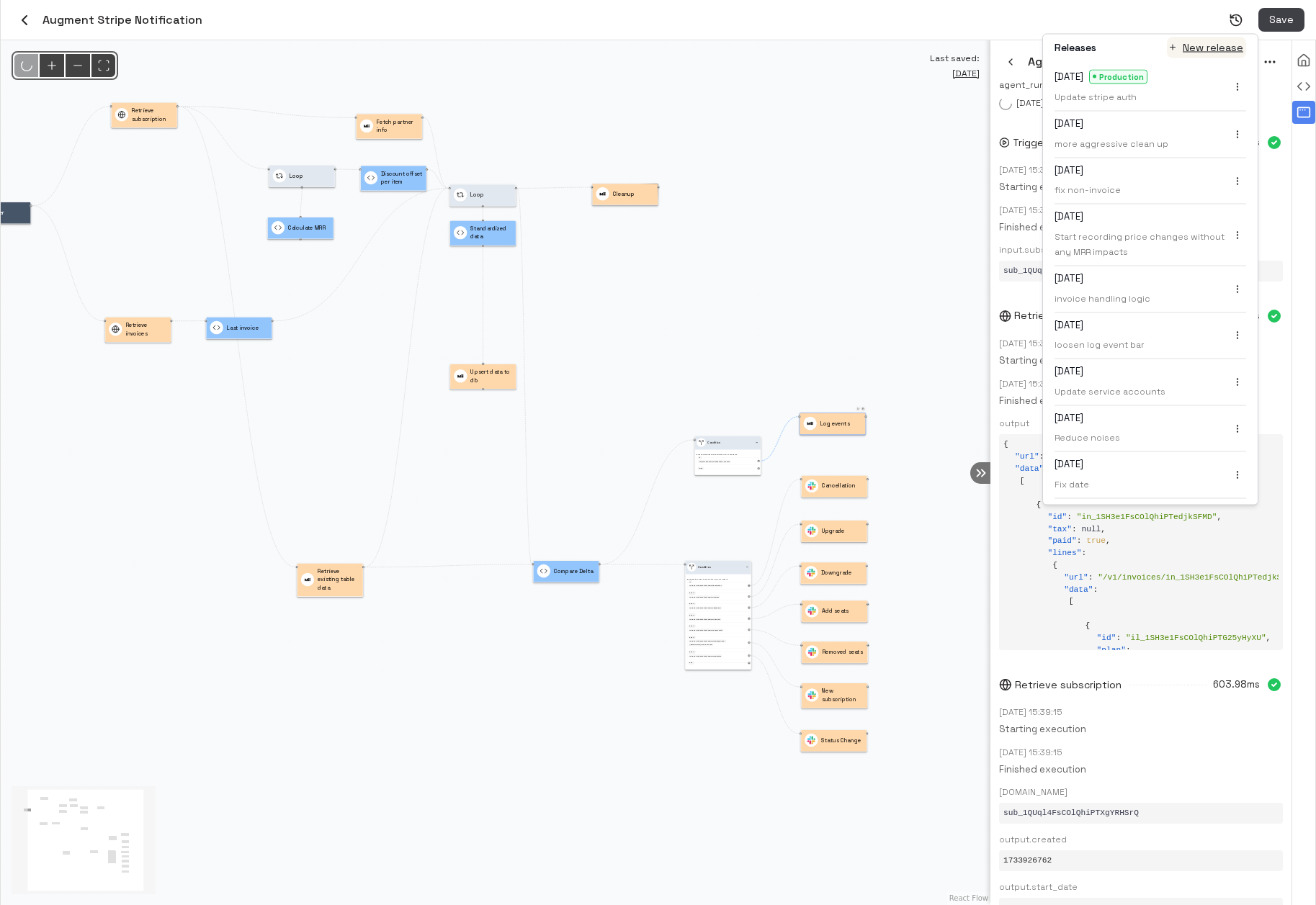
click at [1220, 54] on button "New release" at bounding box center [1206, 47] width 79 height 20
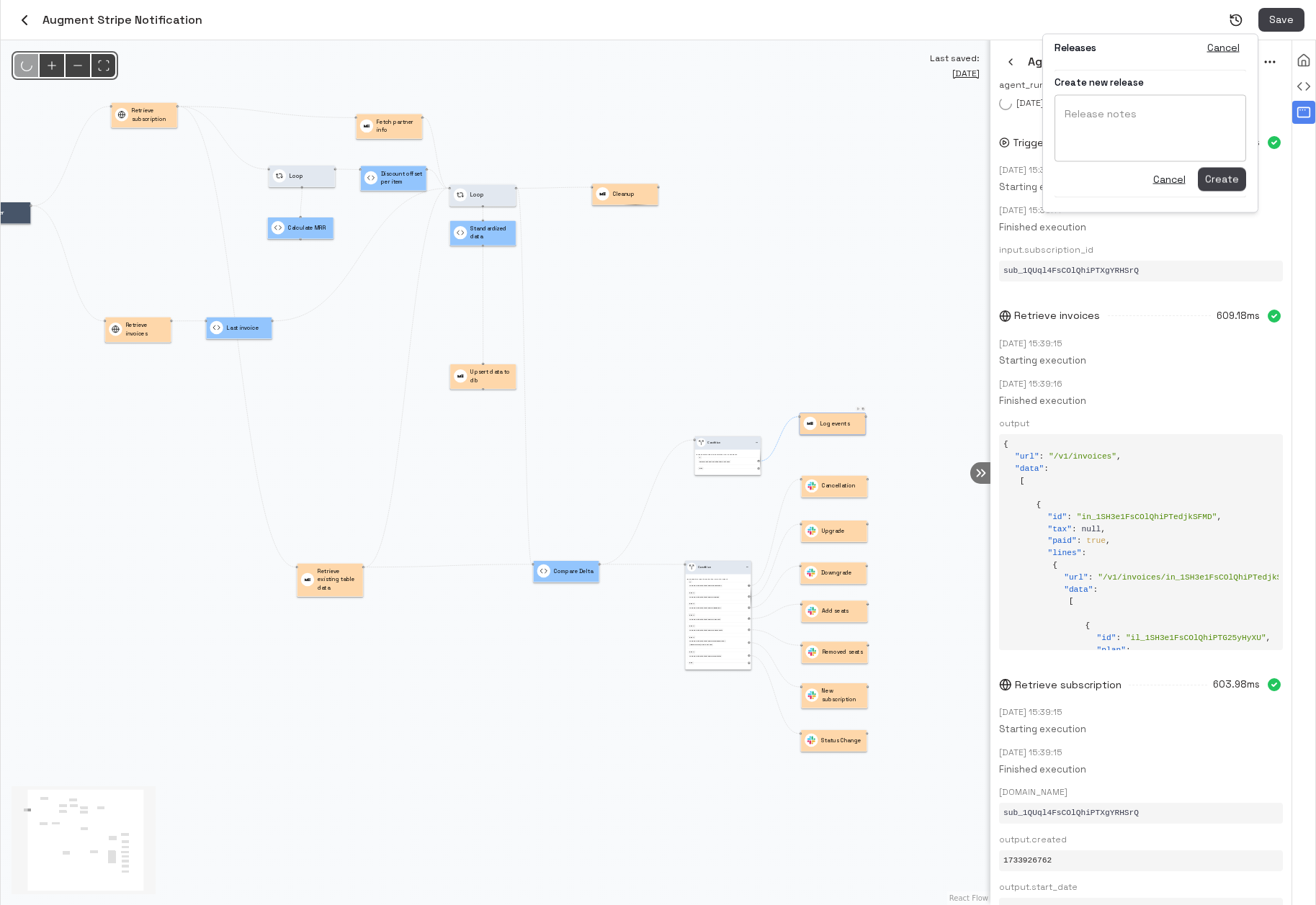
click at [1166, 126] on textarea "Release notes" at bounding box center [1150, 128] width 171 height 43
type textarea "**********"
click at [1221, 180] on button "Create" at bounding box center [1222, 179] width 48 height 24
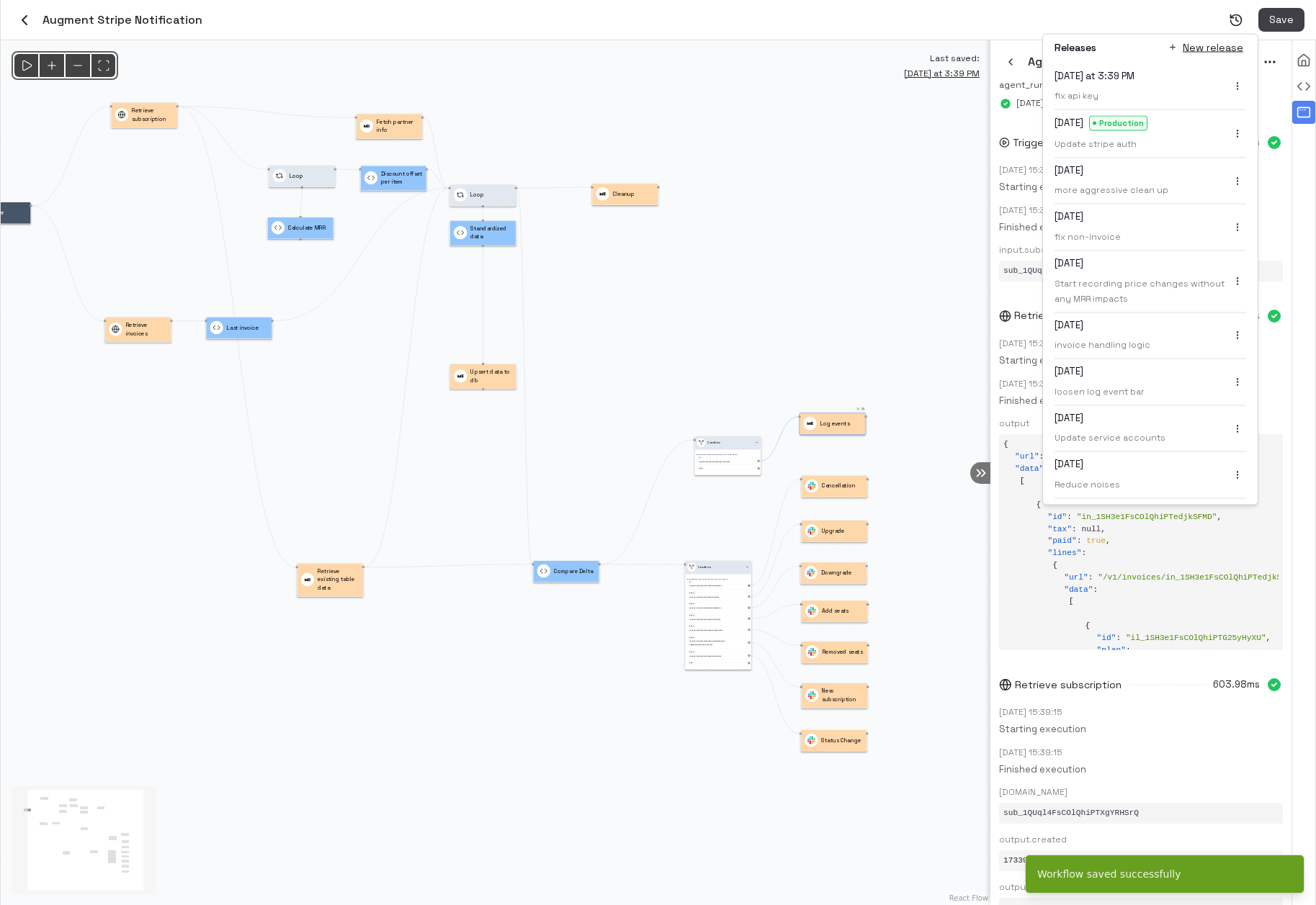
click at [1239, 88] on icon "menu" at bounding box center [1237, 86] width 10 height 10
click at [1197, 116] on li "Promote to production" at bounding box center [1180, 111] width 140 height 21
click at [1091, 6] on div at bounding box center [658, 452] width 1316 height 905
click at [1008, 62] on icon "button" at bounding box center [1010, 61] width 12 height 12
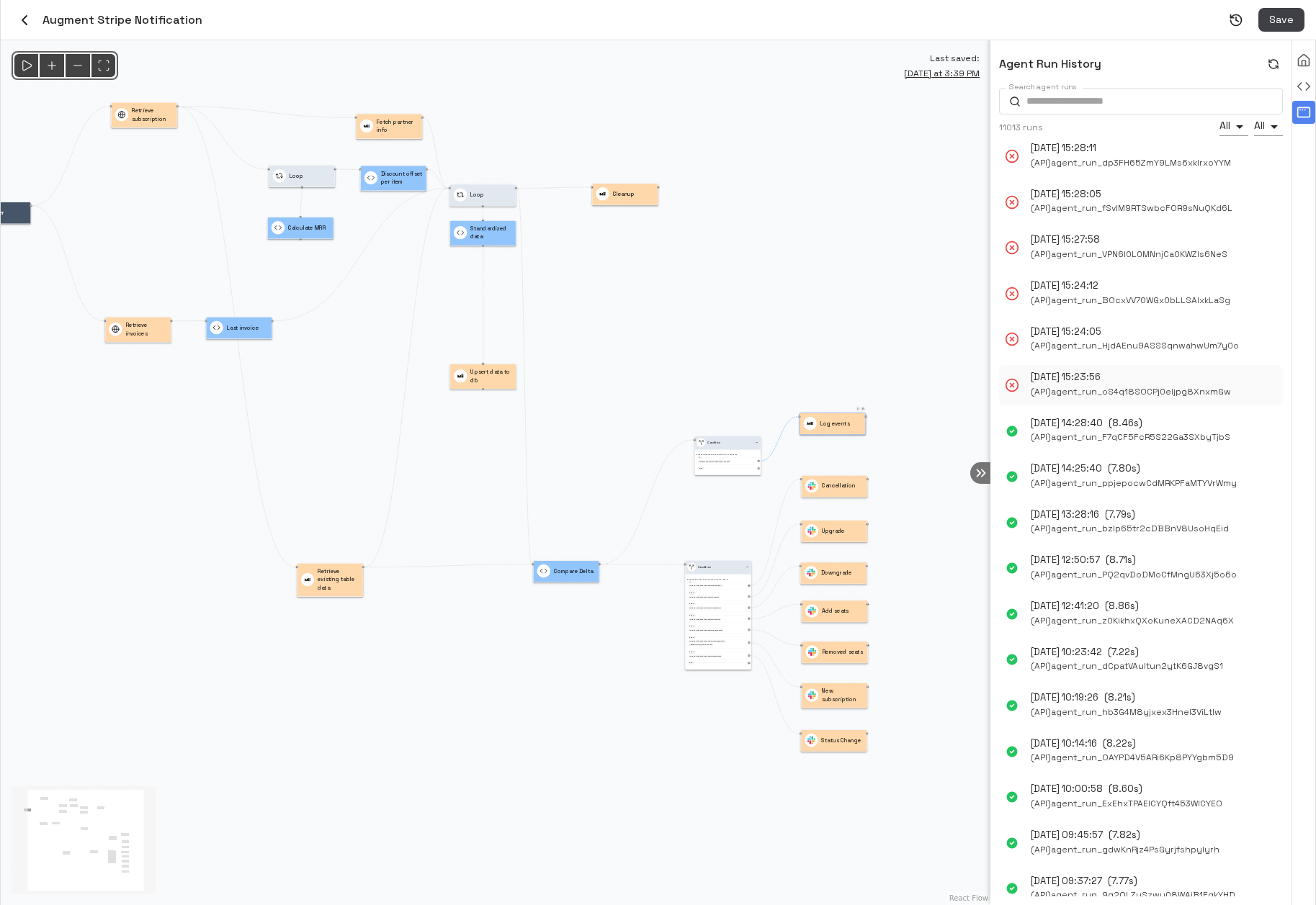
click at [1160, 391] on span "( API ) agent_run_oS4q18SOCPj0eljpg8XnxmGw" at bounding box center [1131, 392] width 200 height 15
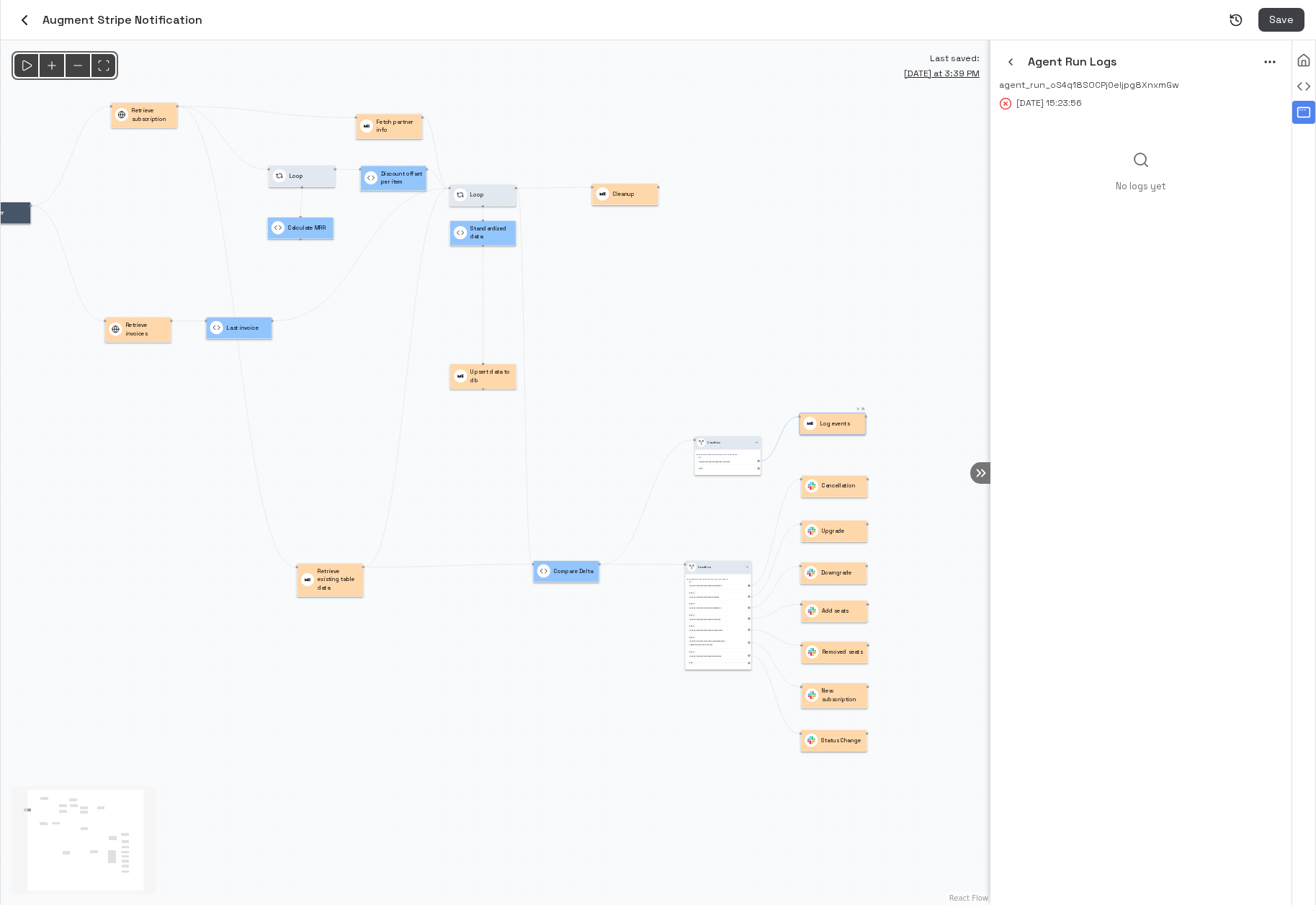
click at [1131, 193] on p "No logs yet" at bounding box center [1140, 186] width 51 height 13
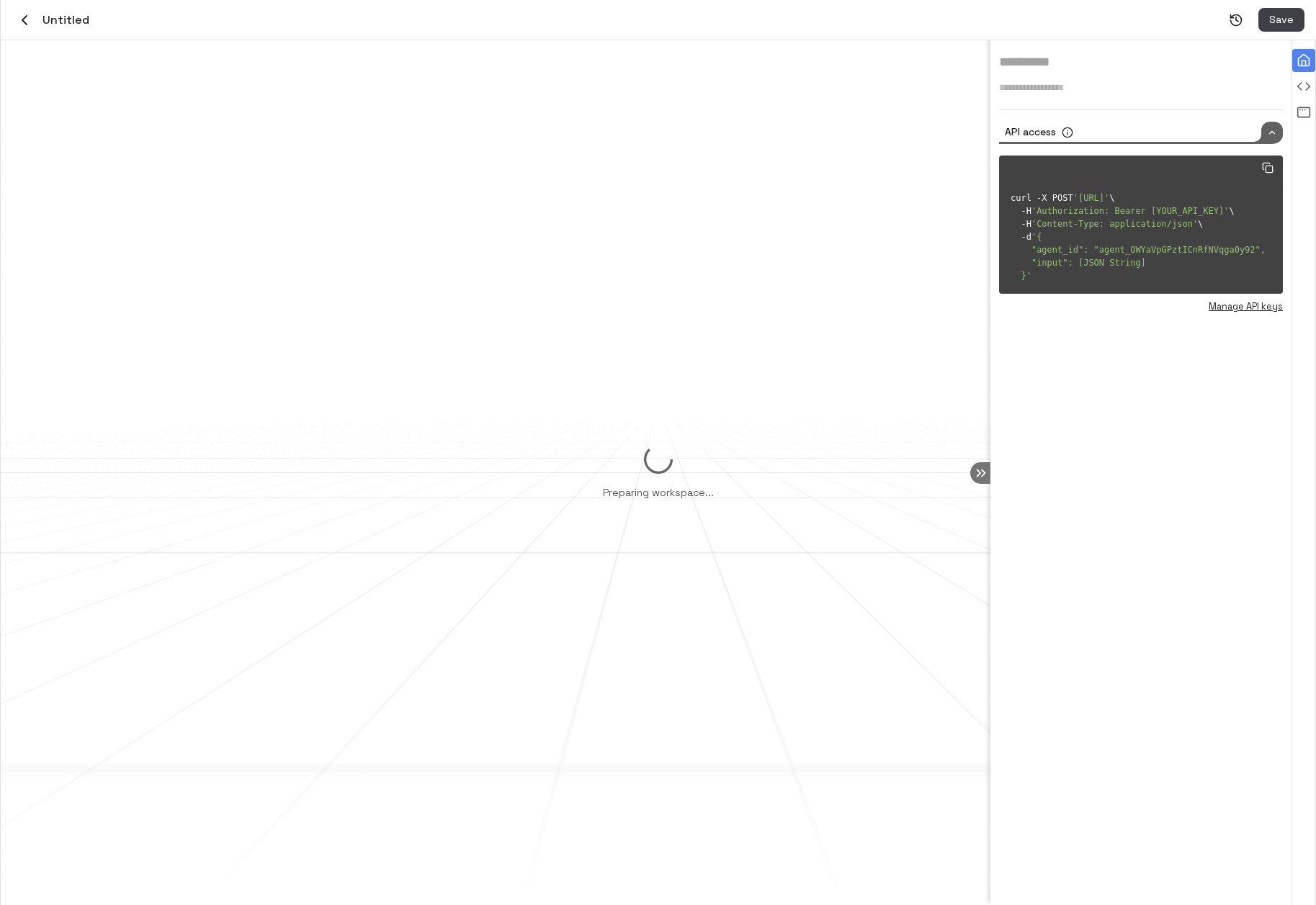
type input "**********"
type textarea "**********"
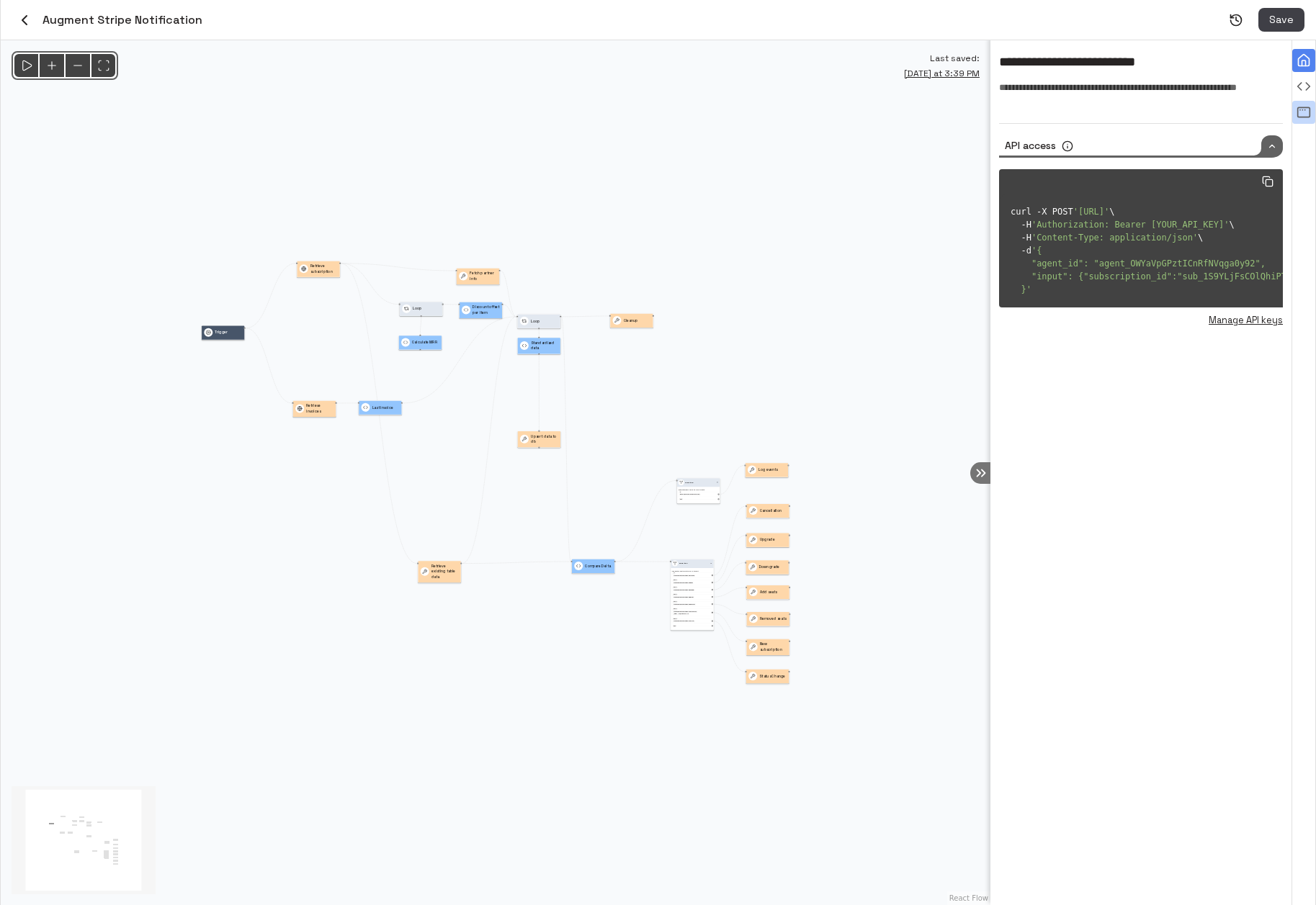
click at [1301, 113] on icon "View all agent runs" at bounding box center [1304, 112] width 14 height 14
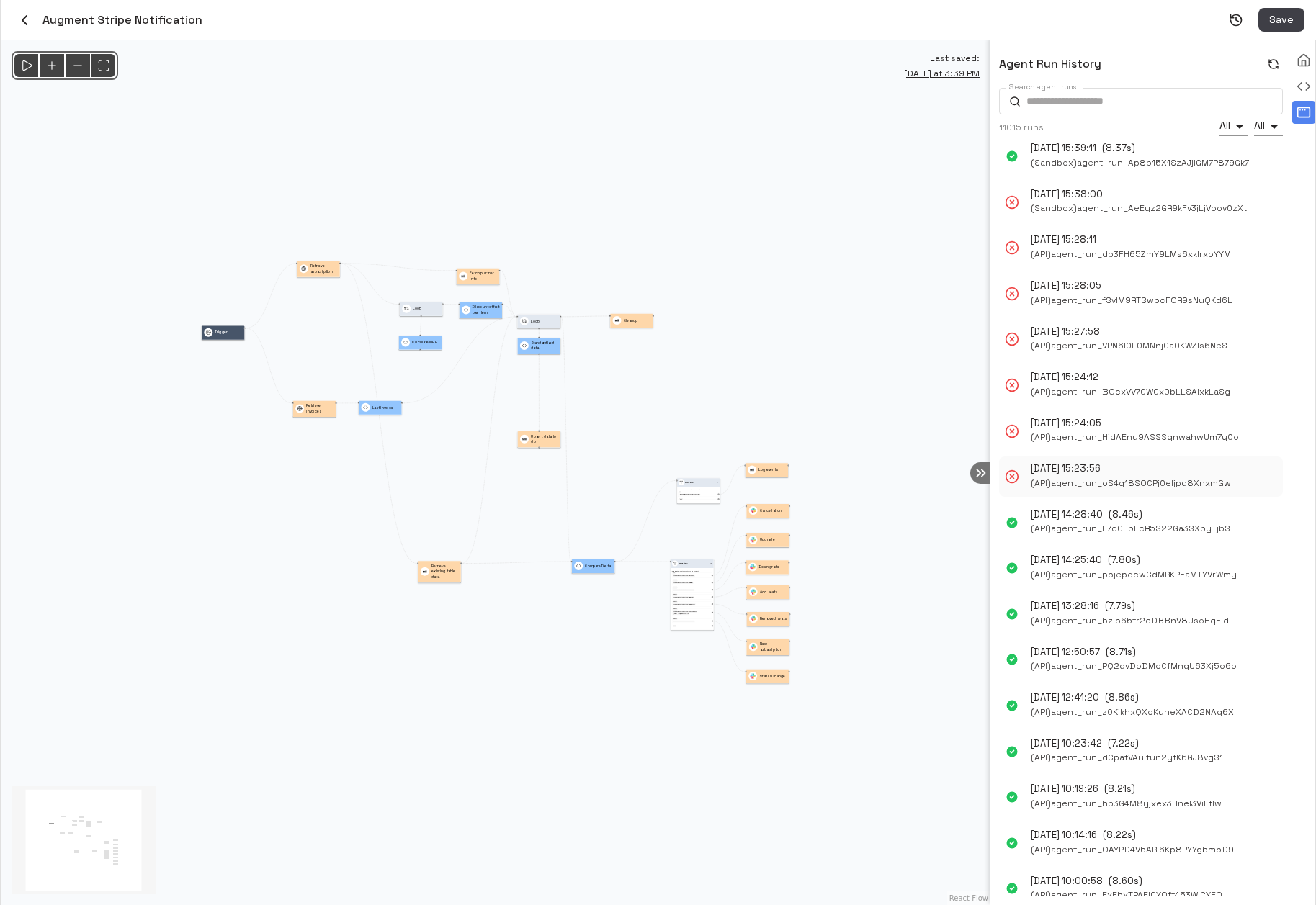
click at [1056, 470] on p "Oct 13, 2025 15:23:56" at bounding box center [1066, 469] width 69 height 13
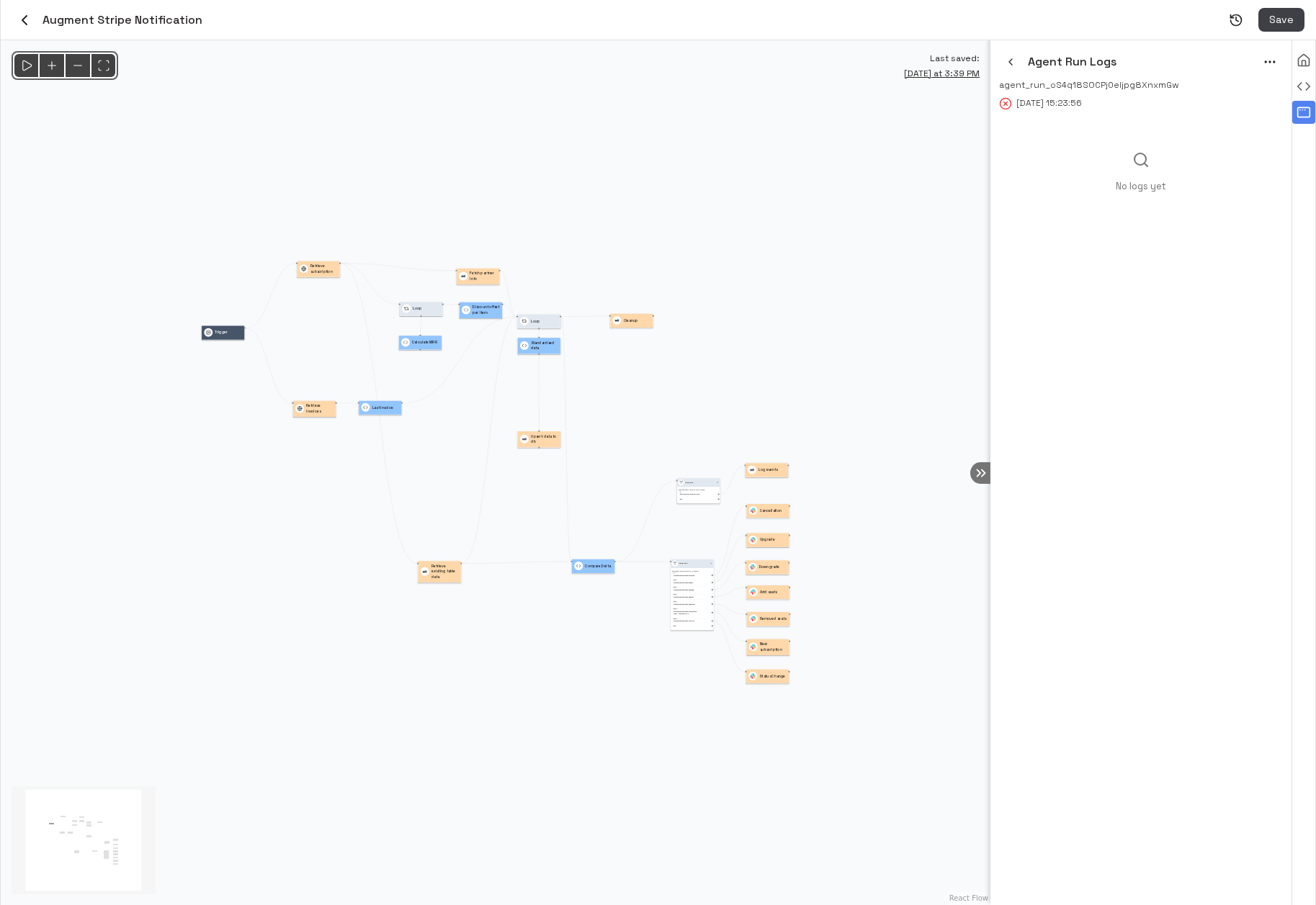
click at [1268, 65] on icon "menu" at bounding box center [1270, 61] width 14 height 14
click at [1252, 94] on li "Rerun" at bounding box center [1251, 92] width 66 height 21
click at [1009, 61] on icon "button" at bounding box center [1010, 61] width 12 height 12
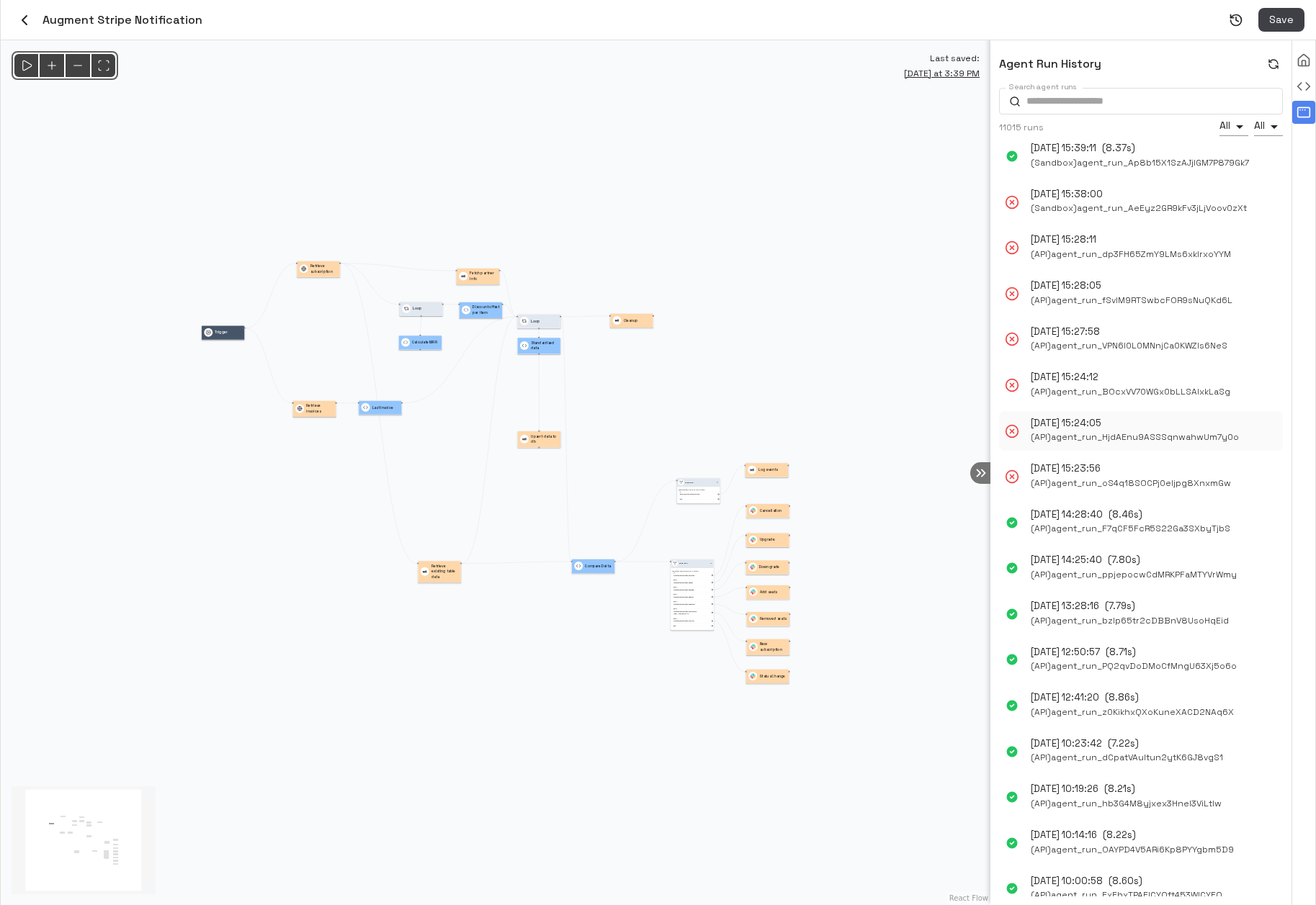
click at [1100, 438] on span "( API ) agent_run_HjdAEnu9ASSSqnwahwUm7y0o" at bounding box center [1135, 437] width 208 height 15
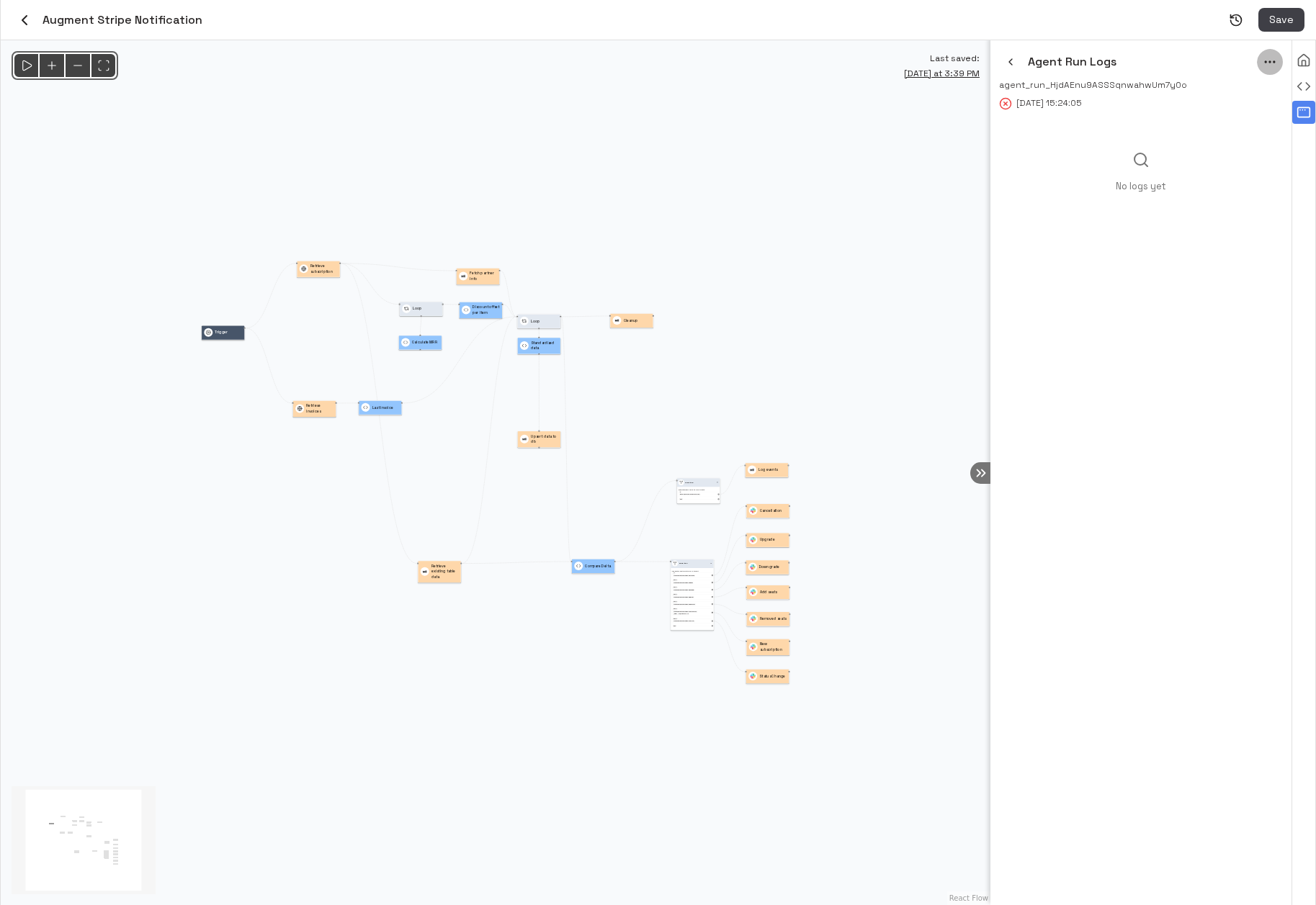
click at [1271, 63] on icon "menu" at bounding box center [1270, 61] width 14 height 14
click at [1238, 90] on icon at bounding box center [1235, 91] width 12 height 12
click at [1008, 64] on icon "button" at bounding box center [1010, 61] width 12 height 12
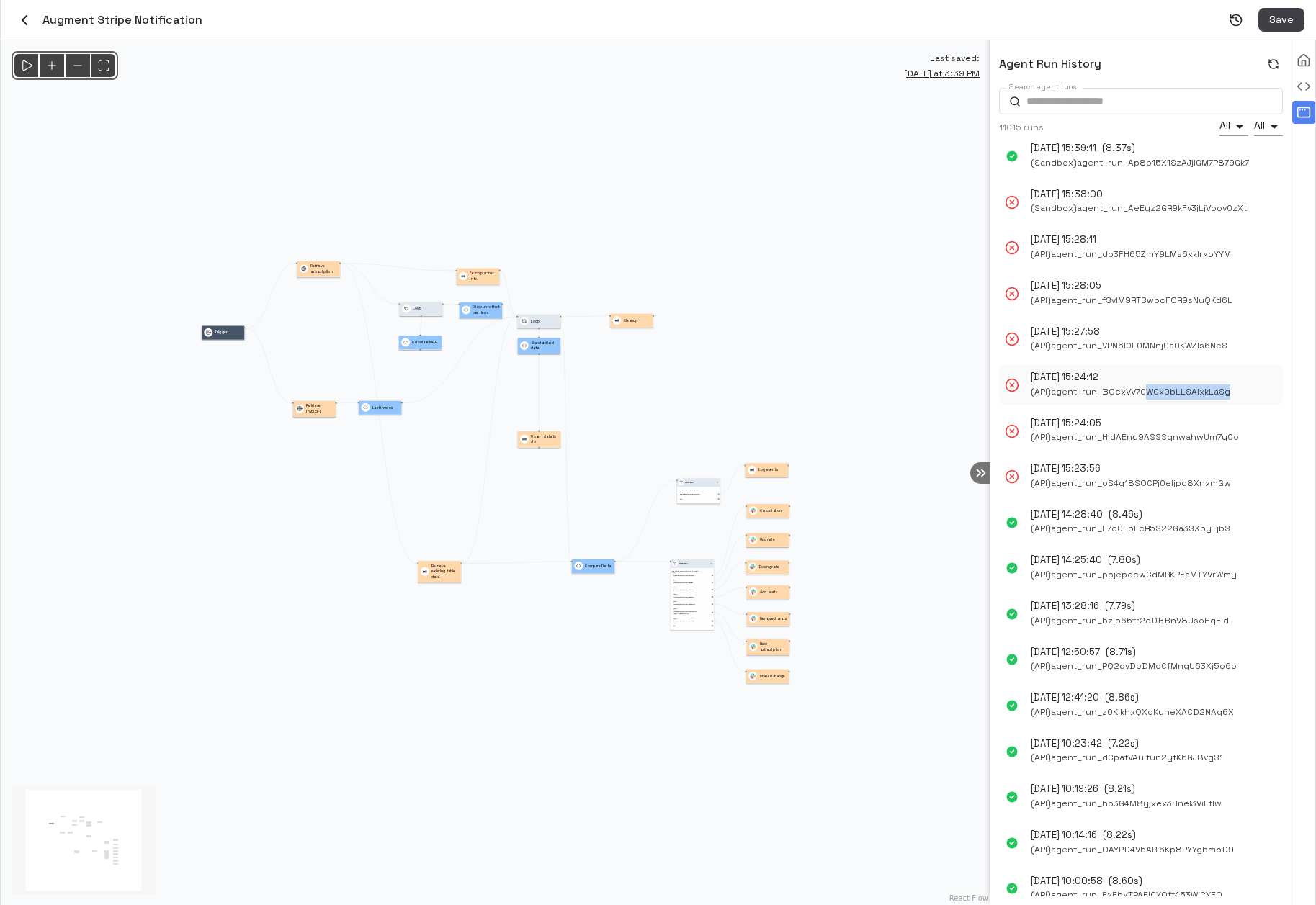
click at [1145, 400] on div "Oct 13, 2025 15:24:12 ( API ) agent_run_BOcxVV70WGx0bLLSAlxkLaSg" at bounding box center [1140, 385] width 283 height 40
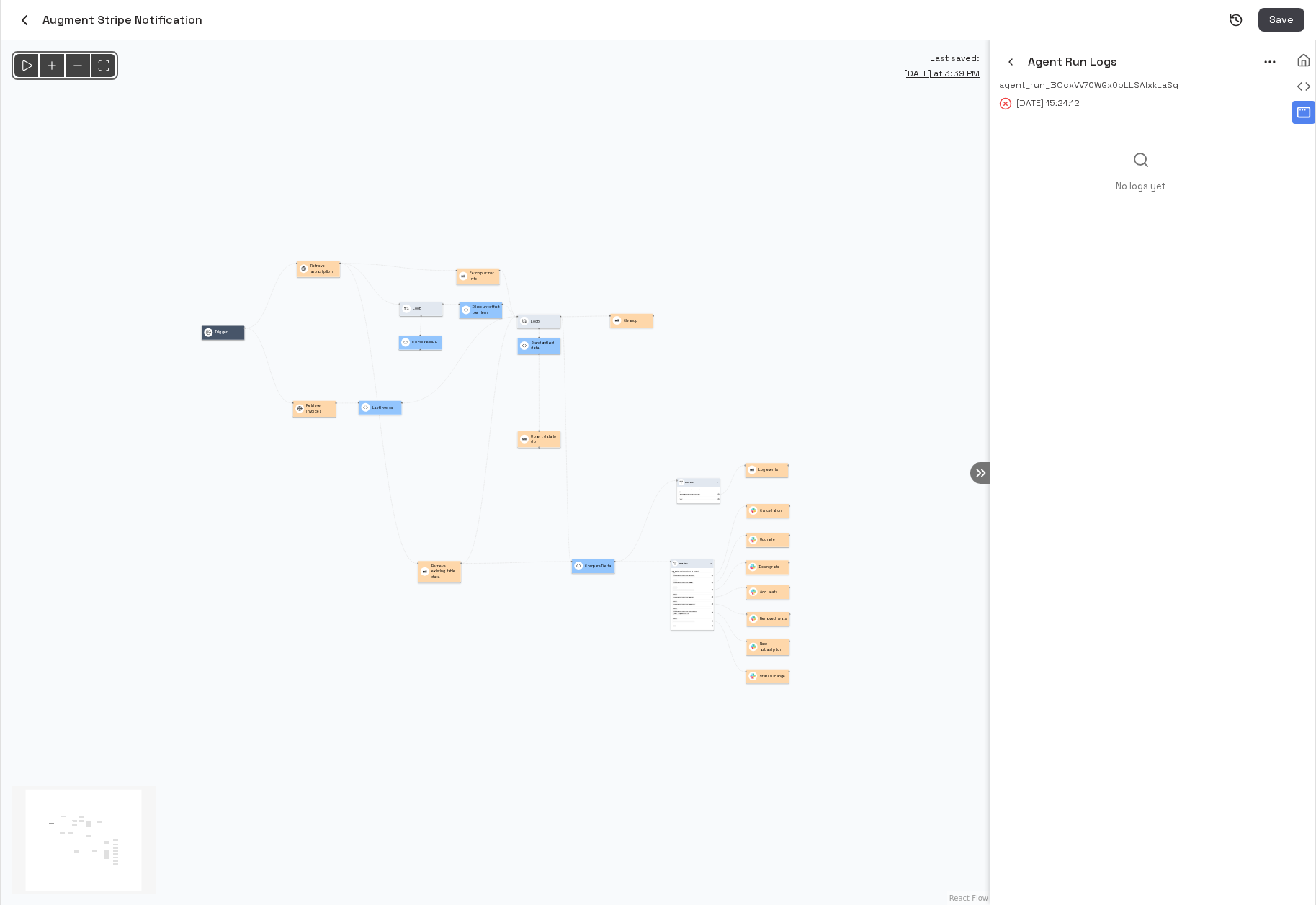
click at [1270, 71] on button "menu" at bounding box center [1270, 61] width 26 height 26
click at [1246, 98] on li "Rerun" at bounding box center [1251, 92] width 66 height 21
click at [1009, 68] on button "button" at bounding box center [1010, 62] width 23 height 23
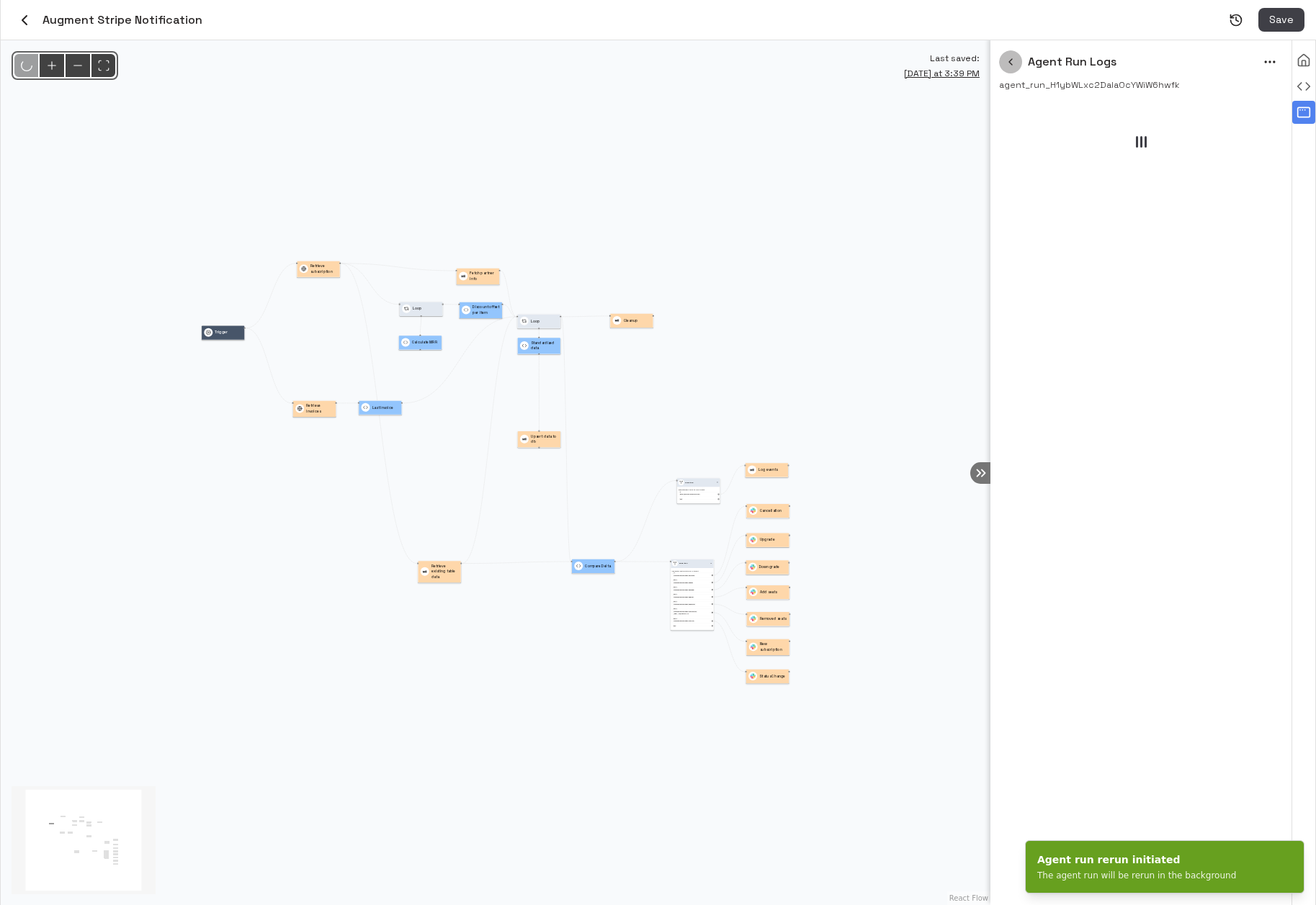
click at [1014, 67] on icon "button" at bounding box center [1010, 61] width 12 height 12
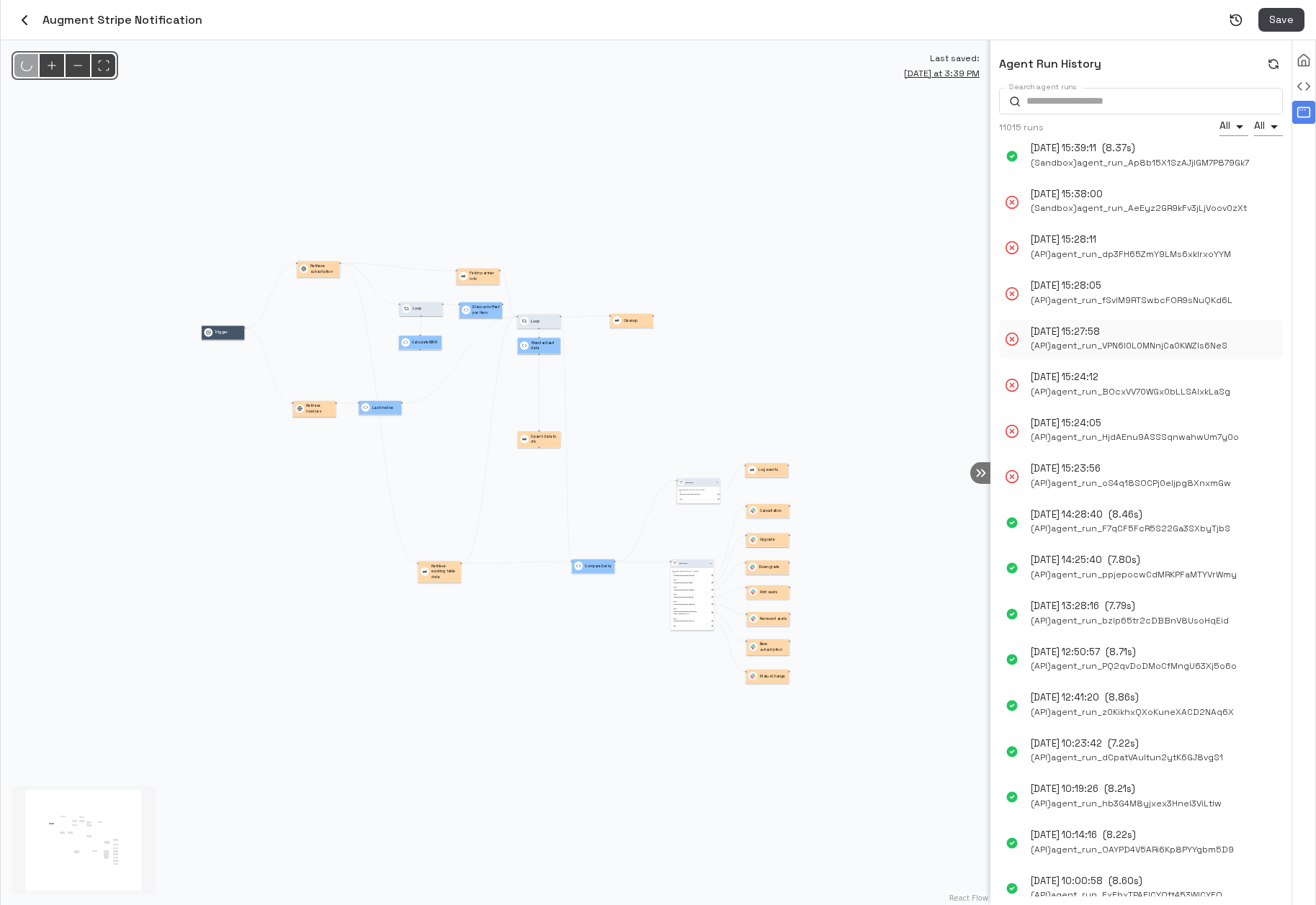
click at [1223, 351] on div "Oct 13, 2025 15:27:58 ( API ) agent_run_VPN6I0L0MNnjCa0KWZIs6NeS" at bounding box center [1140, 339] width 283 height 40
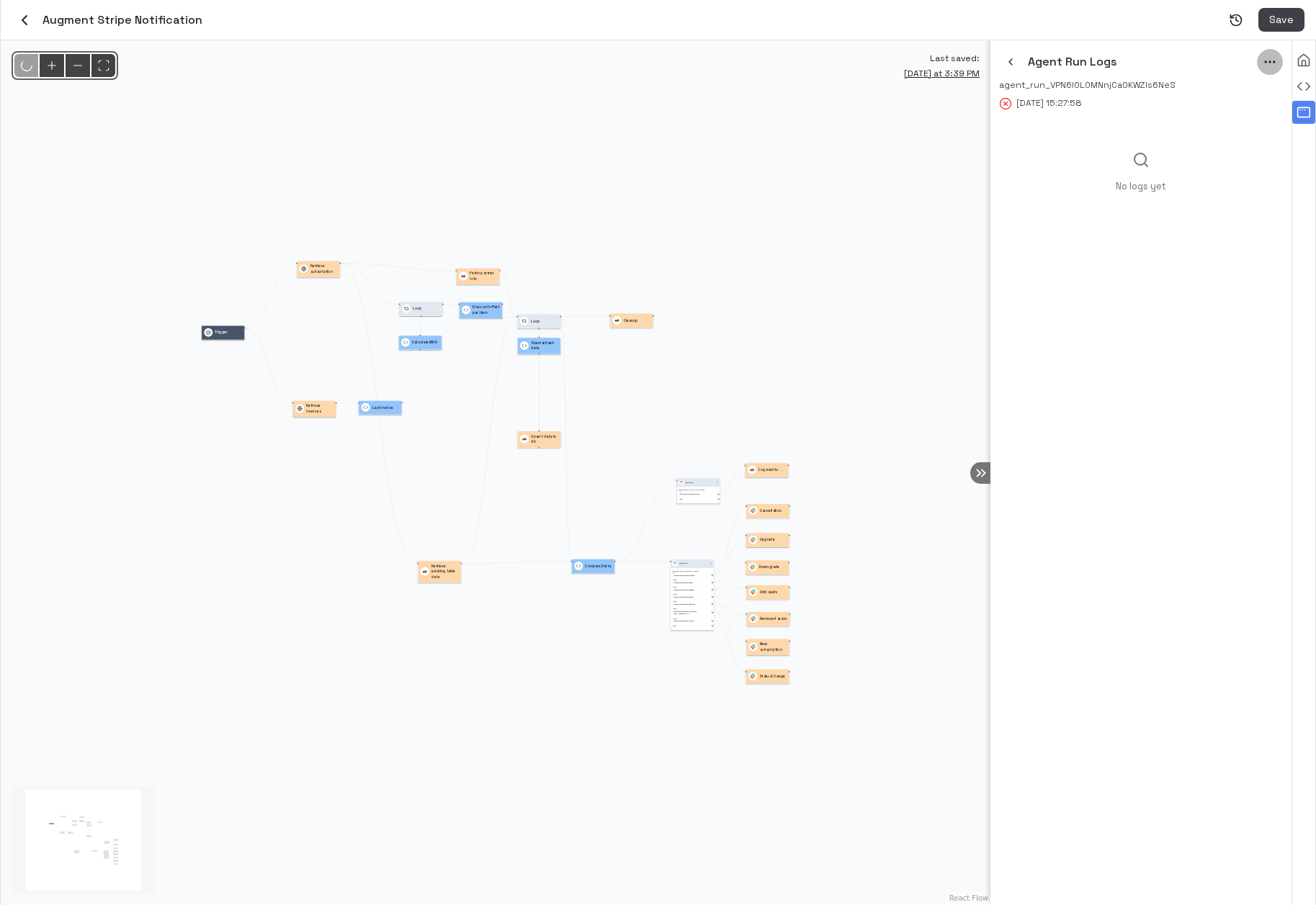
click at [1266, 68] on icon "menu" at bounding box center [1270, 61] width 14 height 14
click at [1247, 94] on li "Rerun" at bounding box center [1251, 92] width 66 height 21
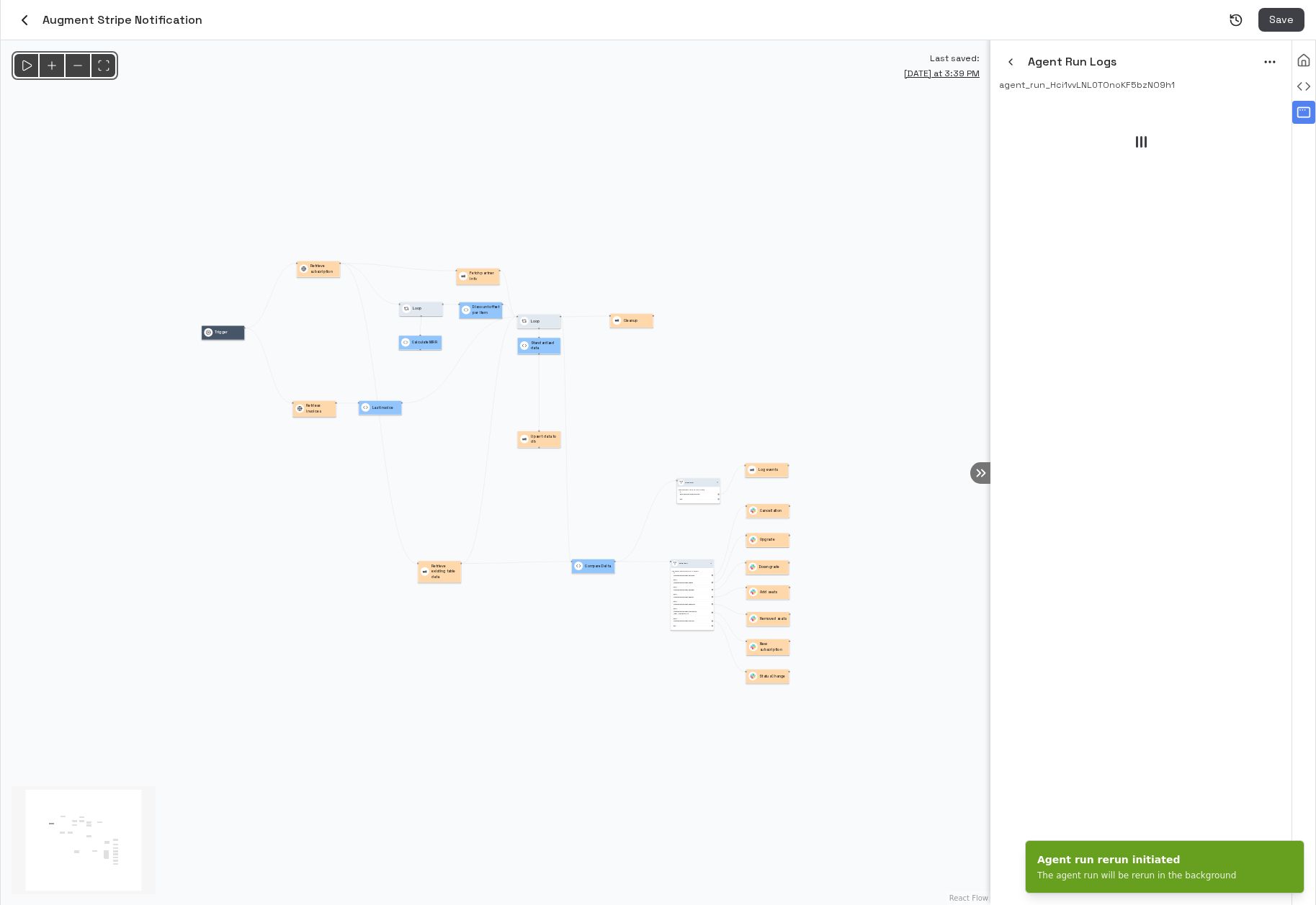
click at [1018, 63] on button "button" at bounding box center [1010, 62] width 23 height 23
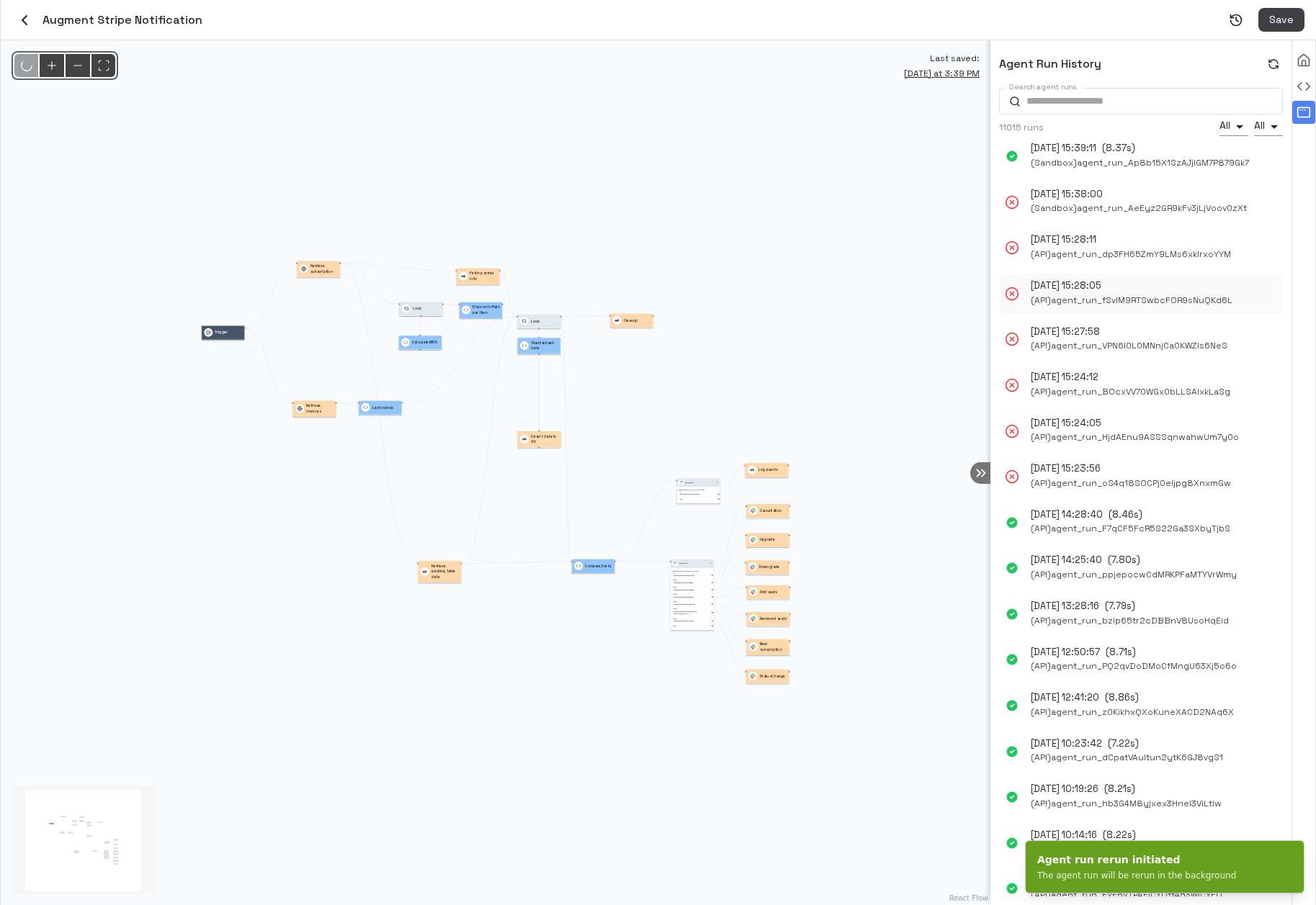
click at [1201, 303] on span "( API ) agent_run_fSvlM9RTSwbcFOR9sNuQKd6L" at bounding box center [1132, 300] width 201 height 15
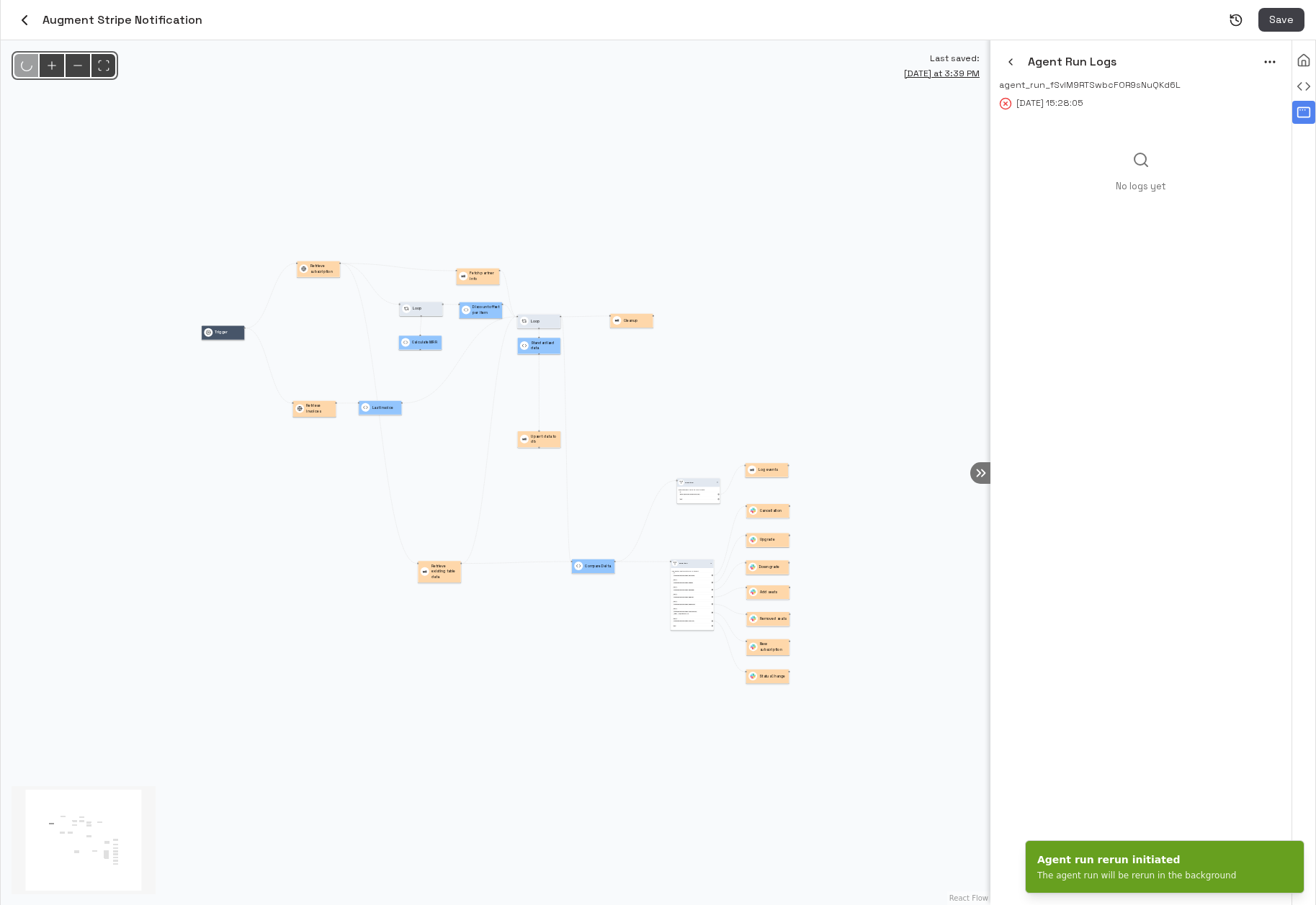
click at [1269, 62] on circle "menu" at bounding box center [1270, 62] width 2 height 2
click at [1250, 93] on li "Rerun" at bounding box center [1251, 92] width 66 height 21
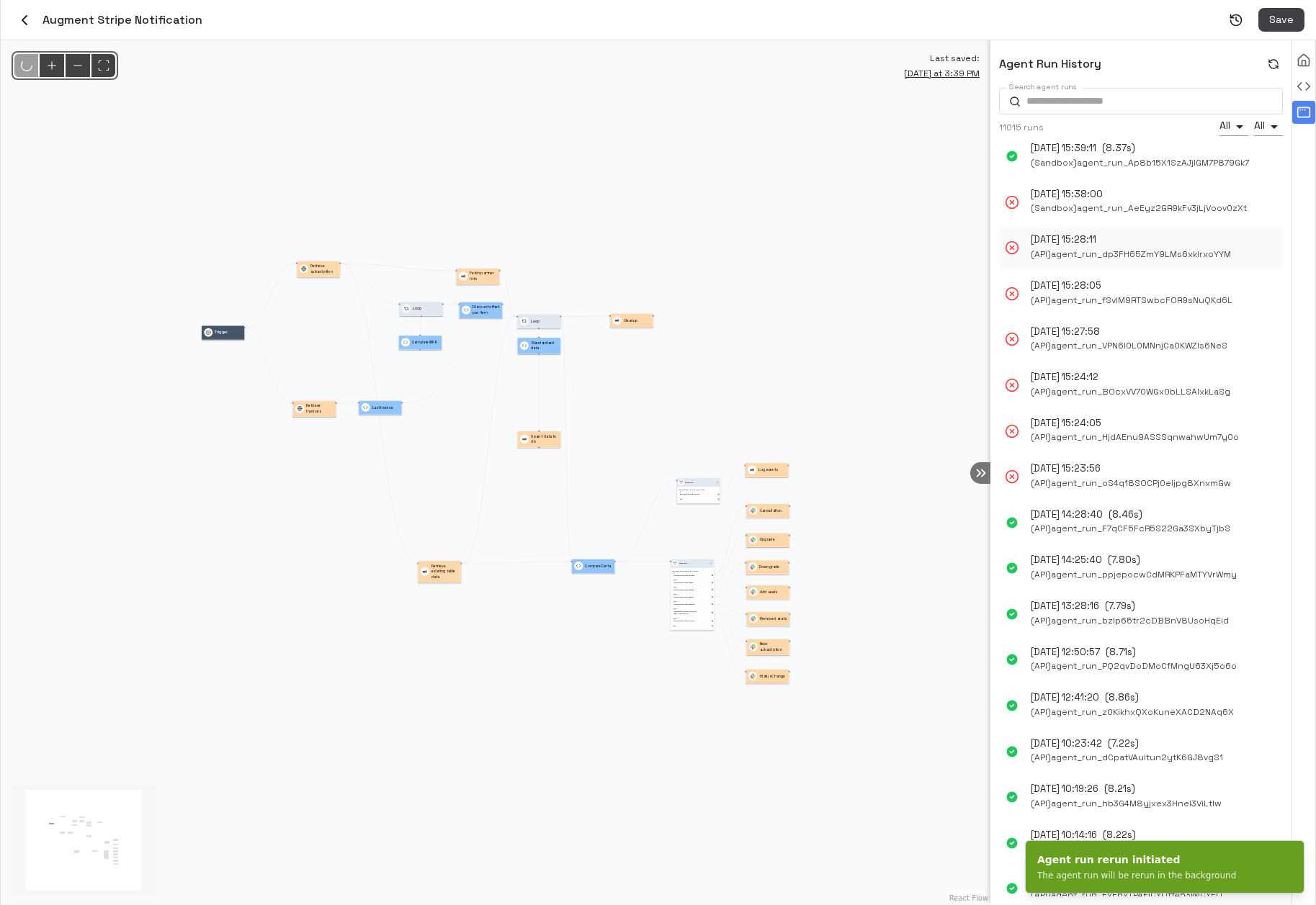
click at [1211, 258] on span "( API ) agent_run_dp3FH65ZmY9LMs6xklrxoYYM" at bounding box center [1131, 254] width 200 height 15
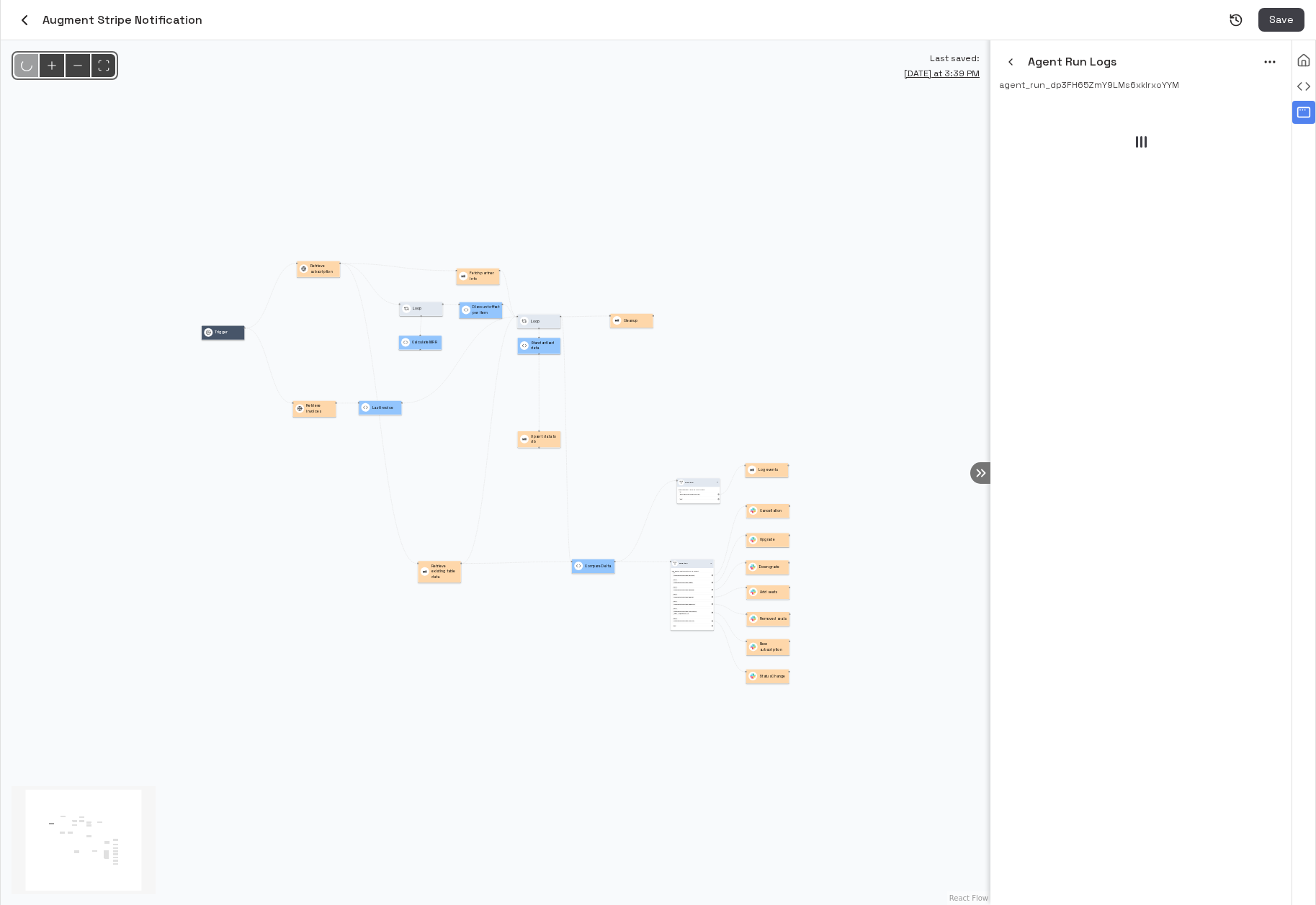
click at [1271, 66] on icon "menu" at bounding box center [1270, 61] width 14 height 14
click at [1263, 94] on li "Rerun" at bounding box center [1251, 92] width 66 height 21
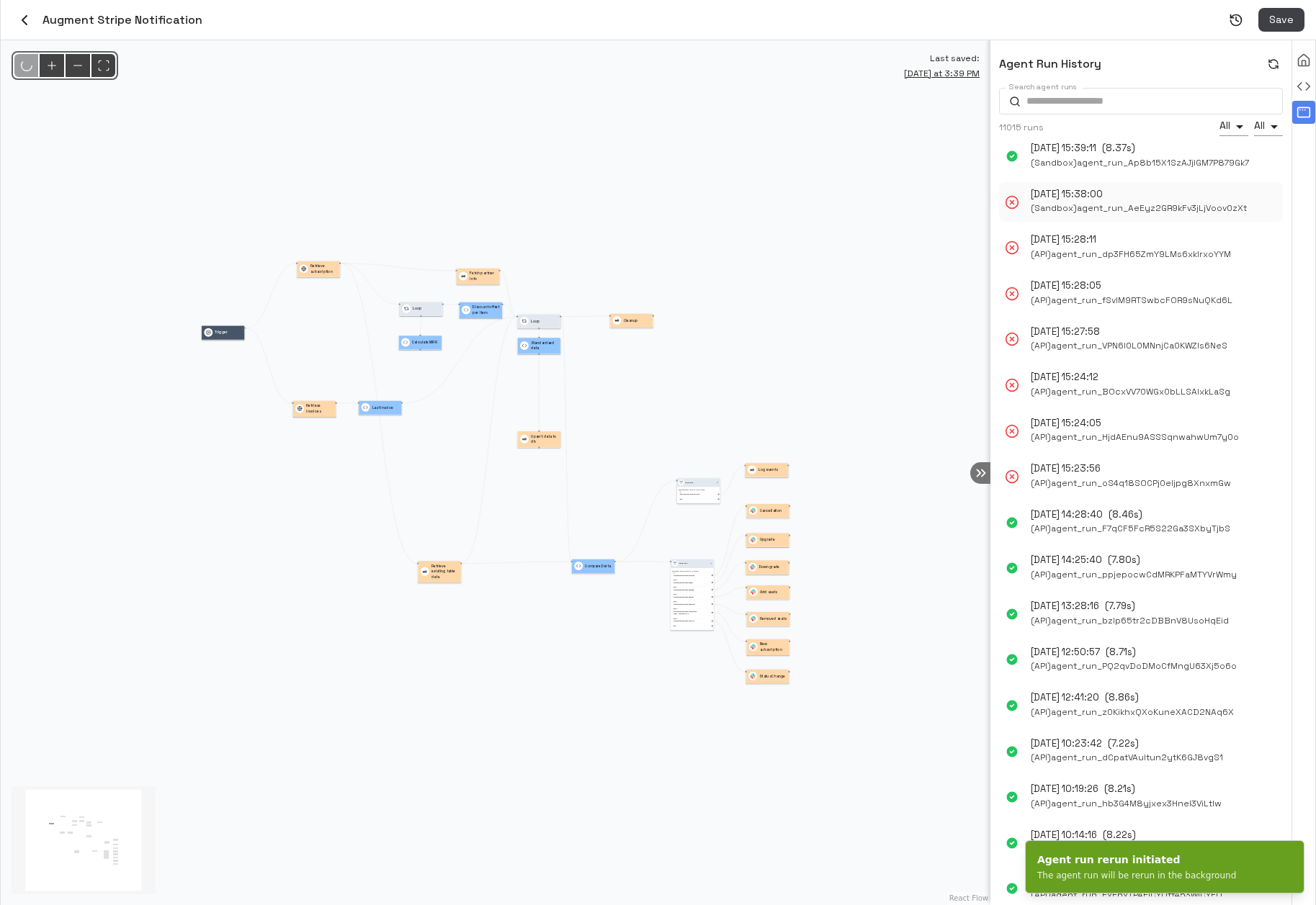
click at [1227, 209] on span "( Sandbox ) agent_run_AeEyz2GR9kFv3jLjVoov0zXt" at bounding box center [1139, 208] width 216 height 15
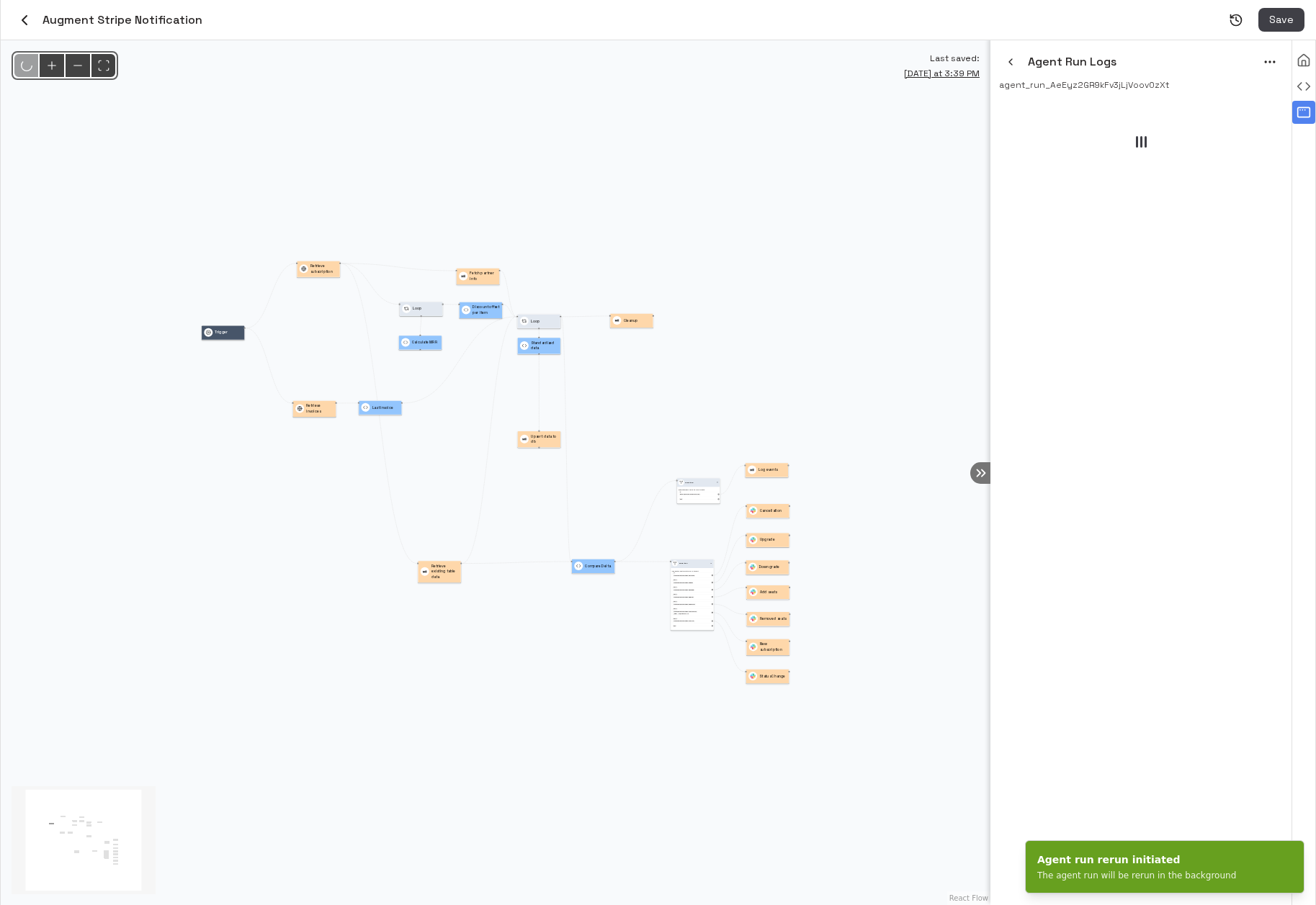
click at [1266, 66] on icon "menu" at bounding box center [1270, 61] width 14 height 14
click at [1251, 94] on li "Rerun" at bounding box center [1251, 92] width 66 height 21
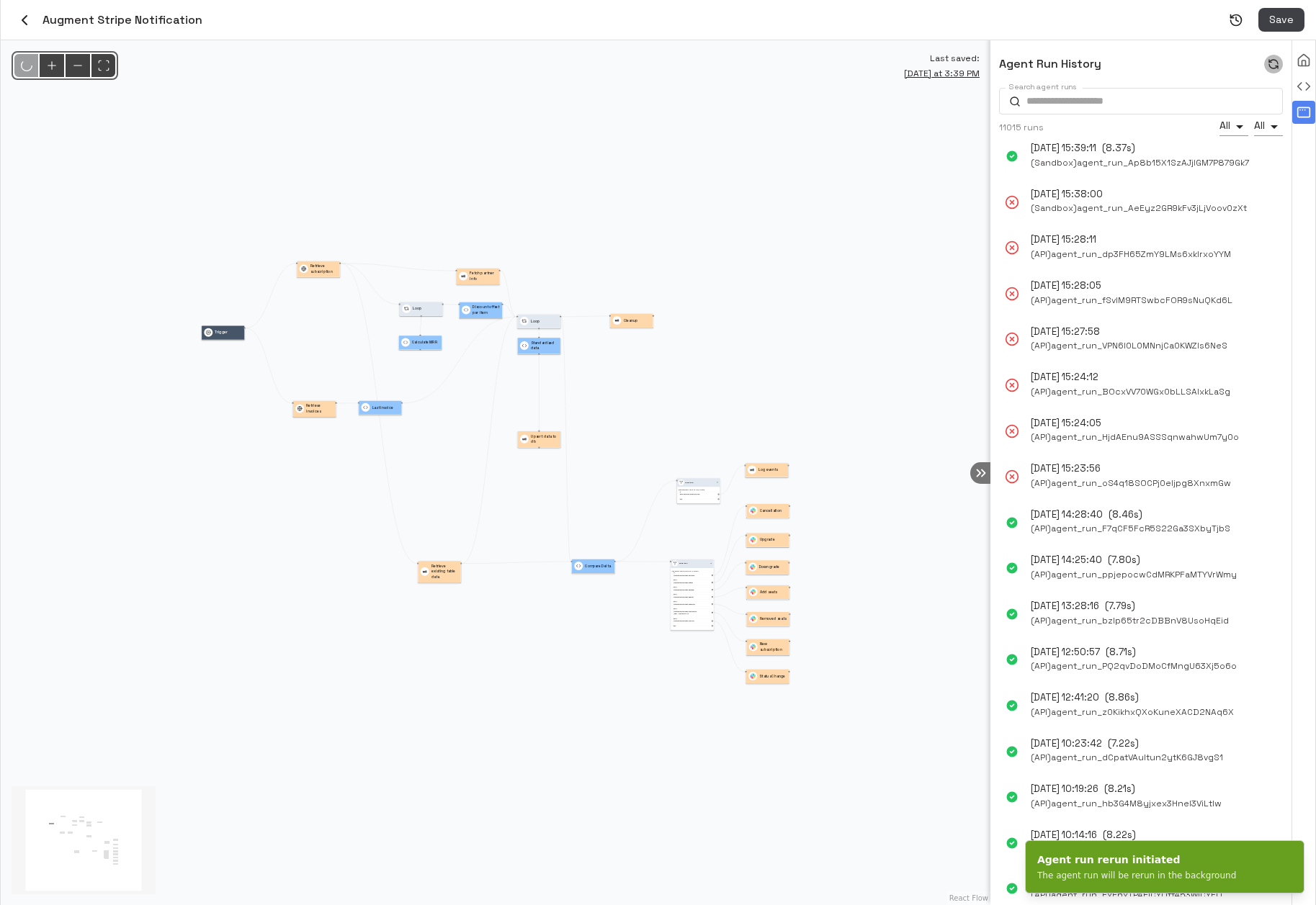
click at [1270, 66] on icon "button" at bounding box center [1273, 63] width 12 height 12
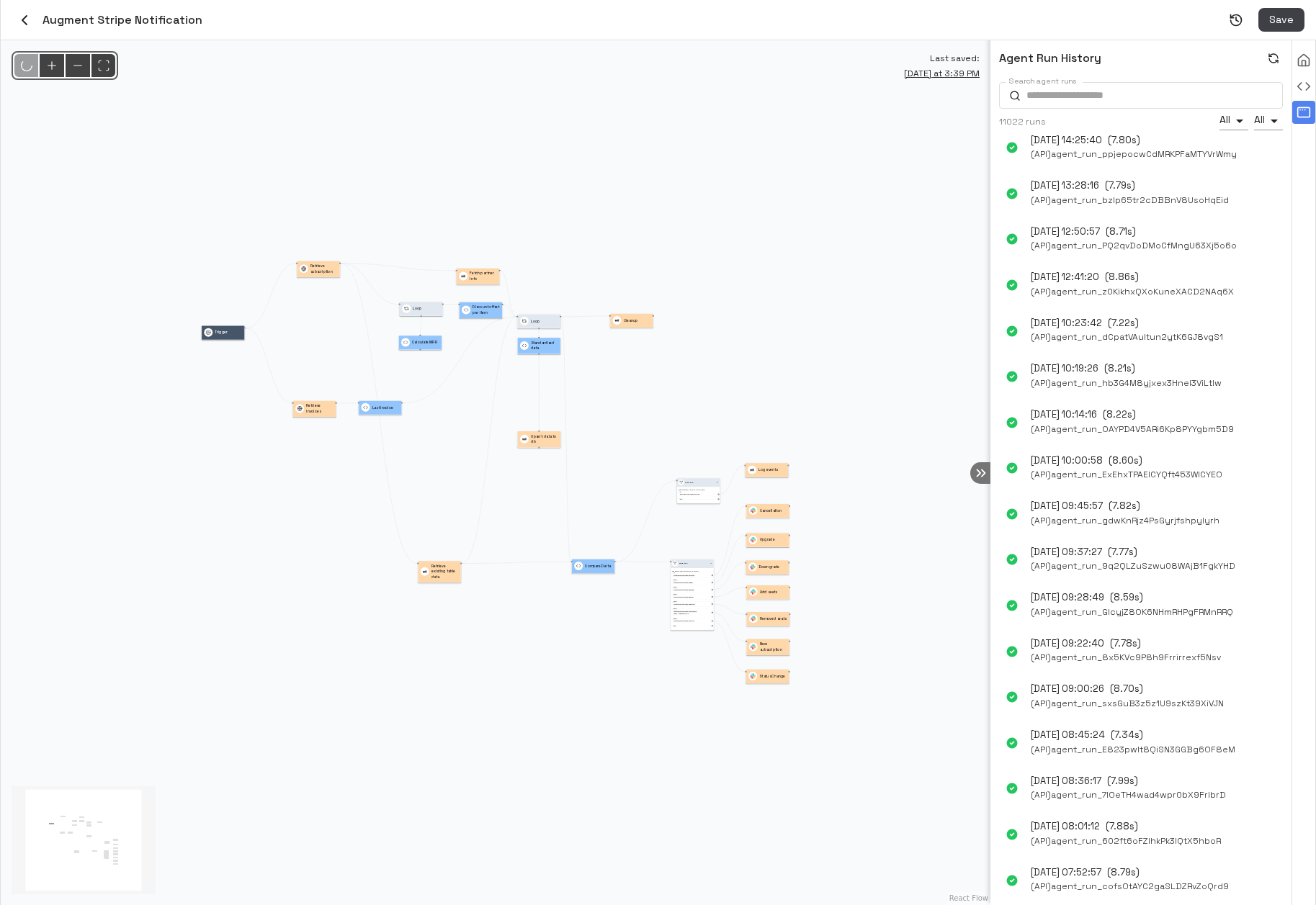
scroll to position [1111, 0]
